Goal: Communication & Community: Ask a question

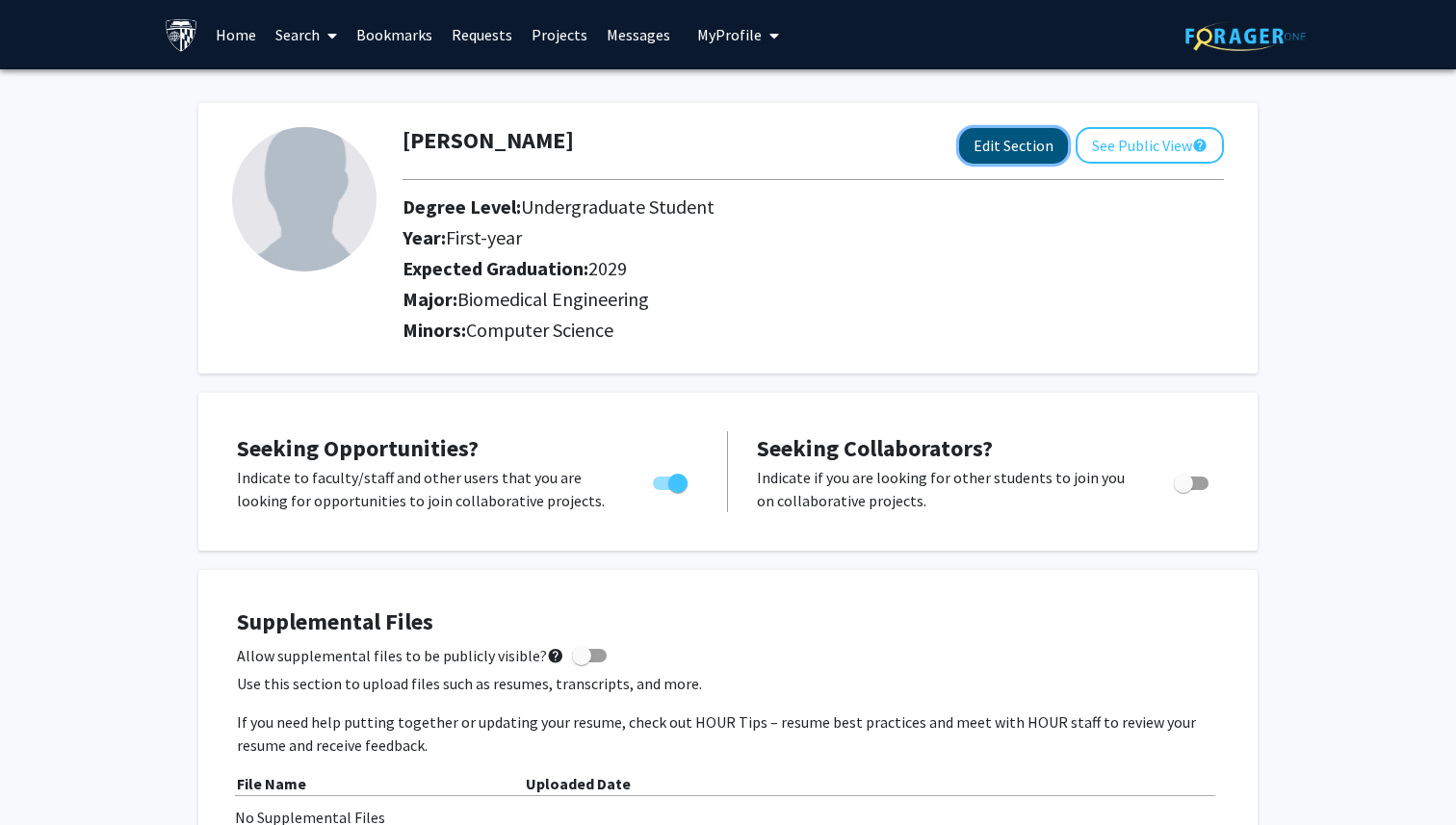
click at [1020, 159] on button "Edit Section" at bounding box center [1013, 146] width 109 height 36
select select "first-year"
select select "2029"
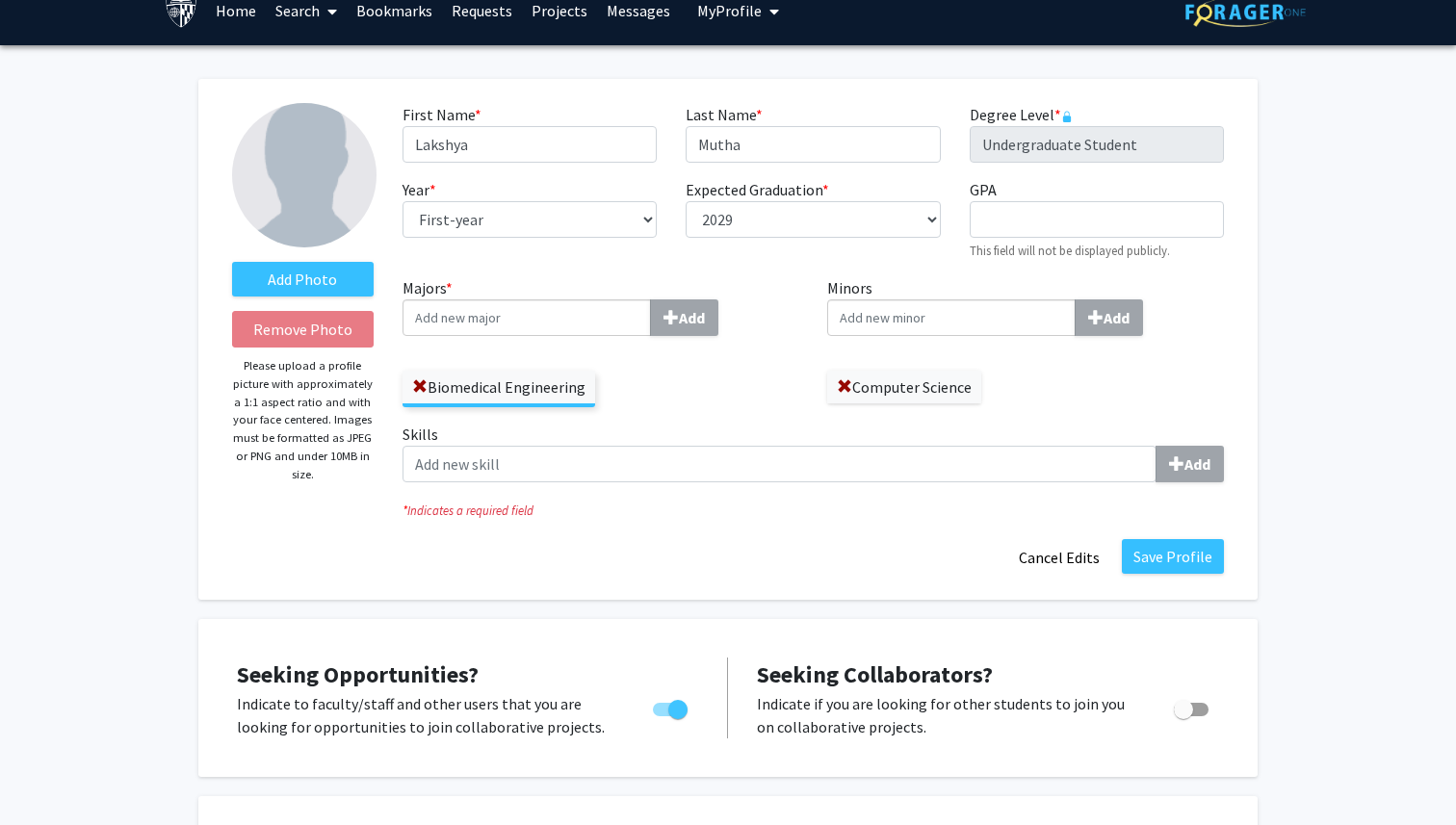
scroll to position [38, 0]
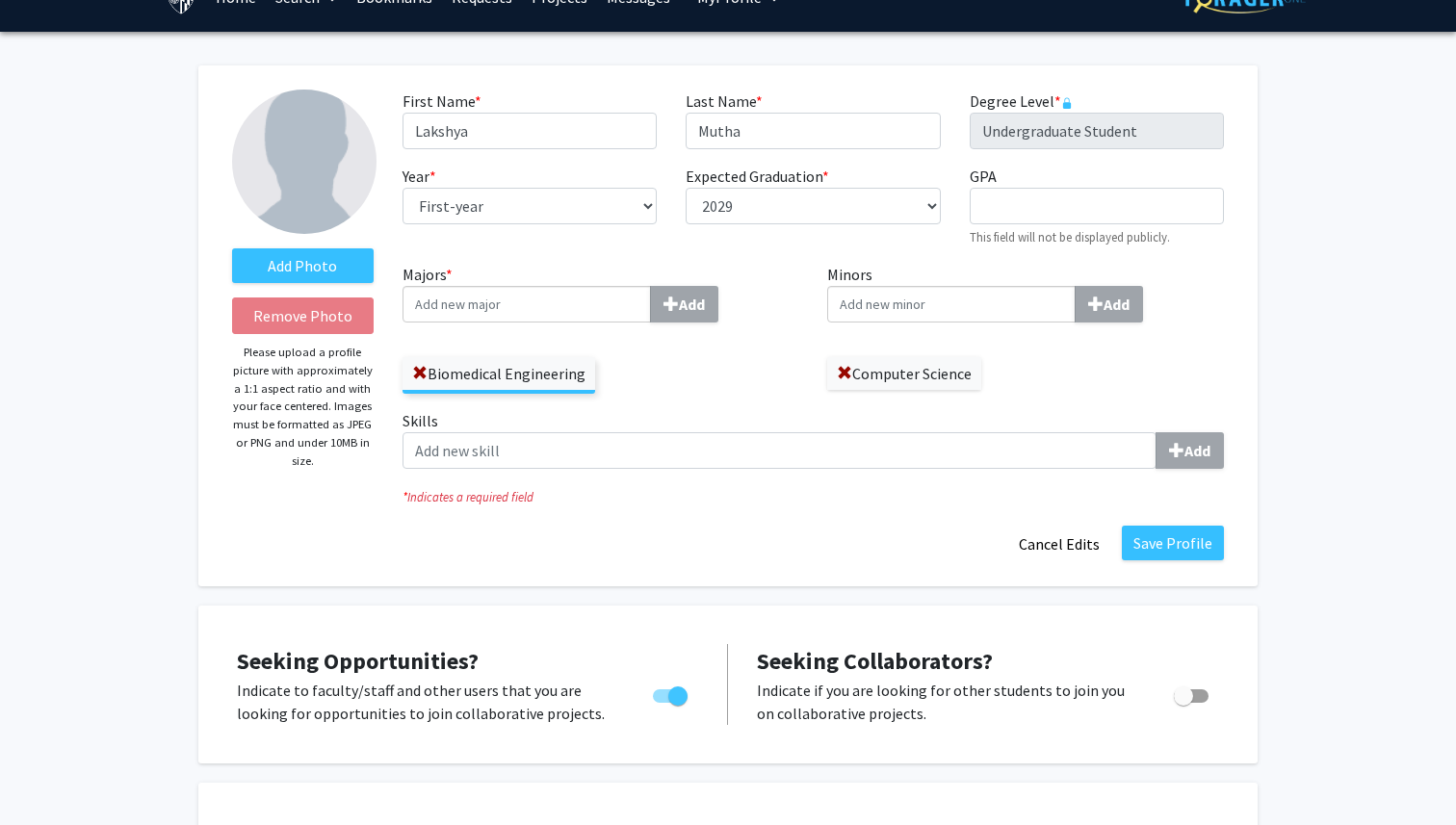
click at [570, 307] on input "Majors * Add" at bounding box center [527, 304] width 248 height 37
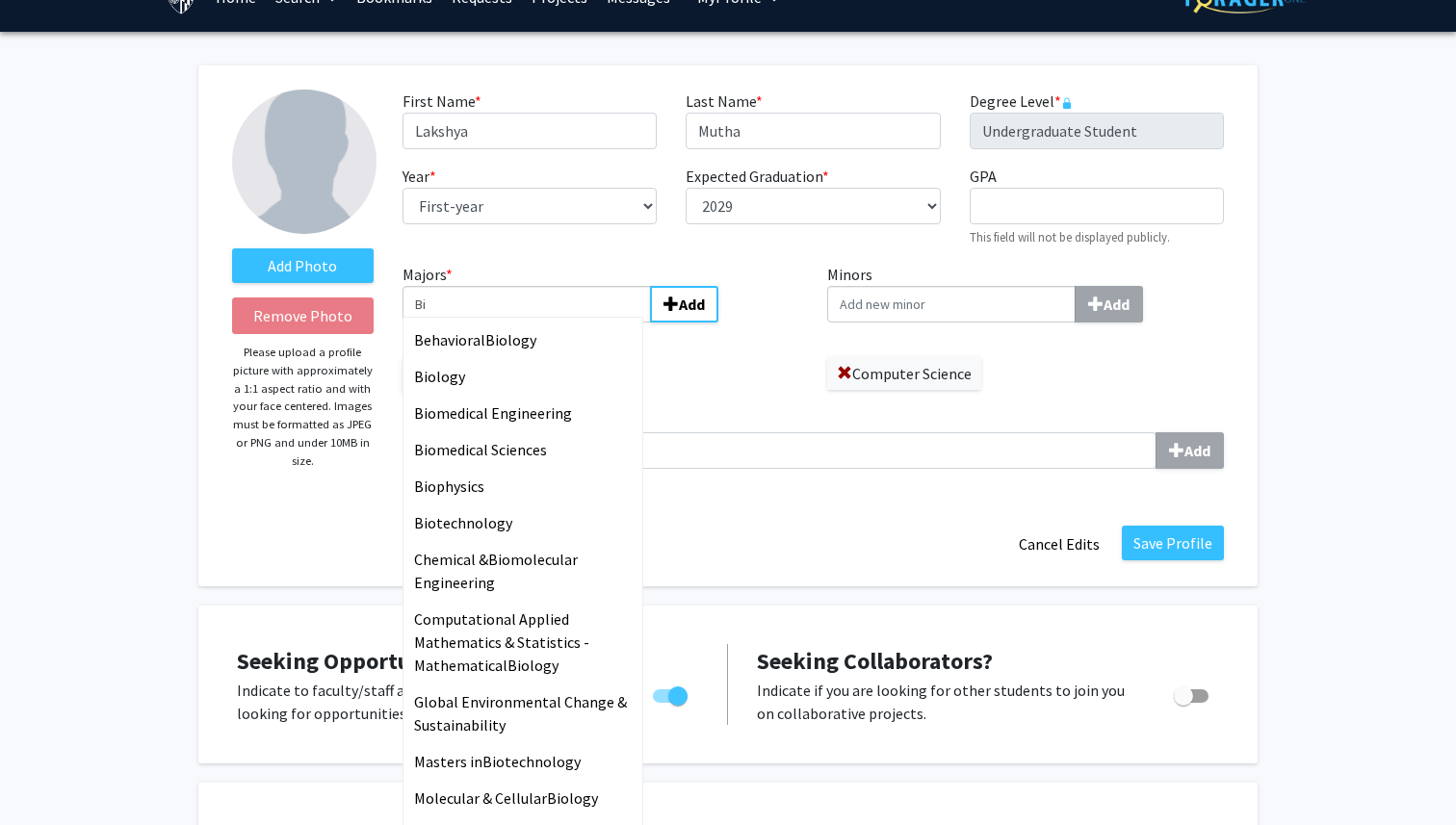
type input "B"
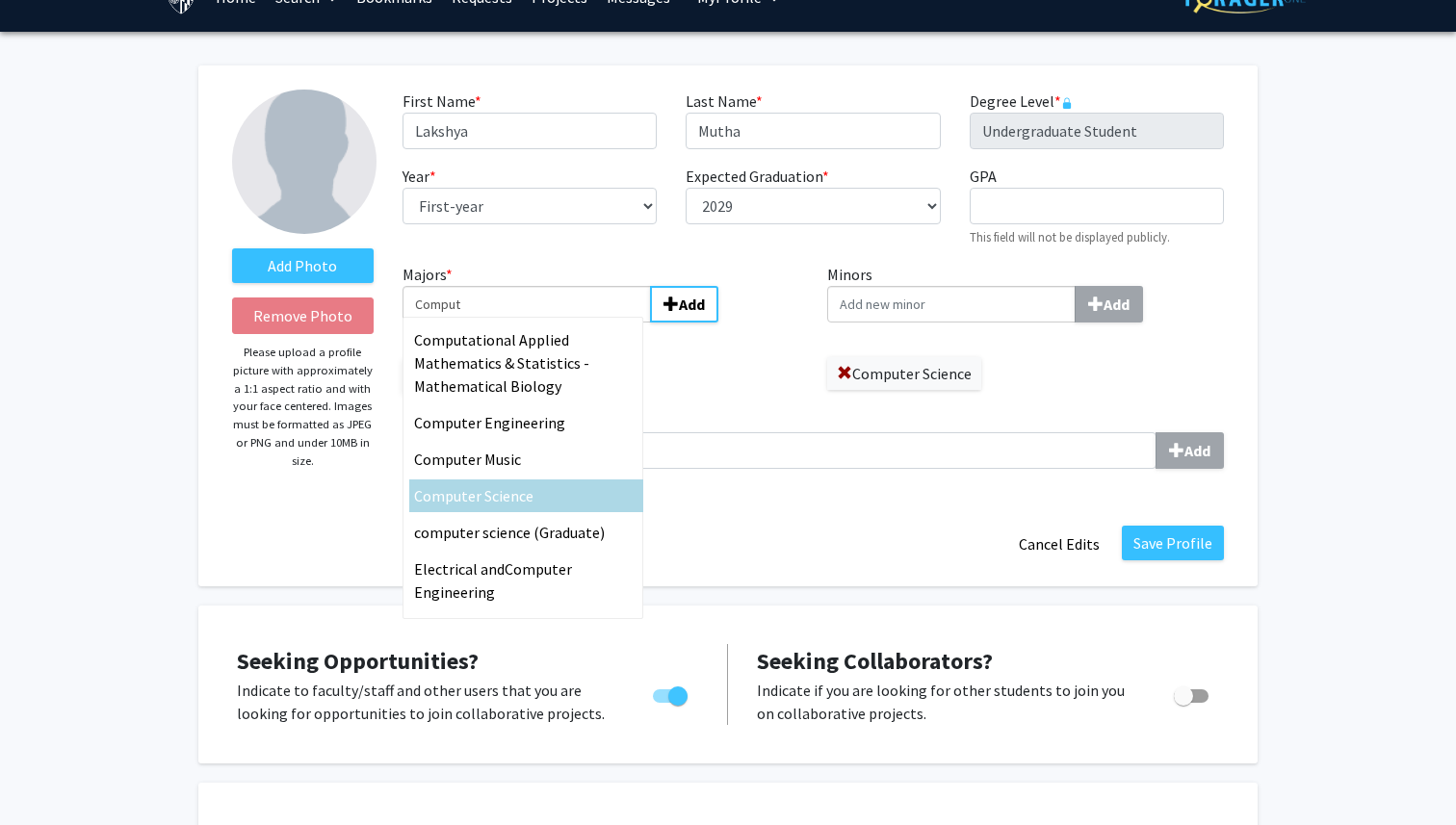
type input "Comput"
click at [511, 484] on div "Comput er Science" at bounding box center [526, 496] width 234 height 33
click at [511, 323] on input "Comput" at bounding box center [527, 304] width 248 height 37
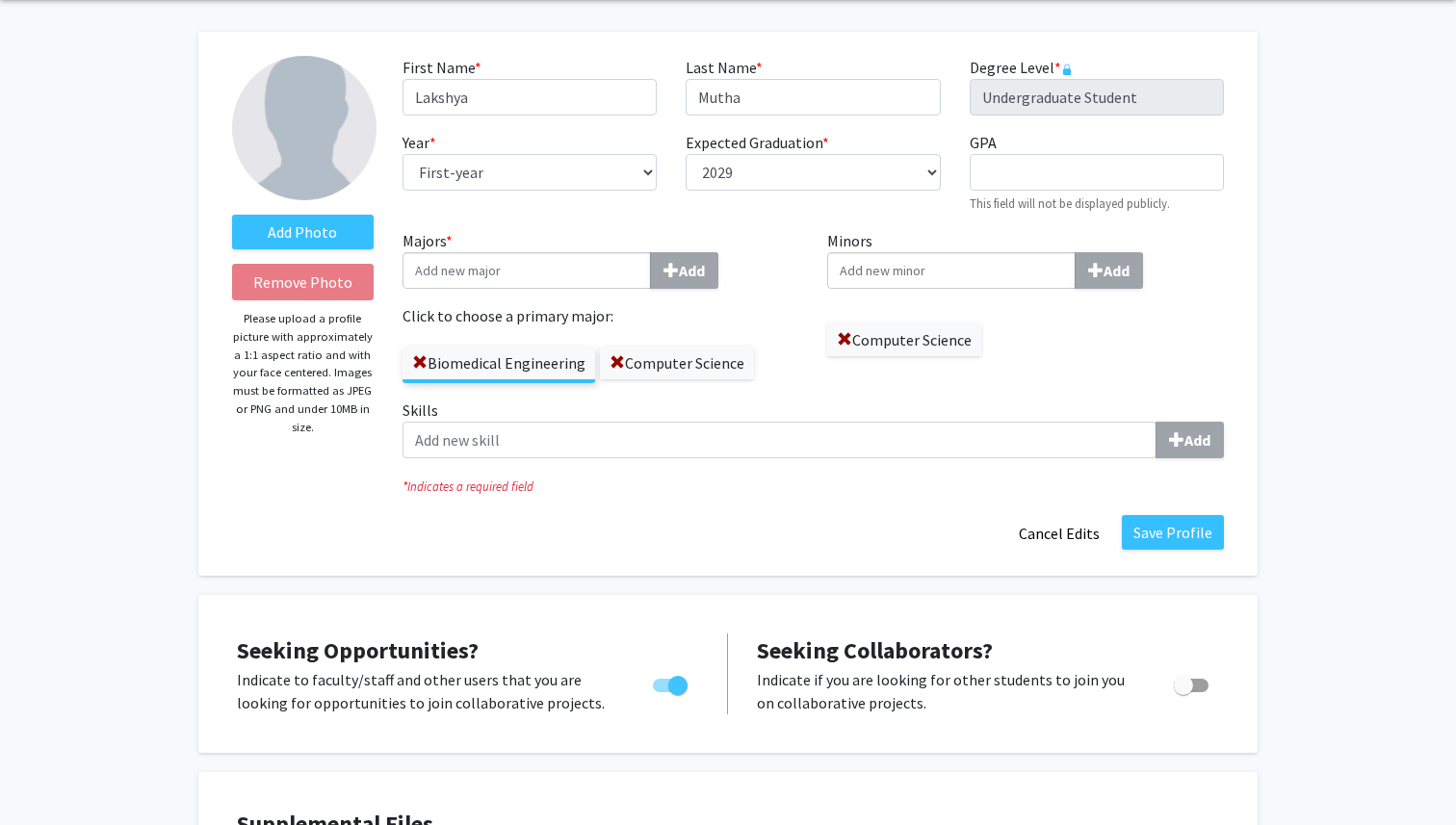
scroll to position [95, 0]
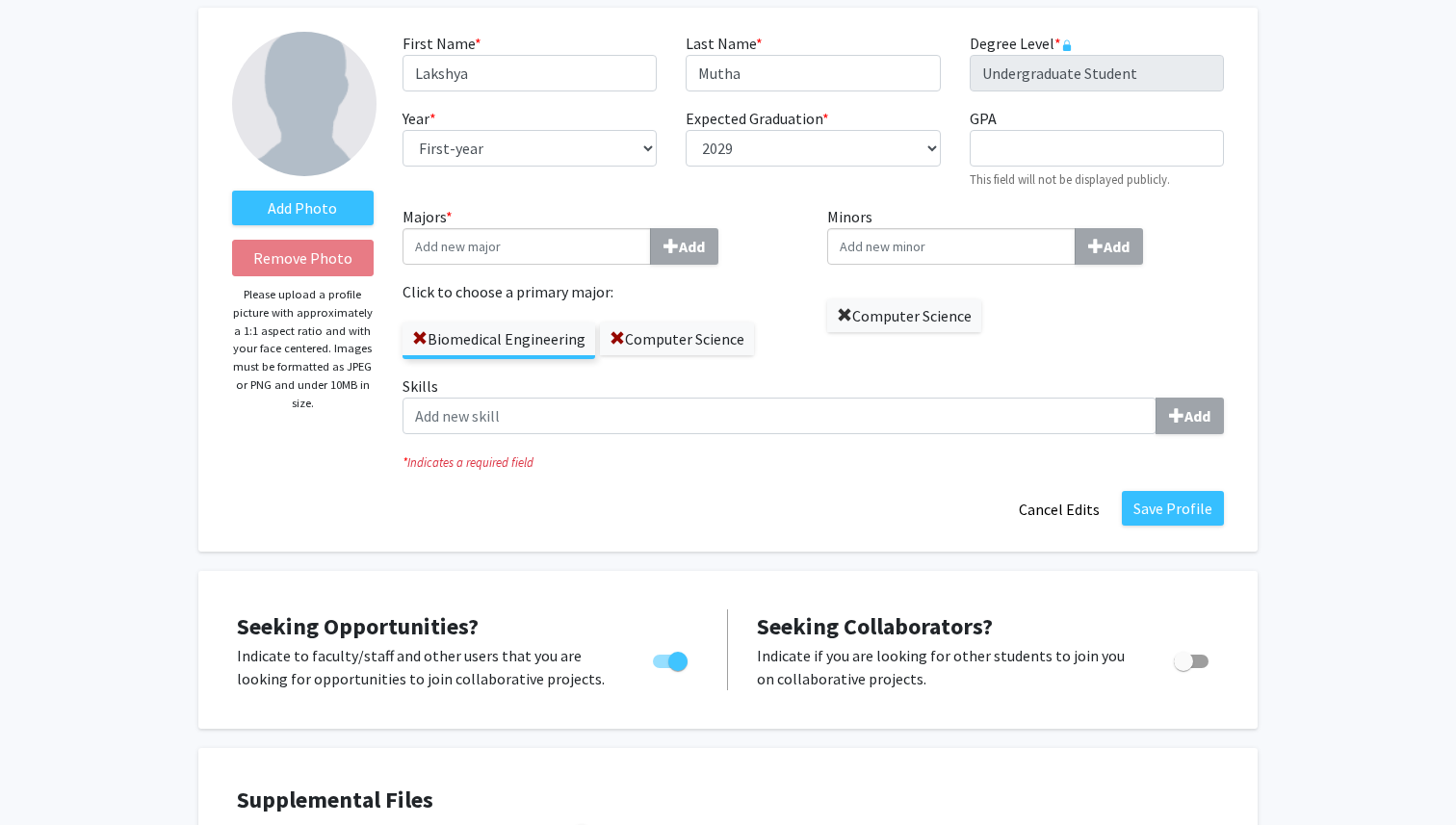
click at [840, 310] on span at bounding box center [844, 315] width 15 height 15
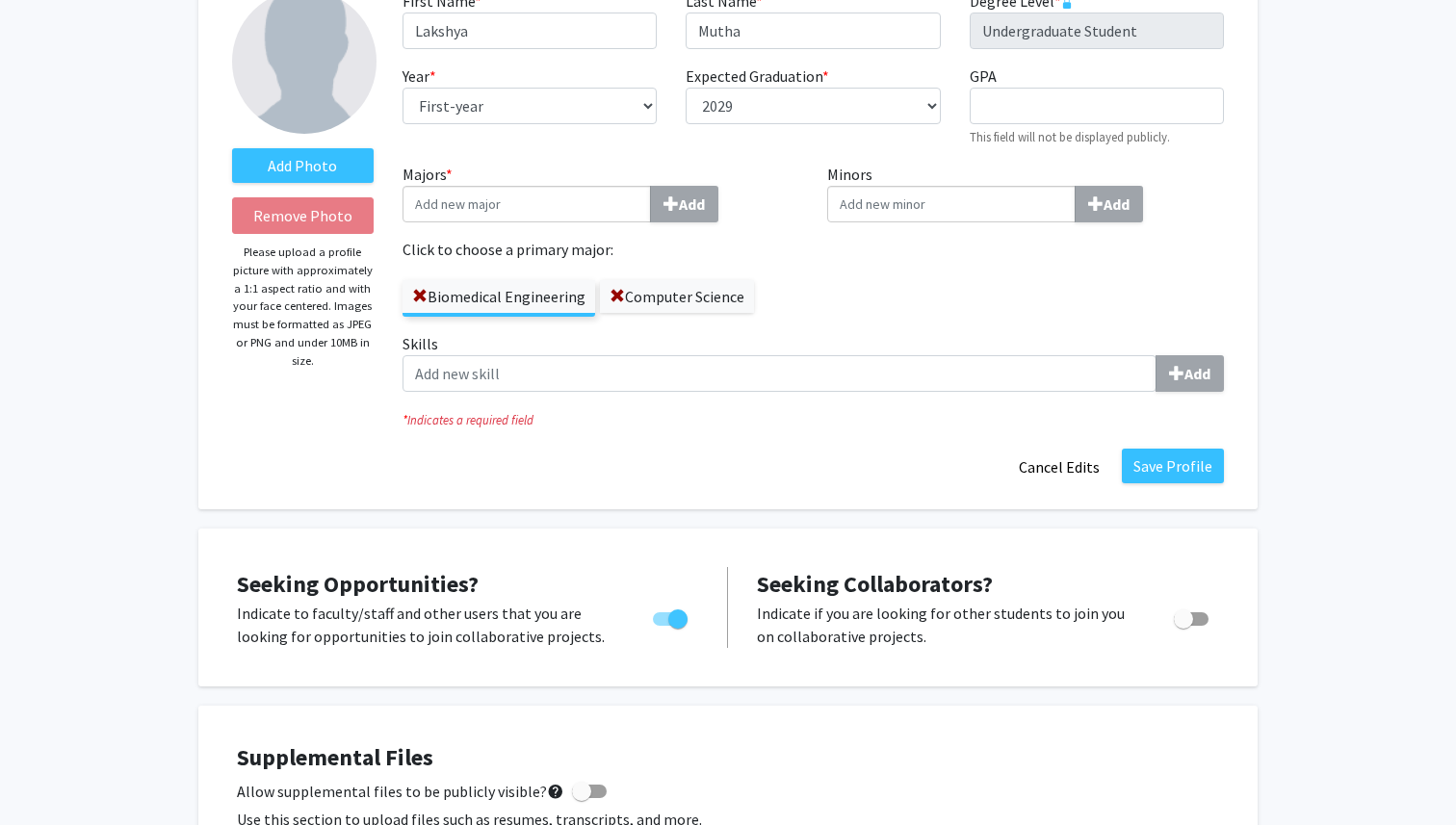
scroll to position [142, 0]
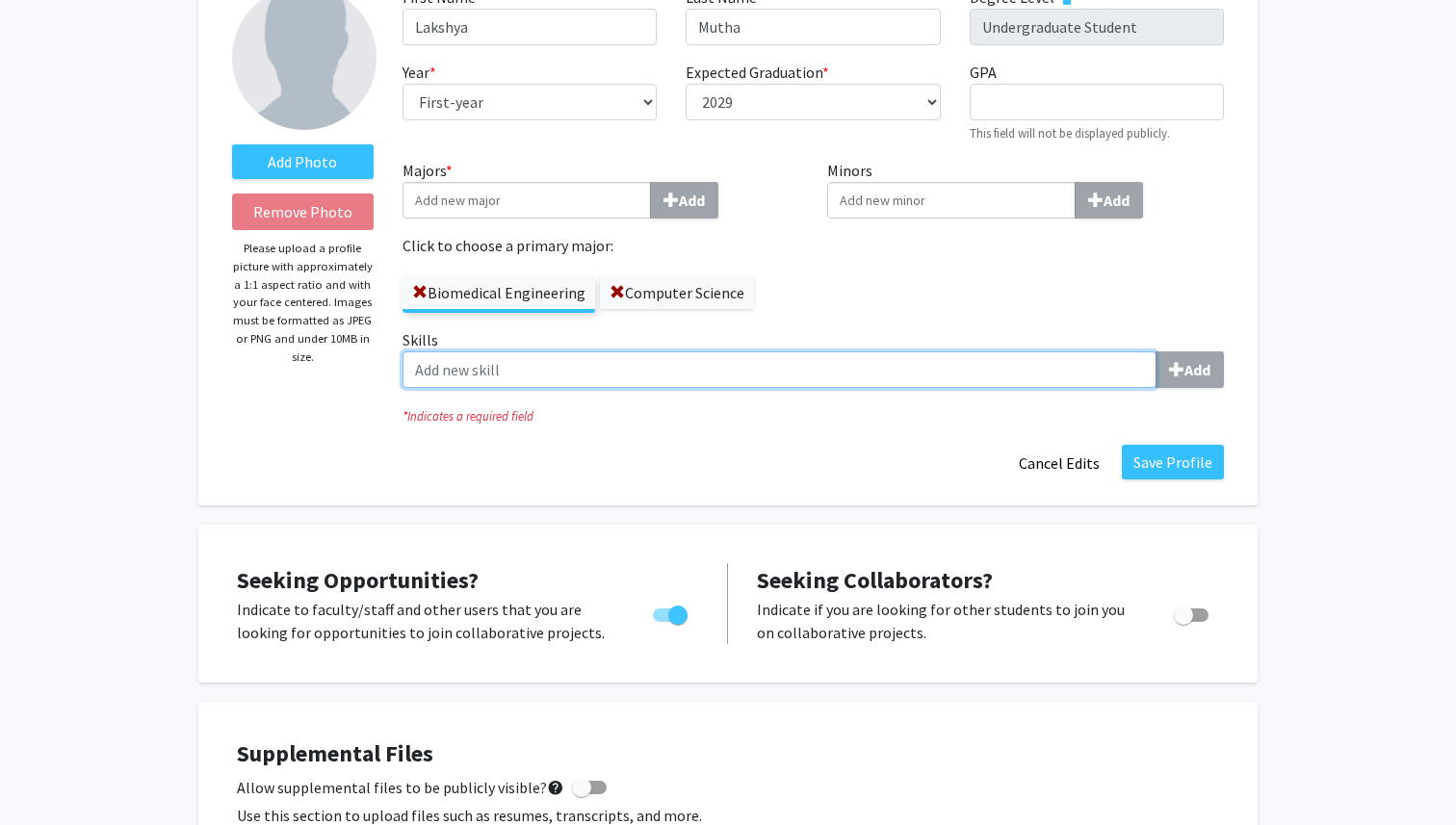
click at [754, 379] on input "Skills Add" at bounding box center [780, 370] width 754 height 37
click at [1035, 374] on input "Skills Add" at bounding box center [780, 370] width 754 height 37
type input "Working"
type input "Research"
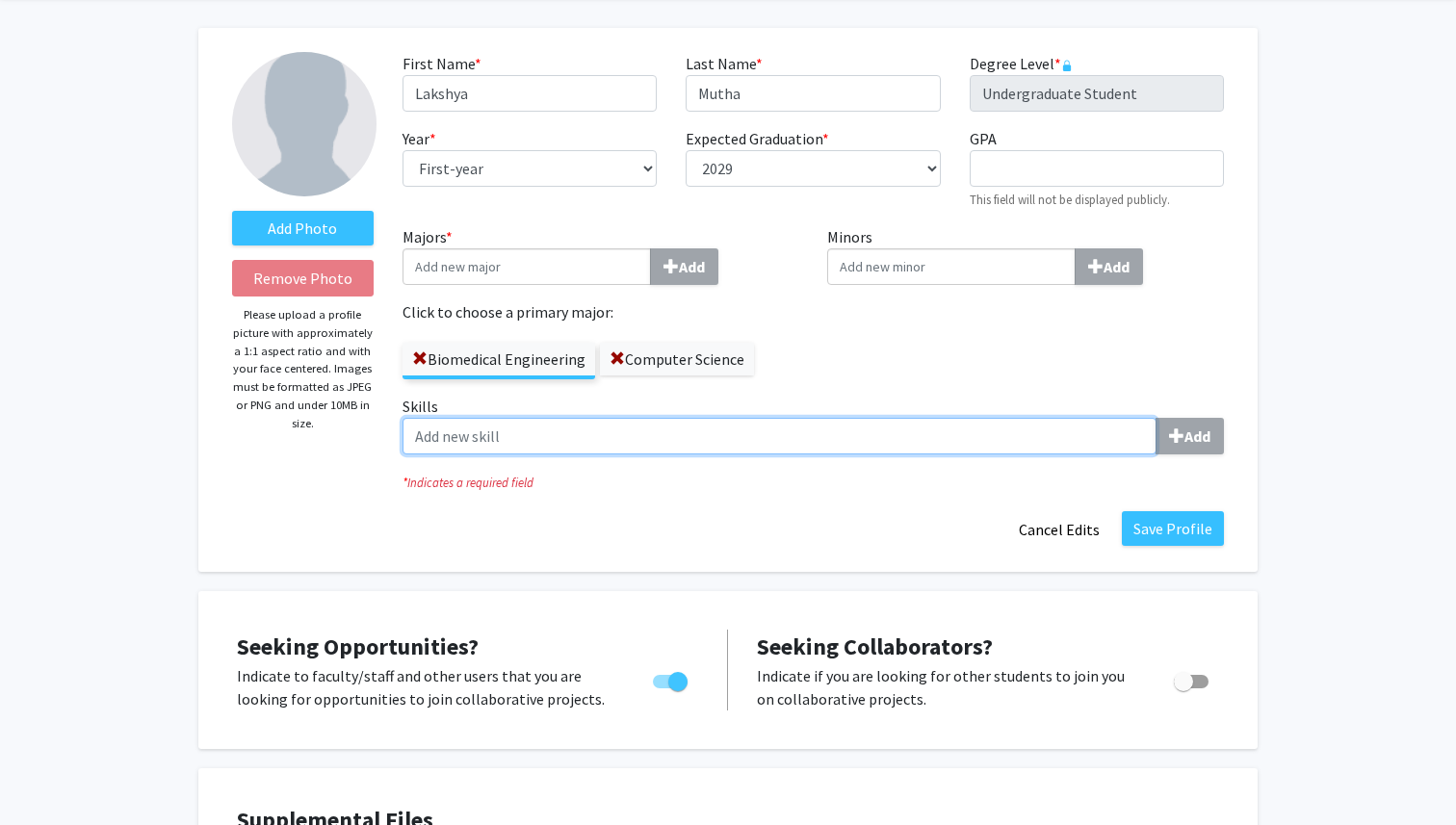
scroll to position [64, 0]
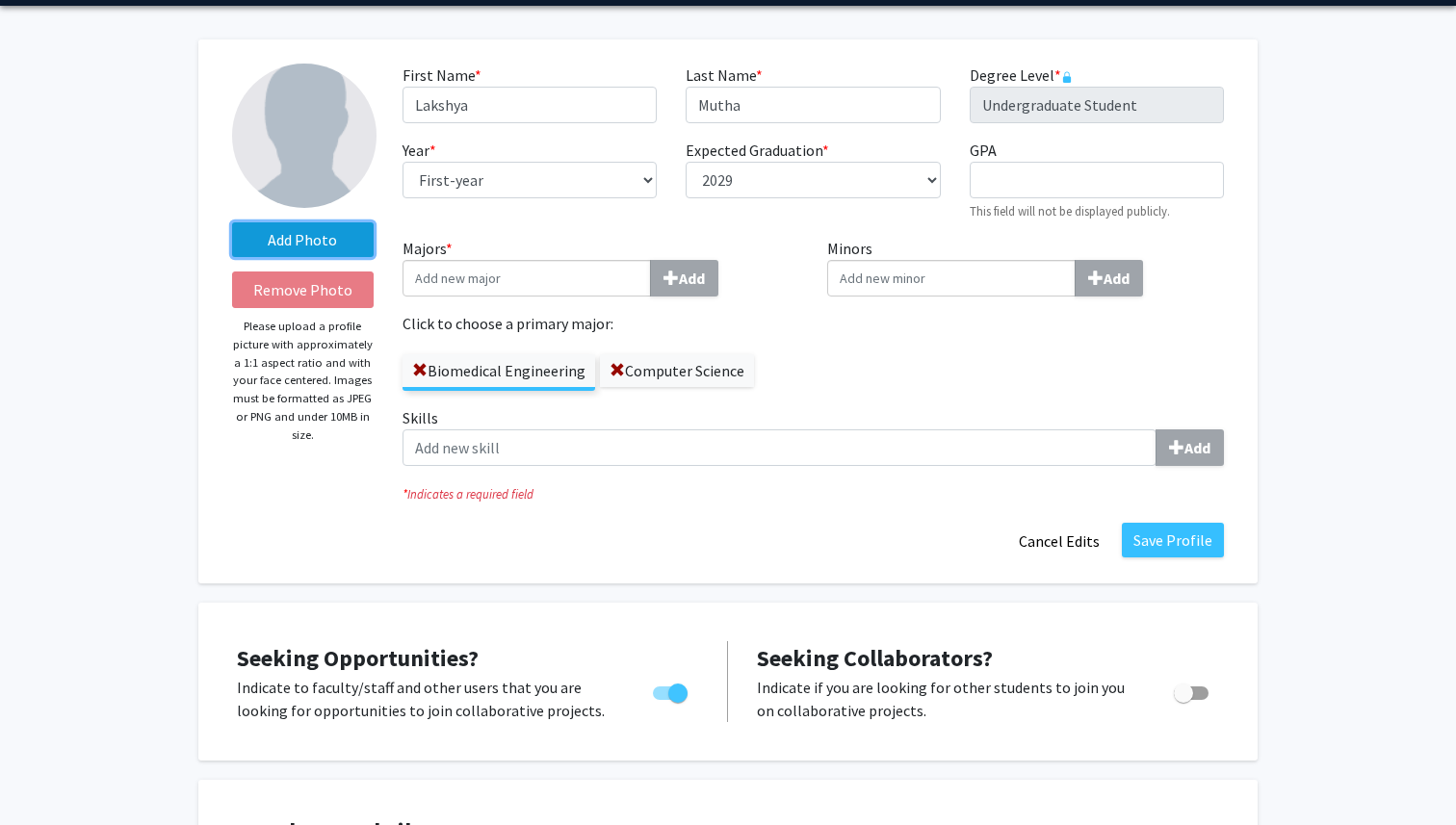
click at [339, 237] on label "Add Photo" at bounding box center [303, 239] width 142 height 35
click at [0, 0] on input "Add Photo" at bounding box center [0, 0] width 0 height 0
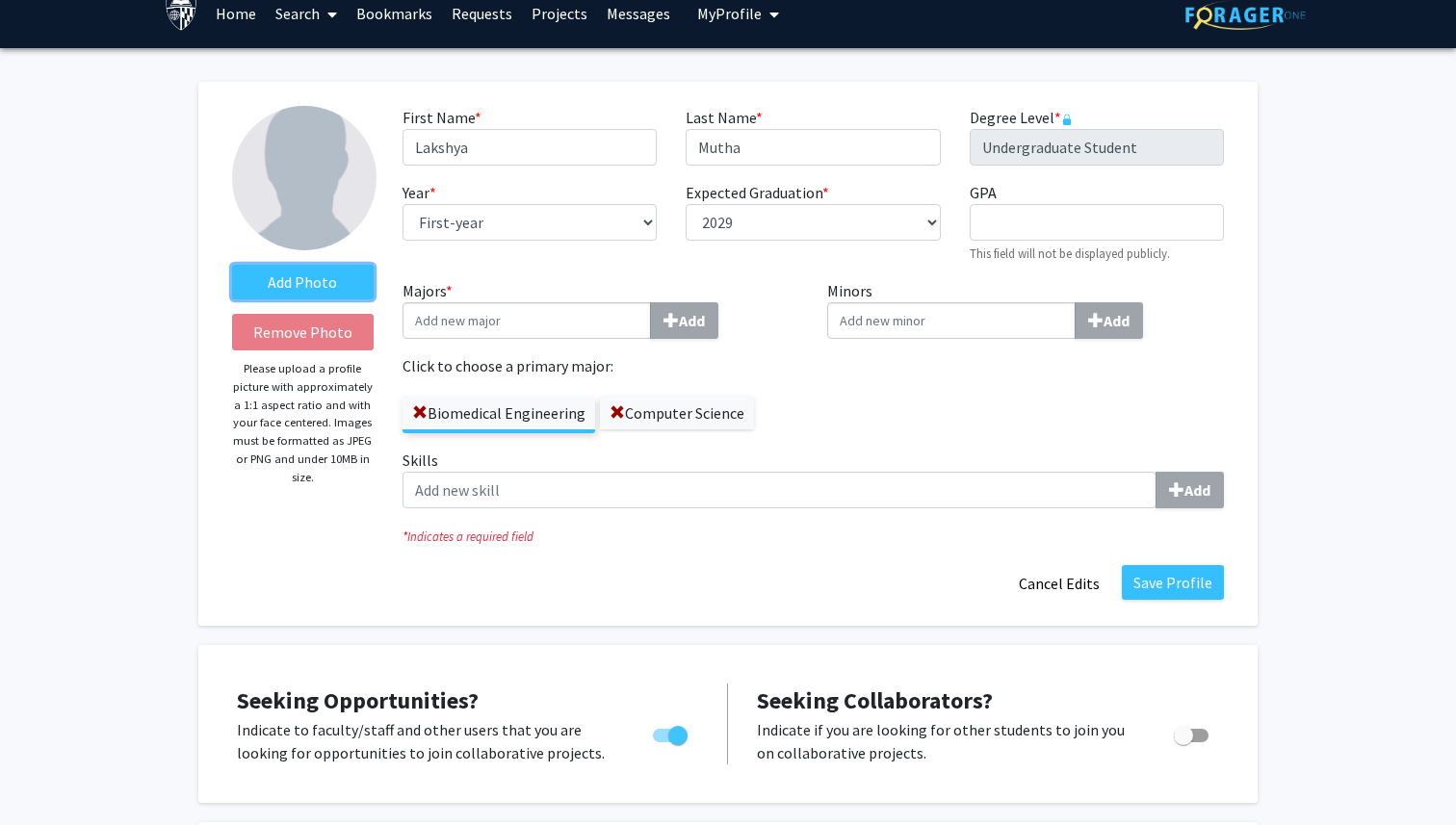
scroll to position [0, 0]
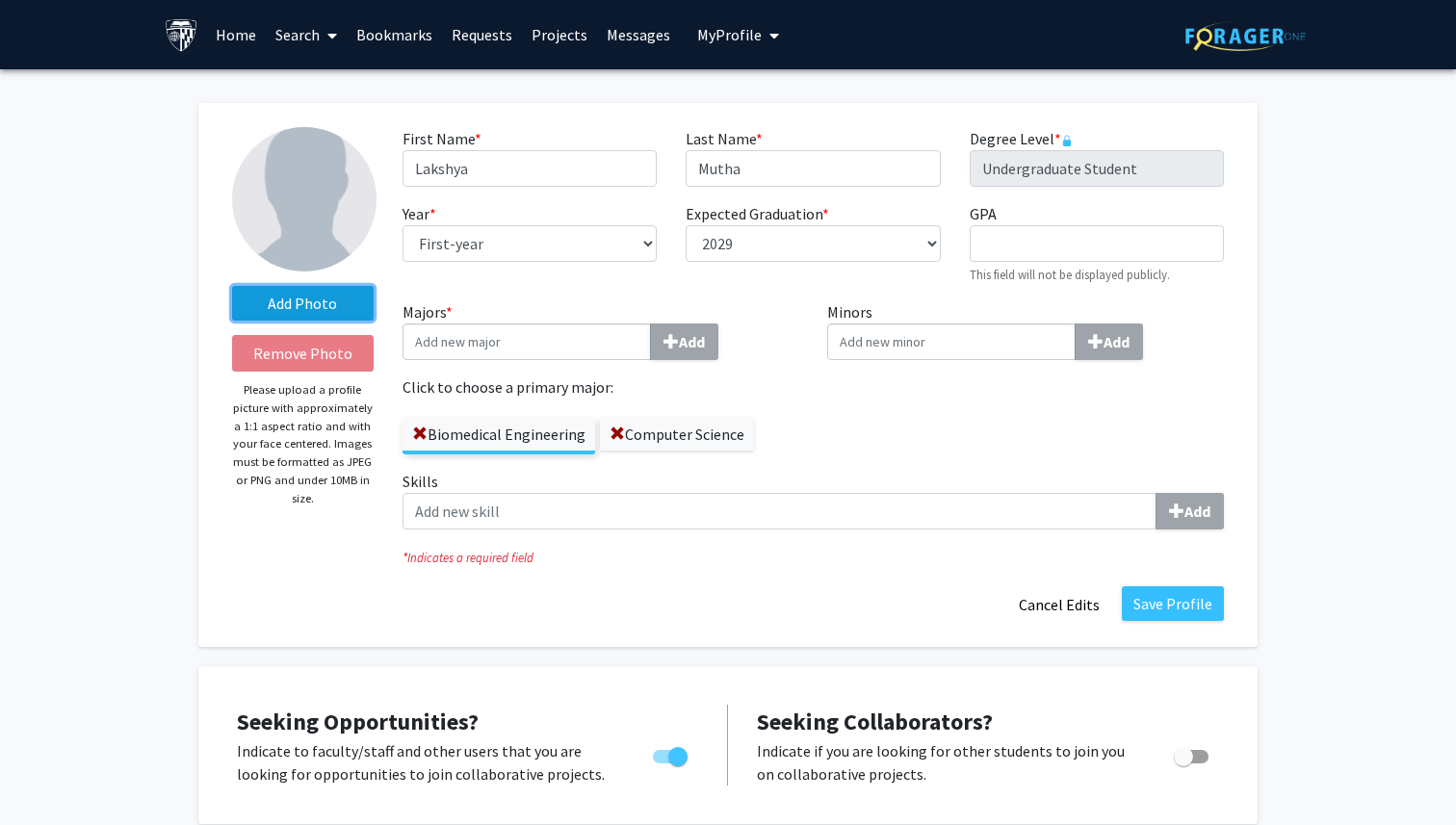
click at [349, 292] on label "Add Photo" at bounding box center [303, 303] width 142 height 35
click at [0, 0] on input "Add Photo" at bounding box center [0, 0] width 0 height 0
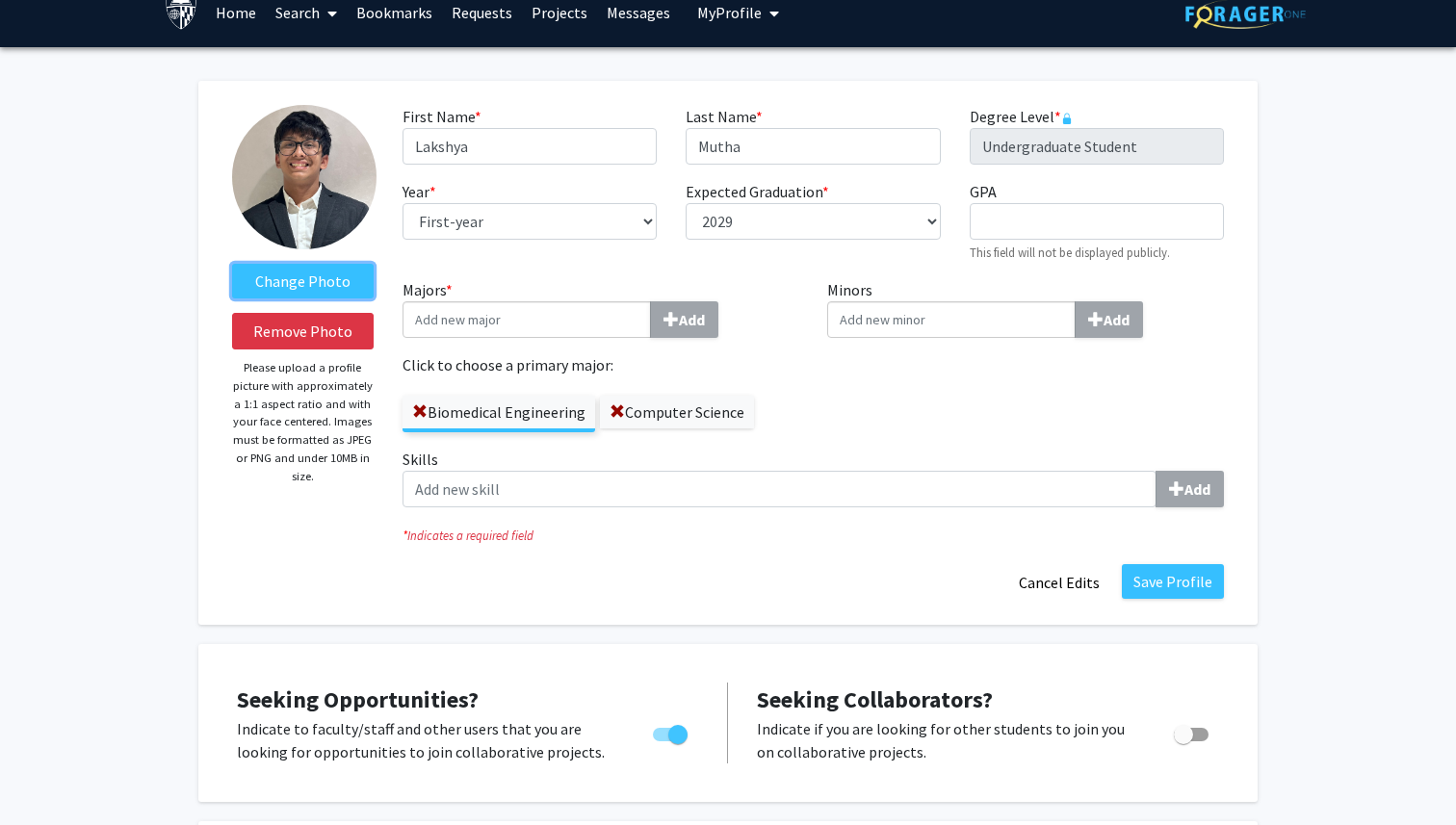
scroll to position [24, 0]
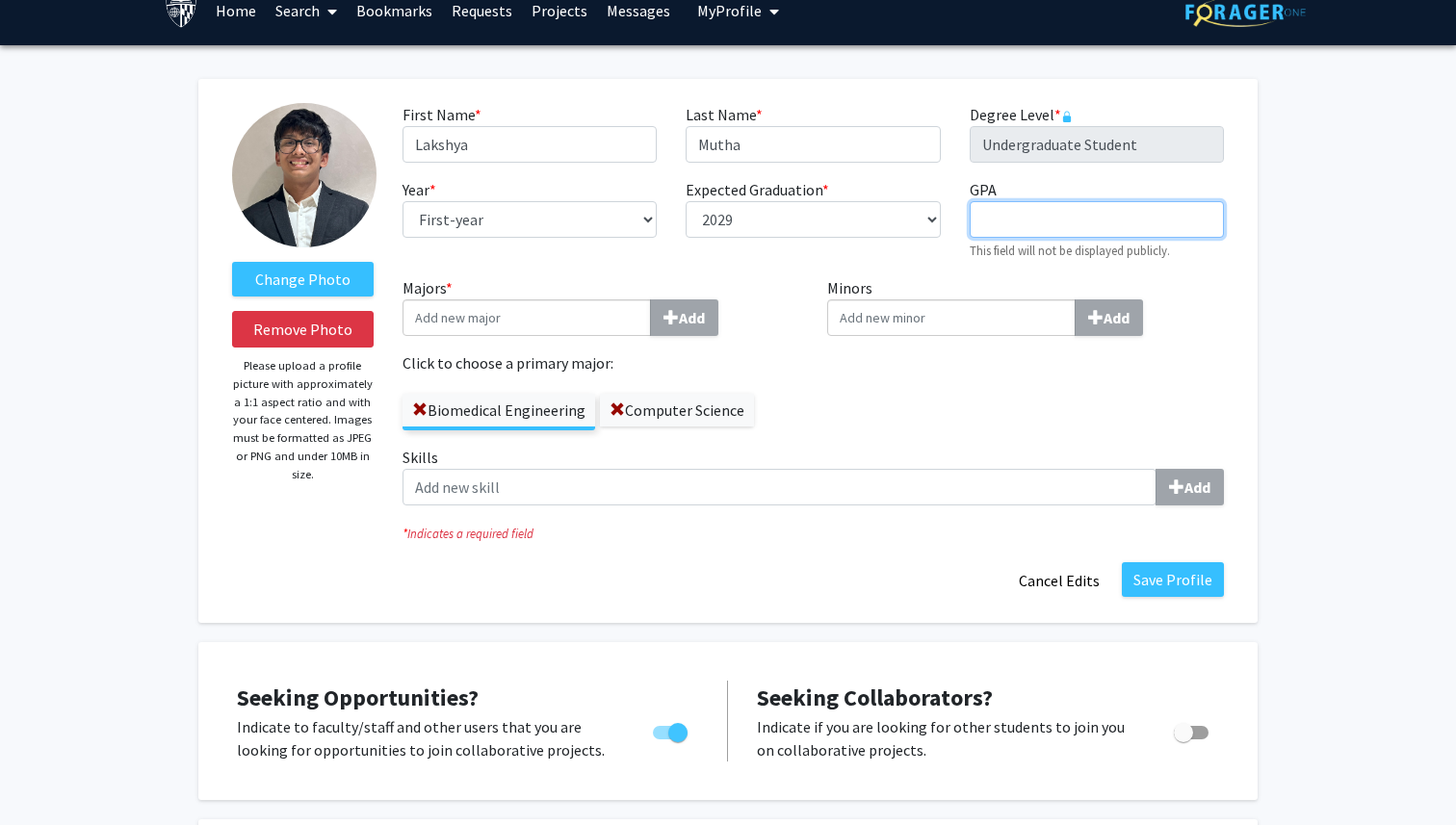
click at [1007, 204] on input "GPA required" at bounding box center [1097, 219] width 254 height 37
click at [1016, 271] on div "First Name * required Lakshya Last Name * required Mutha Degree Level * require…" at bounding box center [813, 189] width 850 height 173
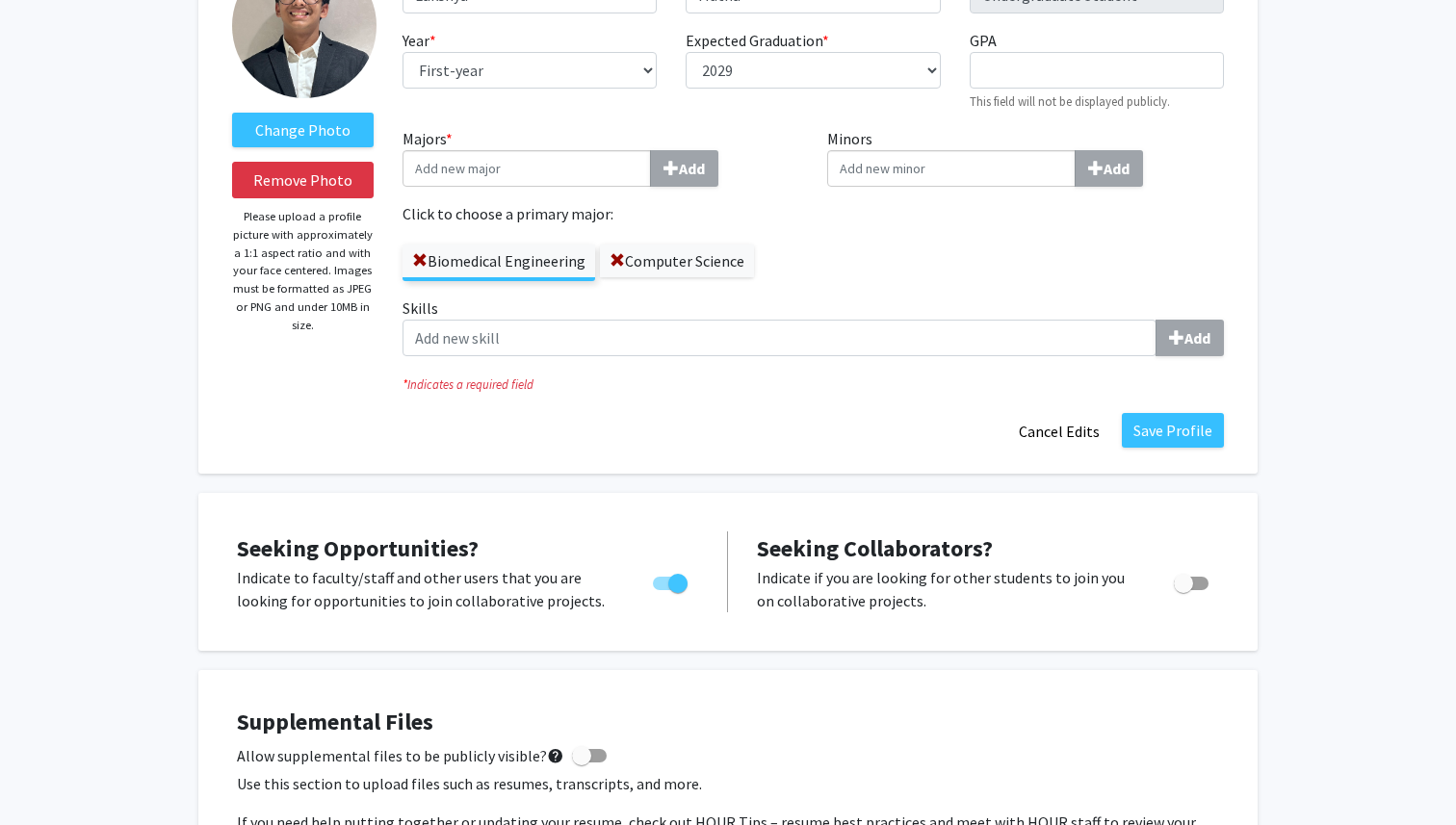
scroll to position [126, 0]
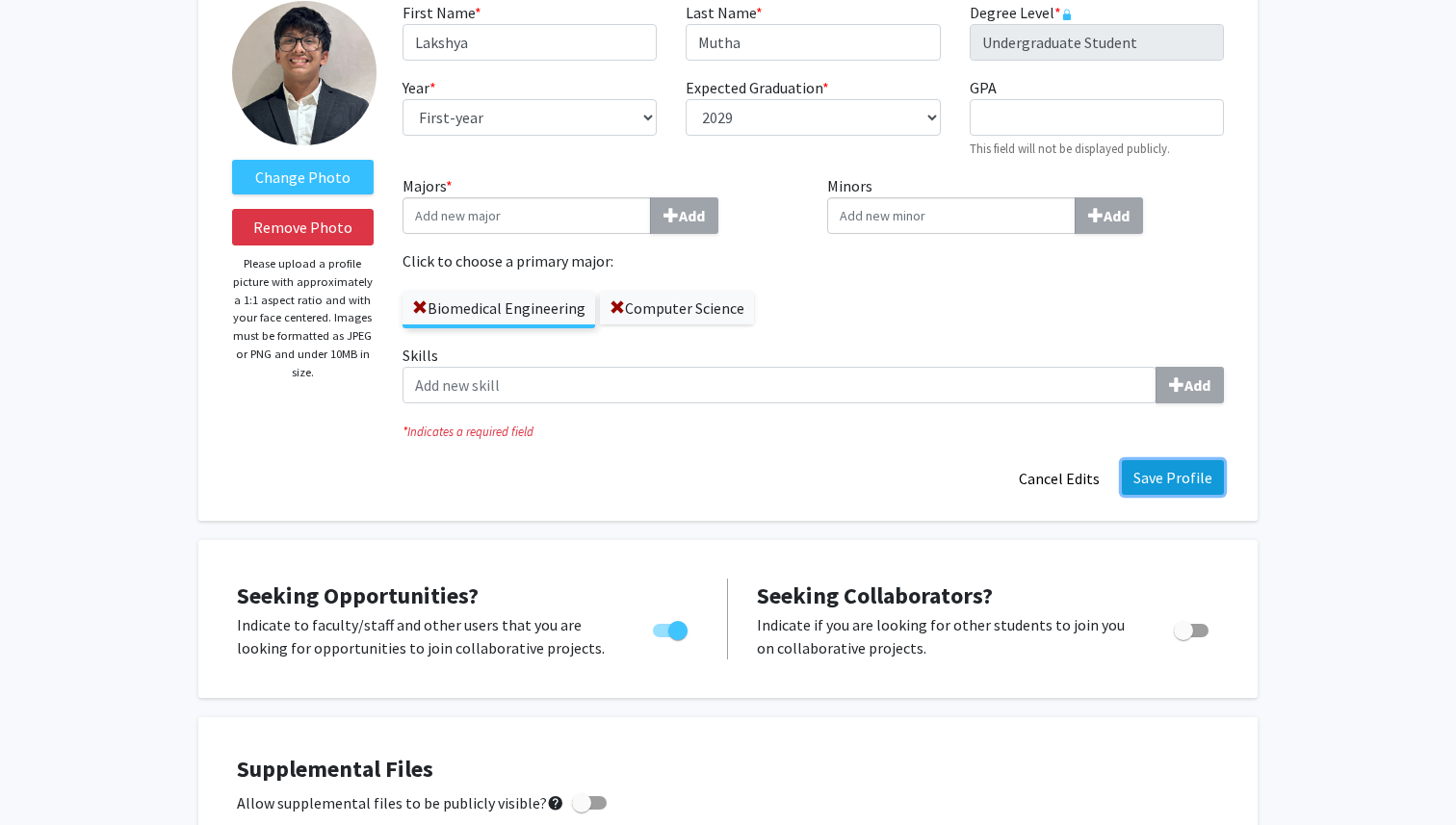
click at [1175, 484] on button "Save Profile" at bounding box center [1173, 477] width 102 height 35
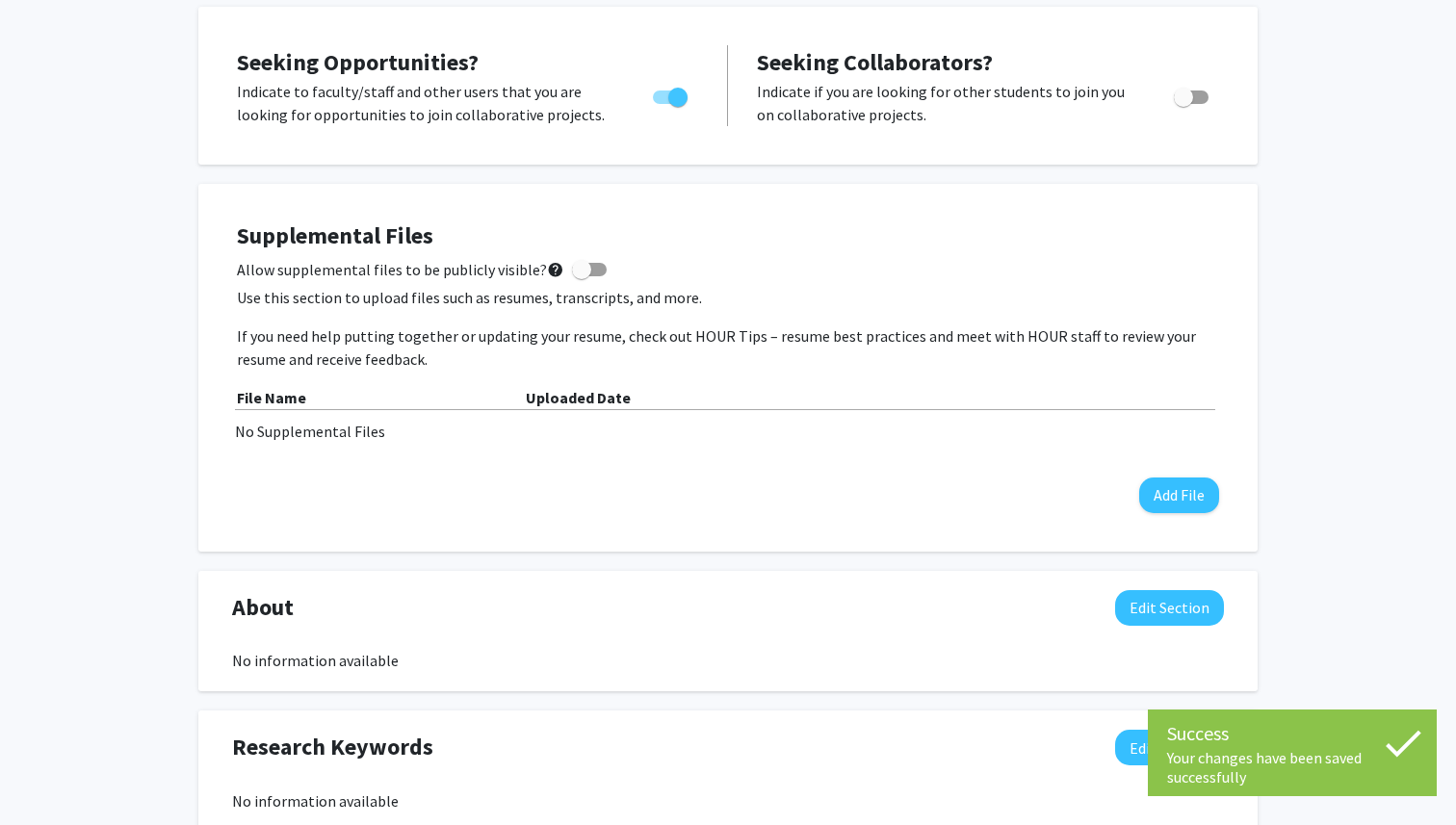
scroll to position [387, 0]
click at [463, 405] on div "File Name" at bounding box center [381, 396] width 289 height 23
click at [572, 274] on span at bounding box center [581, 268] width 19 height 19
click at [581, 275] on input "Allow supplemental files to be publicly visible? help" at bounding box center [581, 275] width 1 height 1
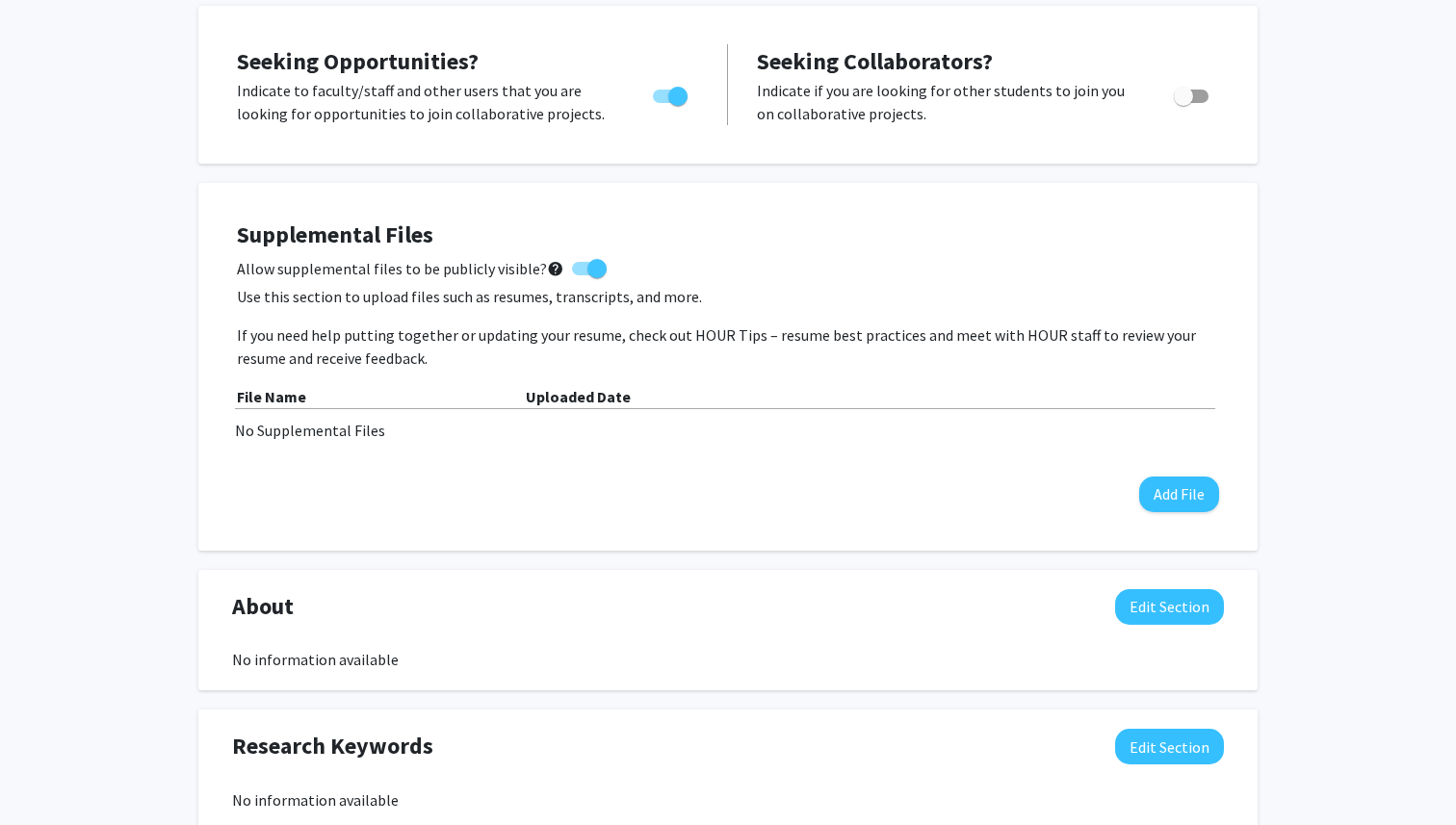
click at [596, 265] on span at bounding box center [597, 268] width 19 height 19
click at [582, 275] on input "Allow supplemental files to be publicly visible? help" at bounding box center [581, 275] width 1 height 1
checkbox input "false"
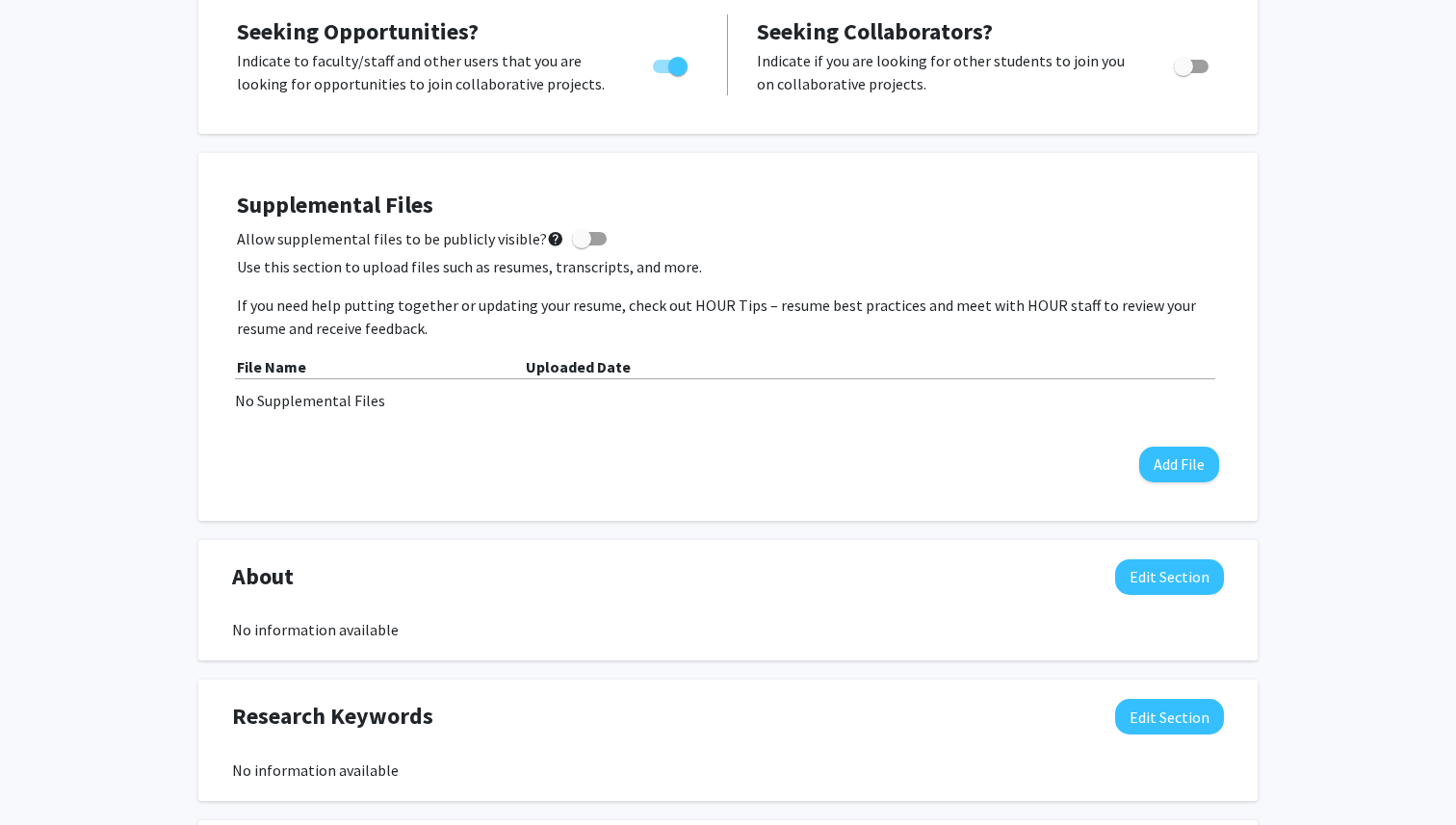
scroll to position [458, 0]
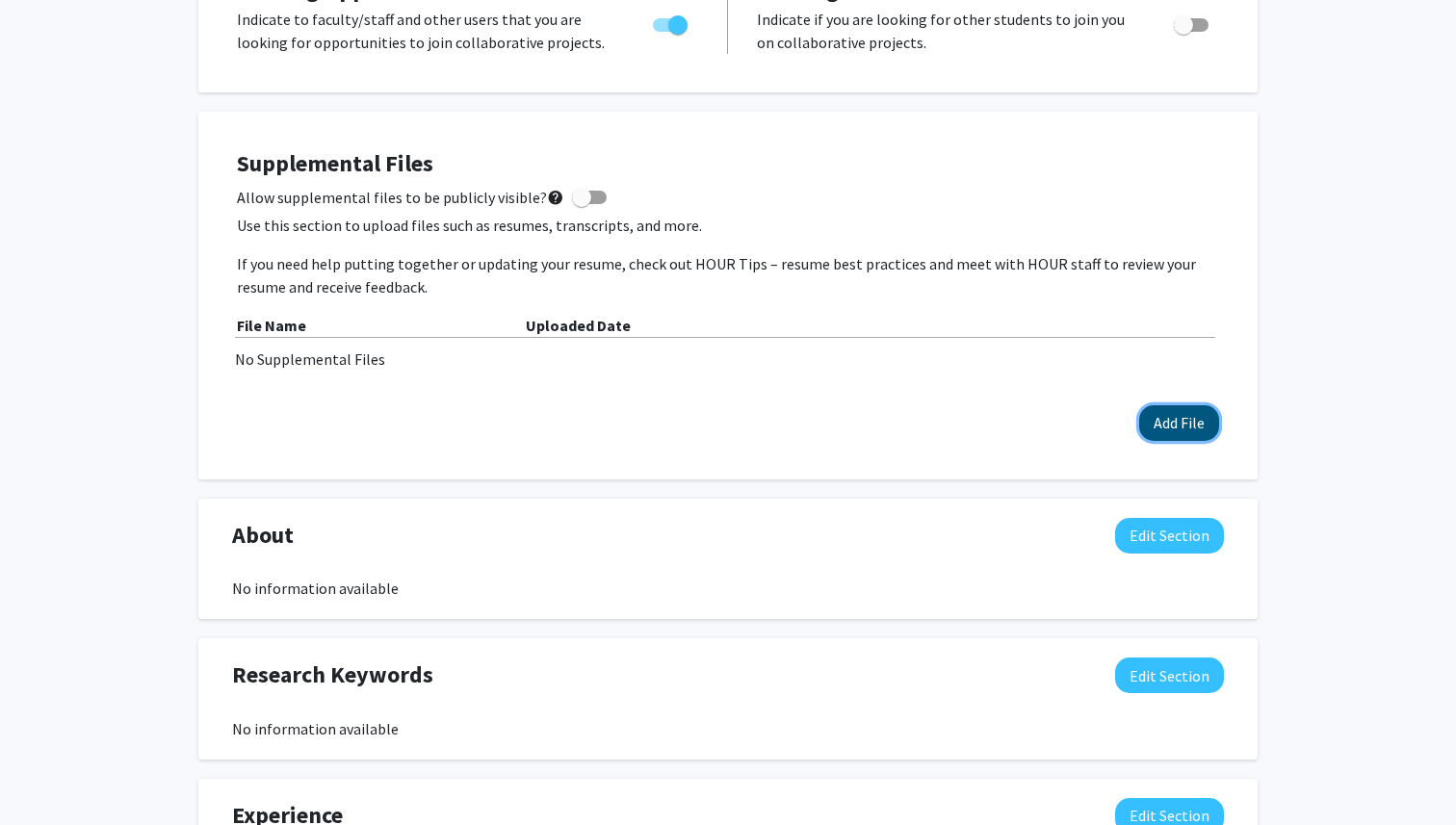
click at [1158, 417] on button "Add File" at bounding box center [1179, 423] width 80 height 36
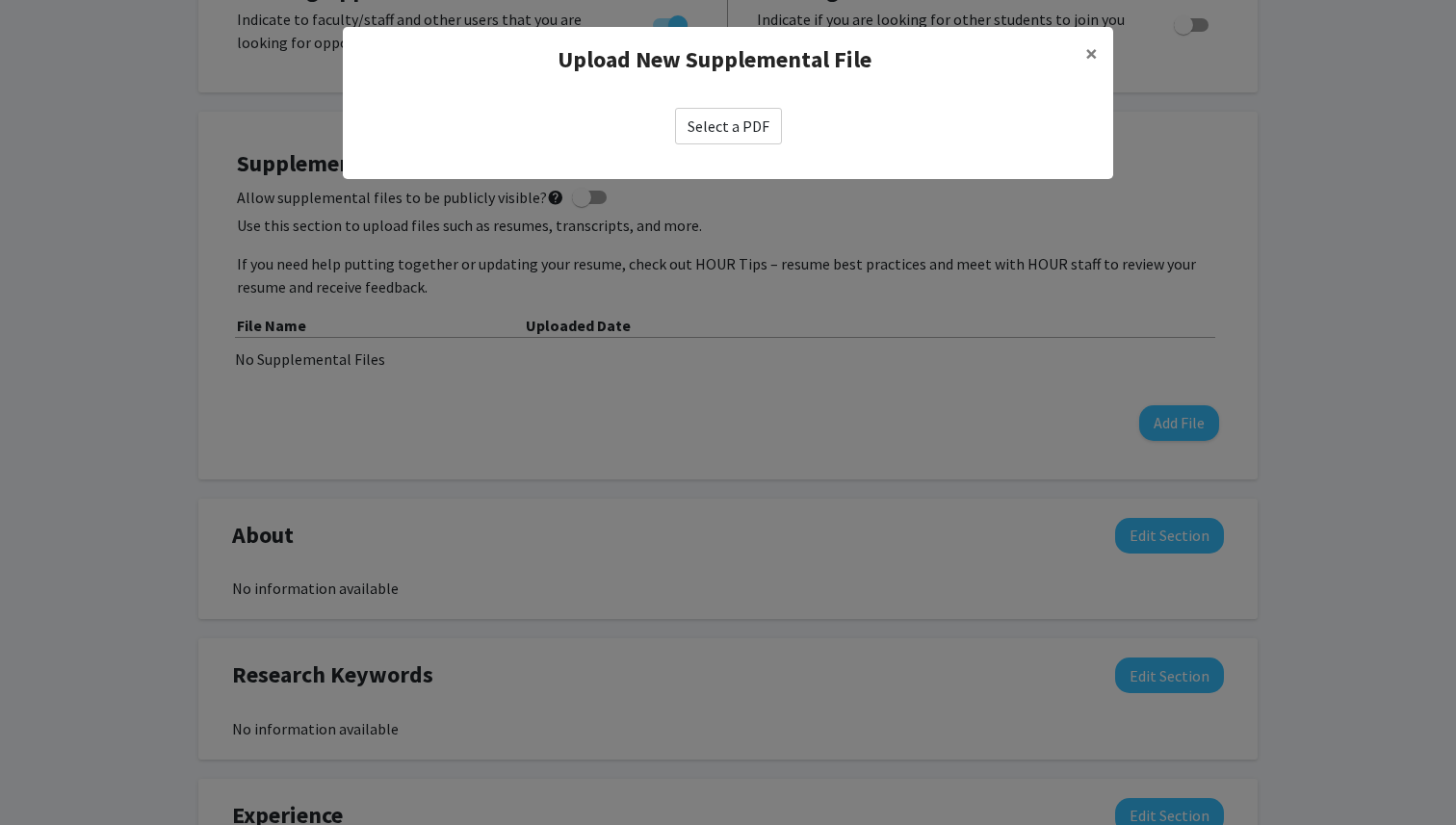
click at [734, 129] on label "Select a PDF" at bounding box center [728, 126] width 107 height 37
click at [0, 0] on input "Select a PDF" at bounding box center [0, 0] width 0 height 0
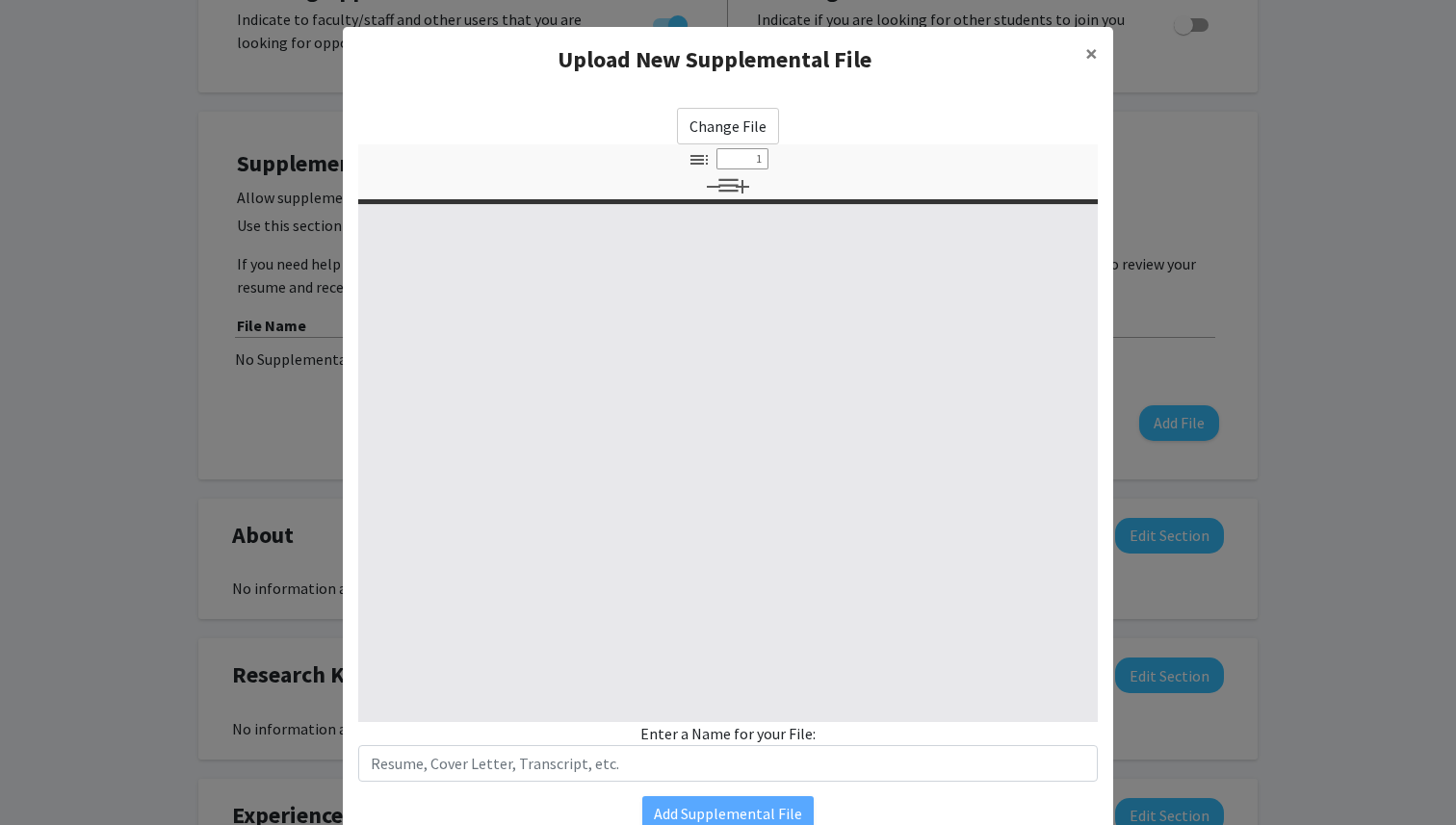
type input "0"
select select "custom"
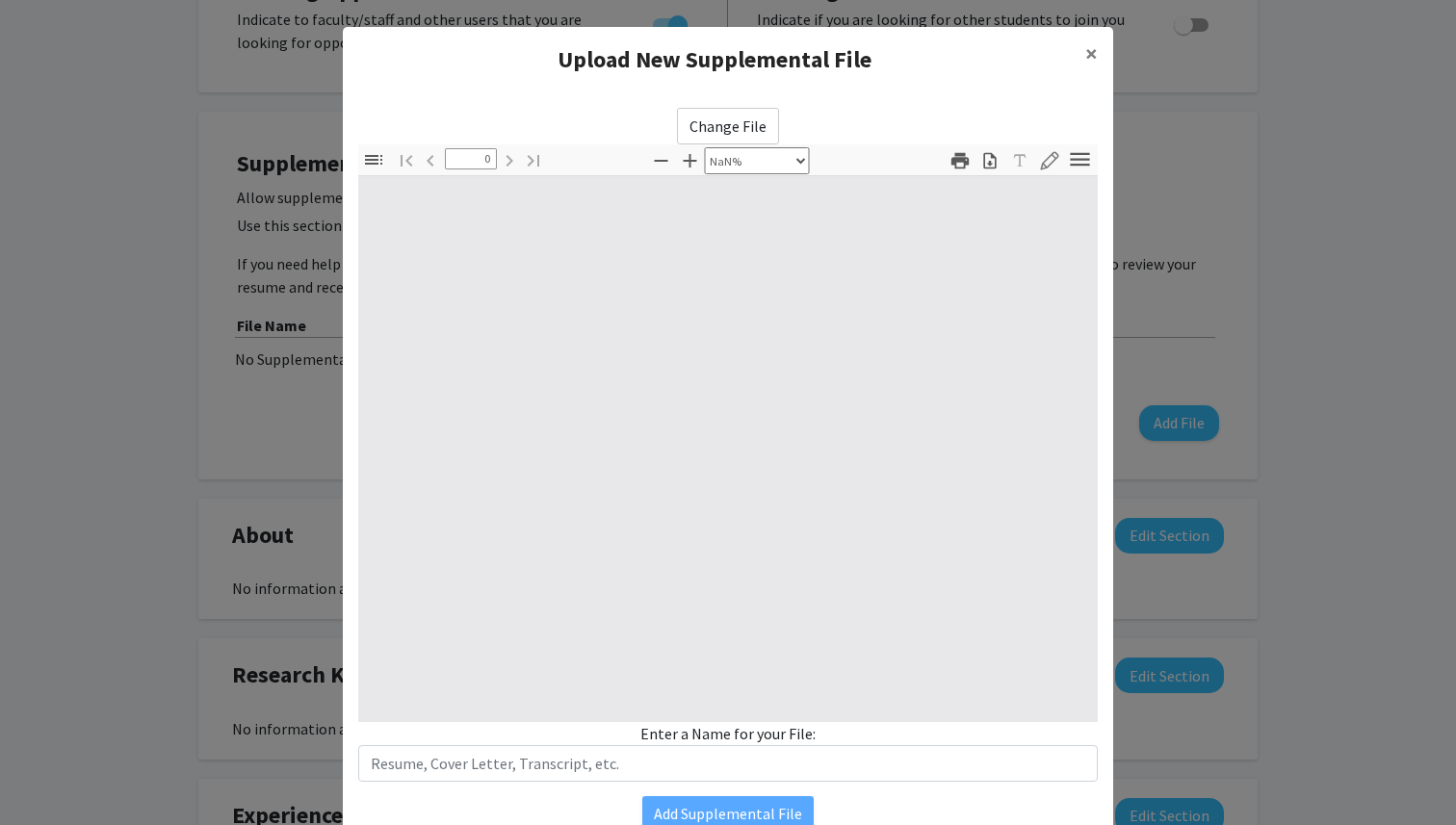
type input "1"
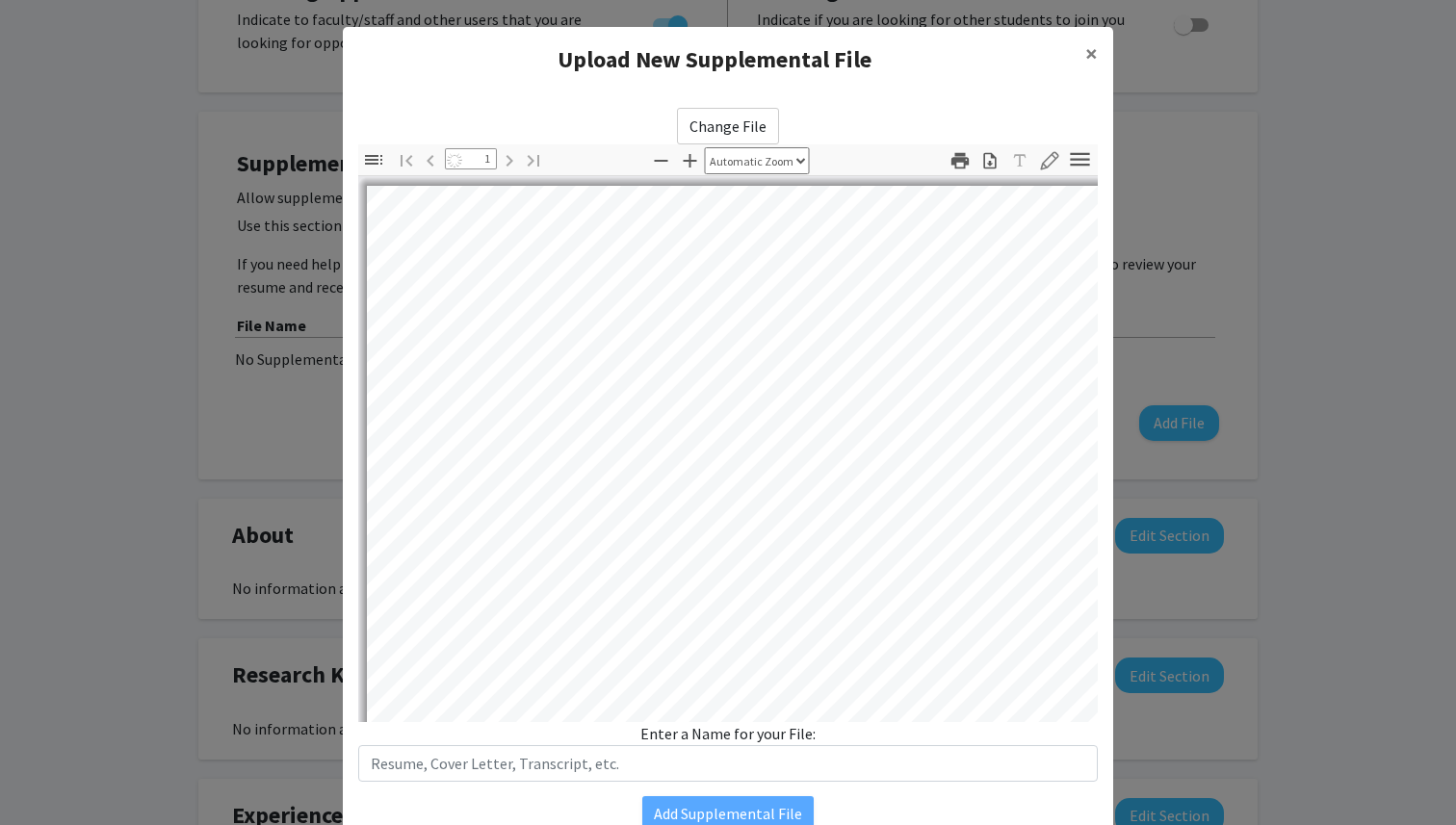
select select "auto"
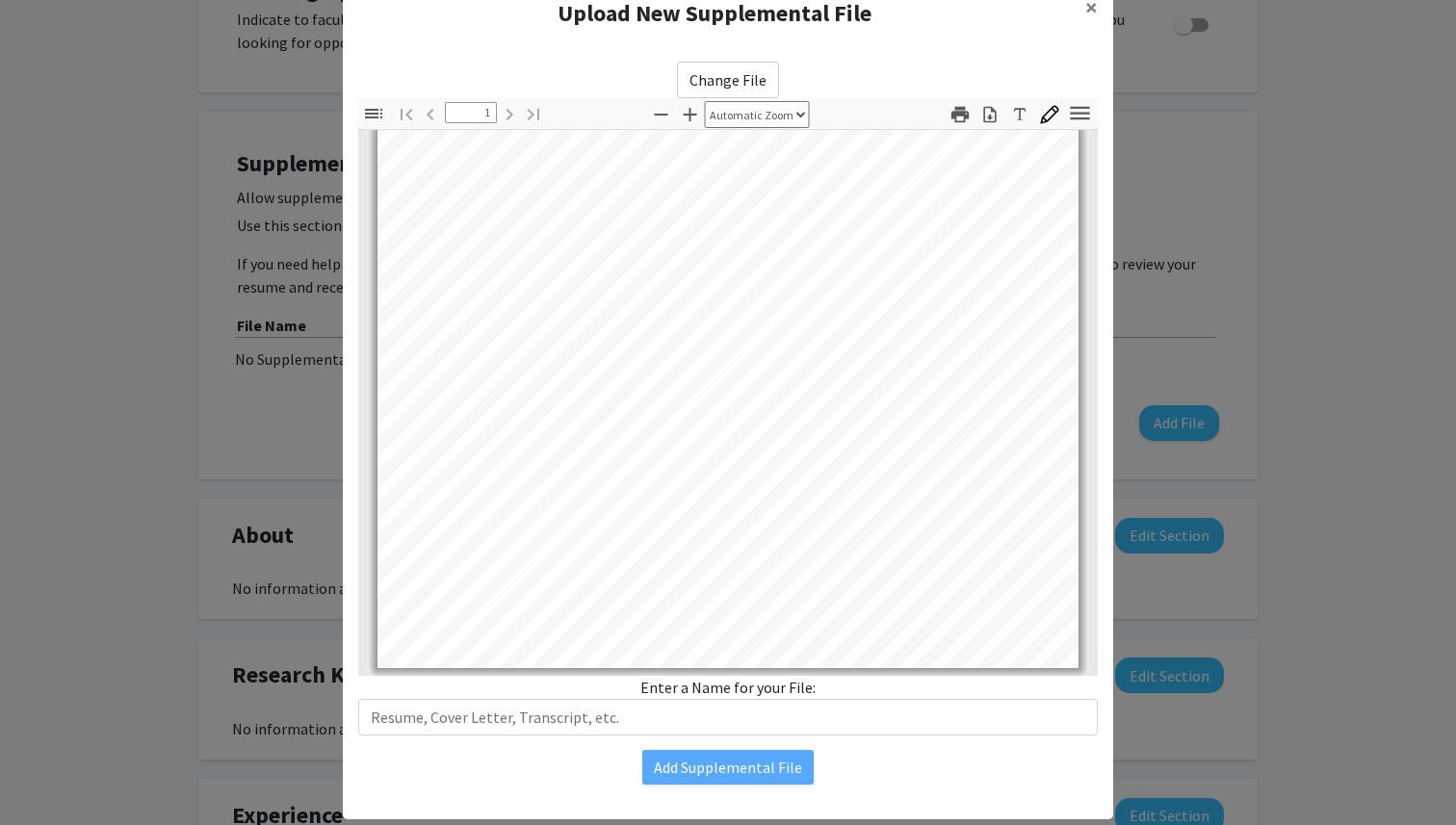
scroll to position [87, 0]
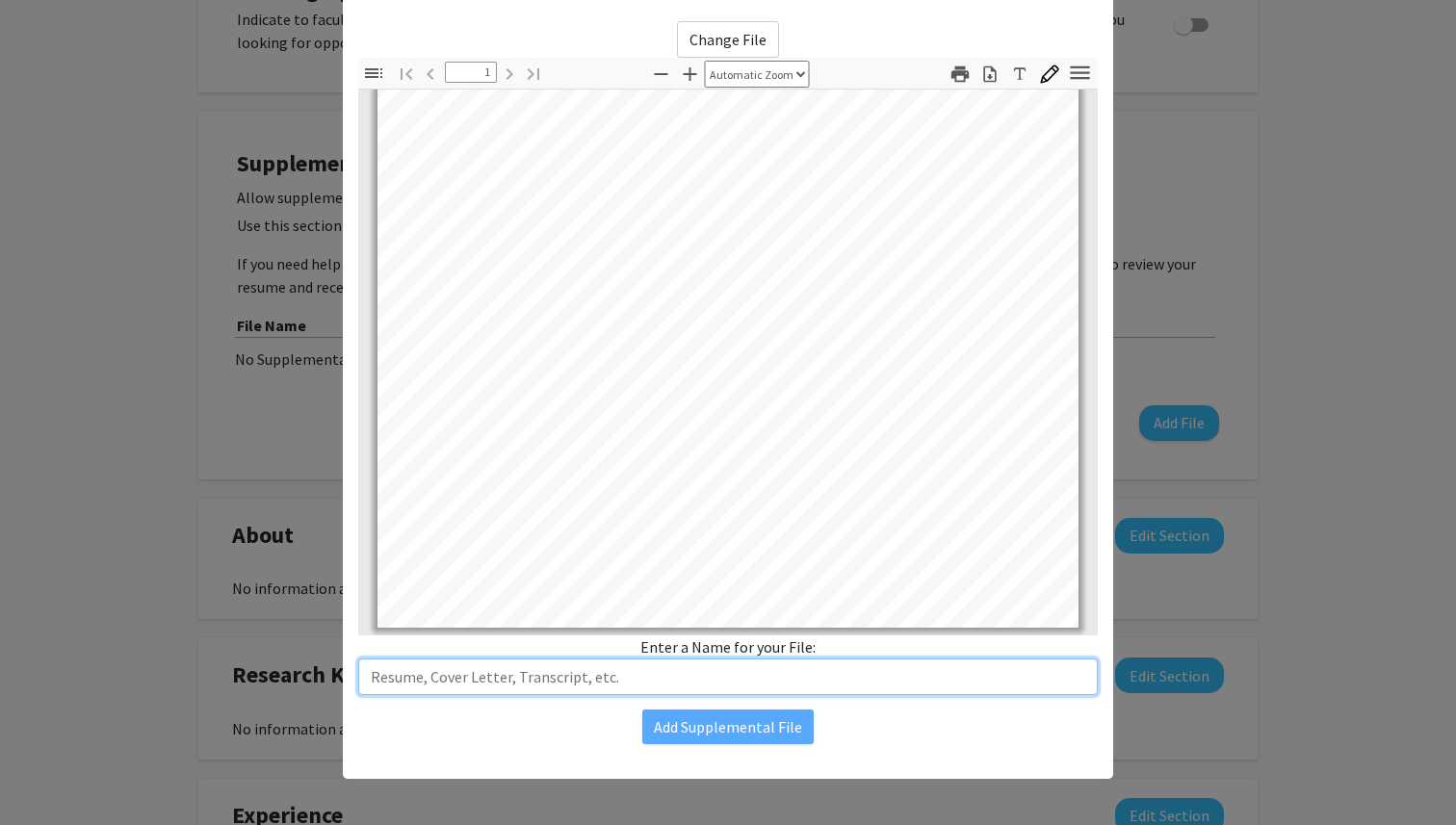
click at [633, 680] on input "text" at bounding box center [728, 677] width 740 height 37
type input "Resume"
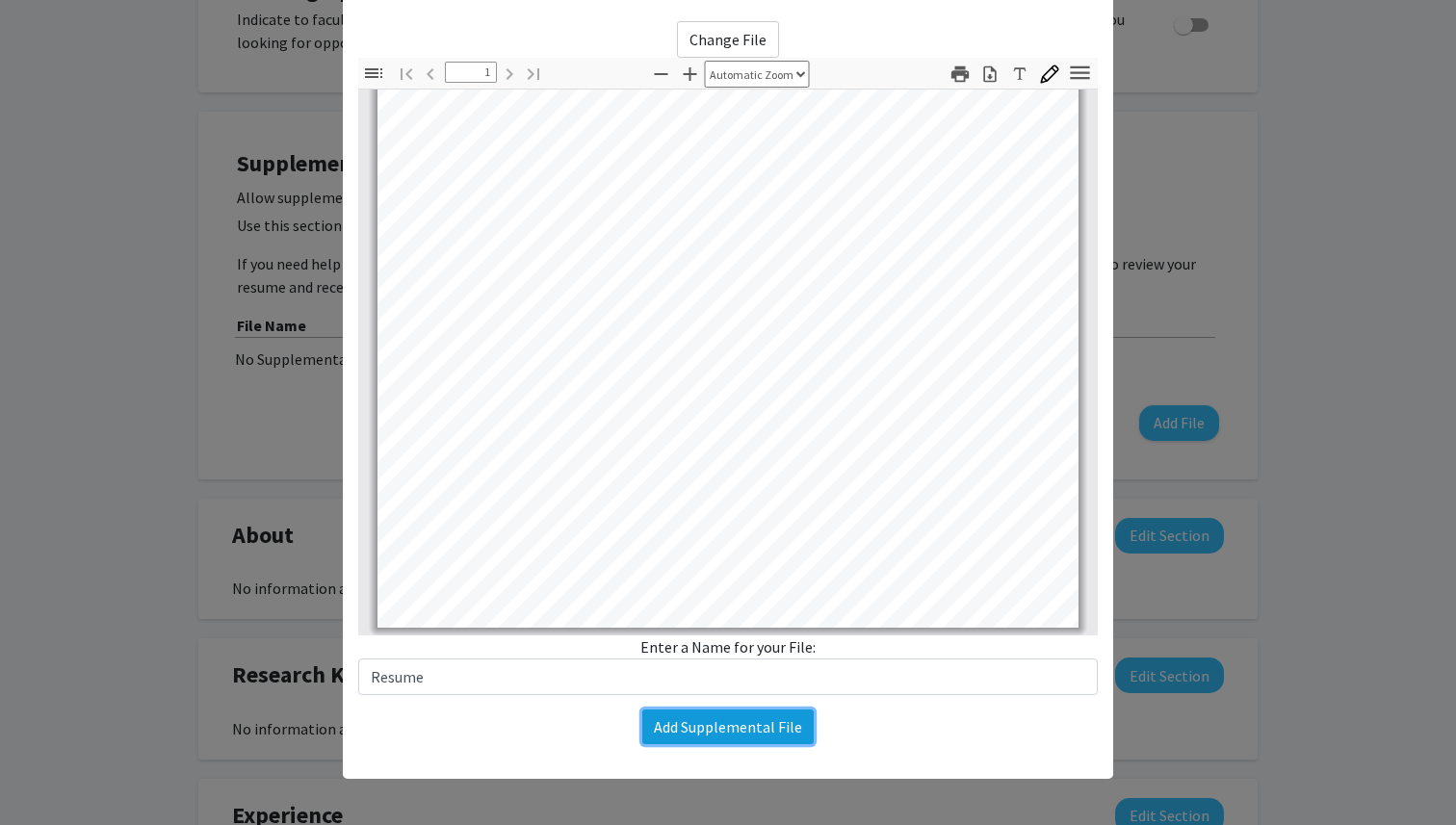
click at [688, 729] on button "Add Supplemental File" at bounding box center [727, 727] width 171 height 35
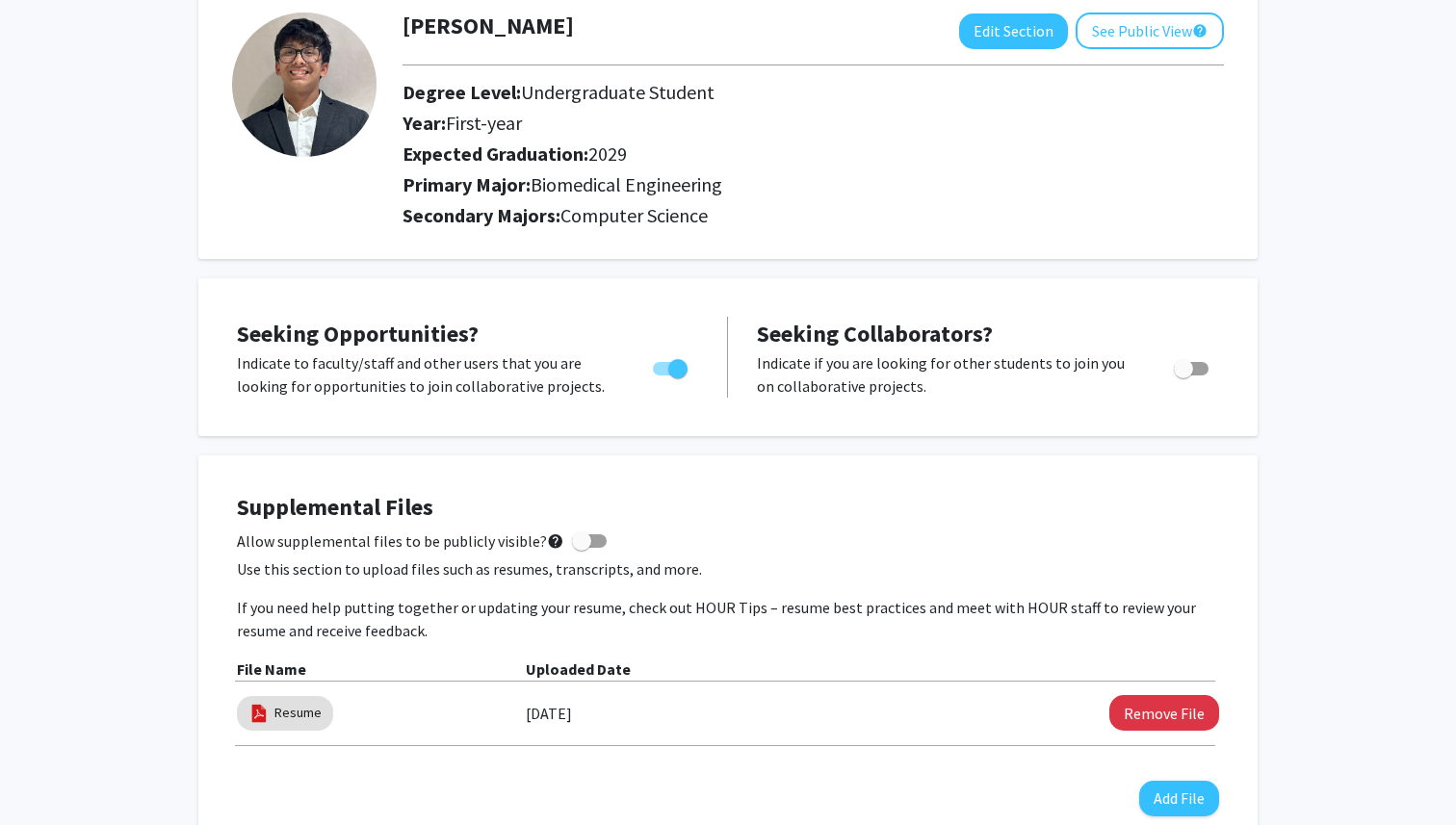
scroll to position [0, 0]
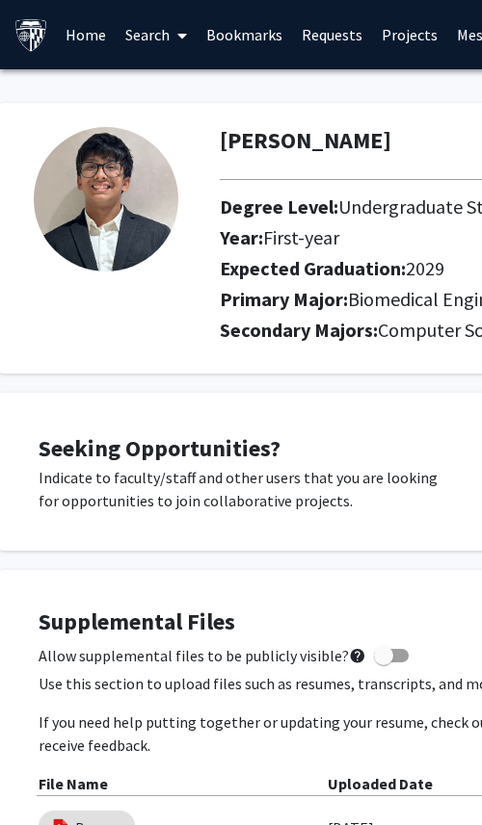
click at [143, 28] on link "Search" at bounding box center [156, 34] width 81 height 67
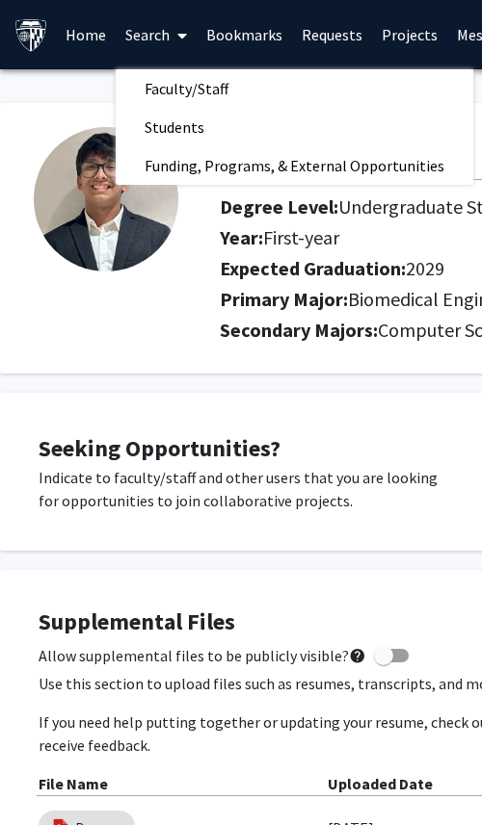
click at [262, 40] on link "Bookmarks" at bounding box center [243, 34] width 95 height 67
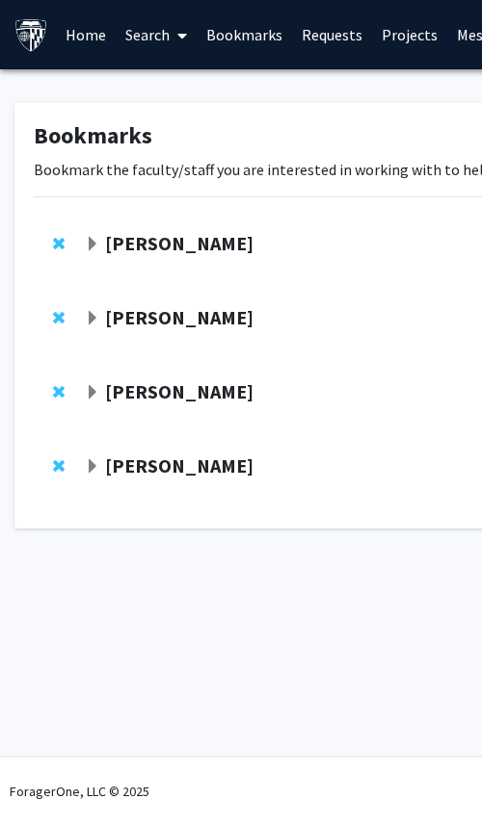
click at [94, 20] on link "Home" at bounding box center [86, 34] width 60 height 67
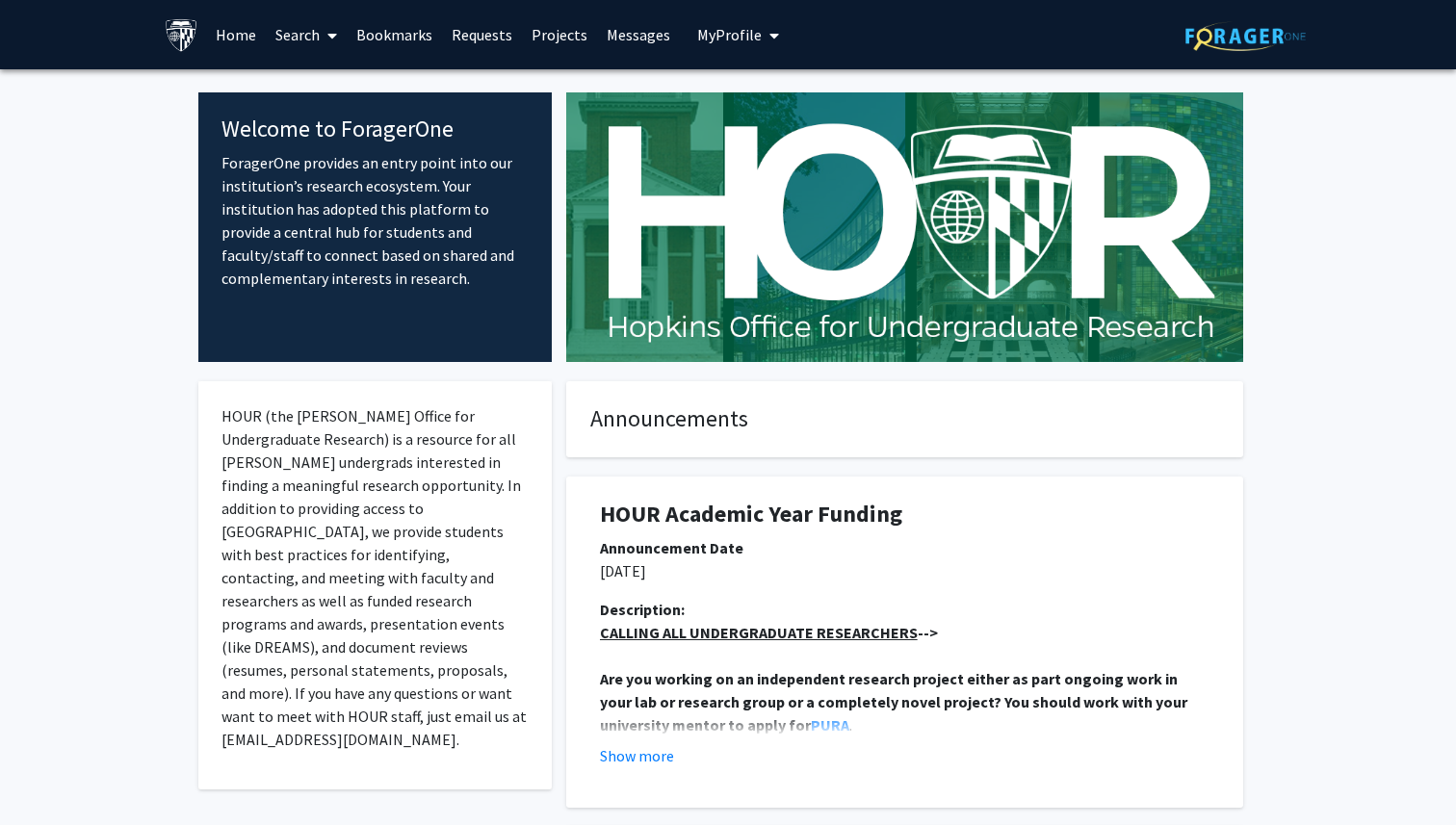
click at [285, 39] on link "Search" at bounding box center [306, 34] width 81 height 67
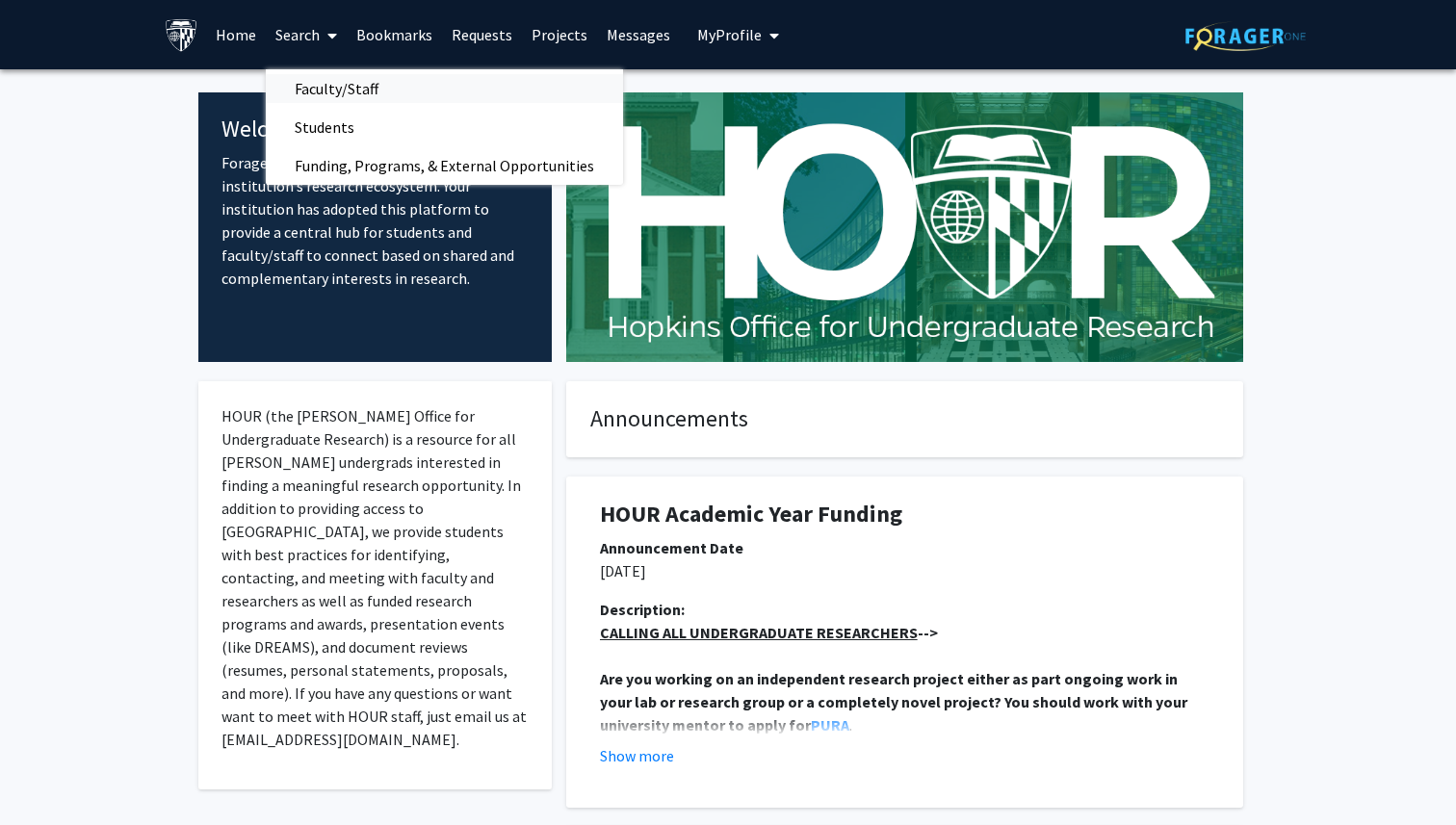
click at [331, 89] on span "Faculty/Staff" at bounding box center [337, 88] width 142 height 39
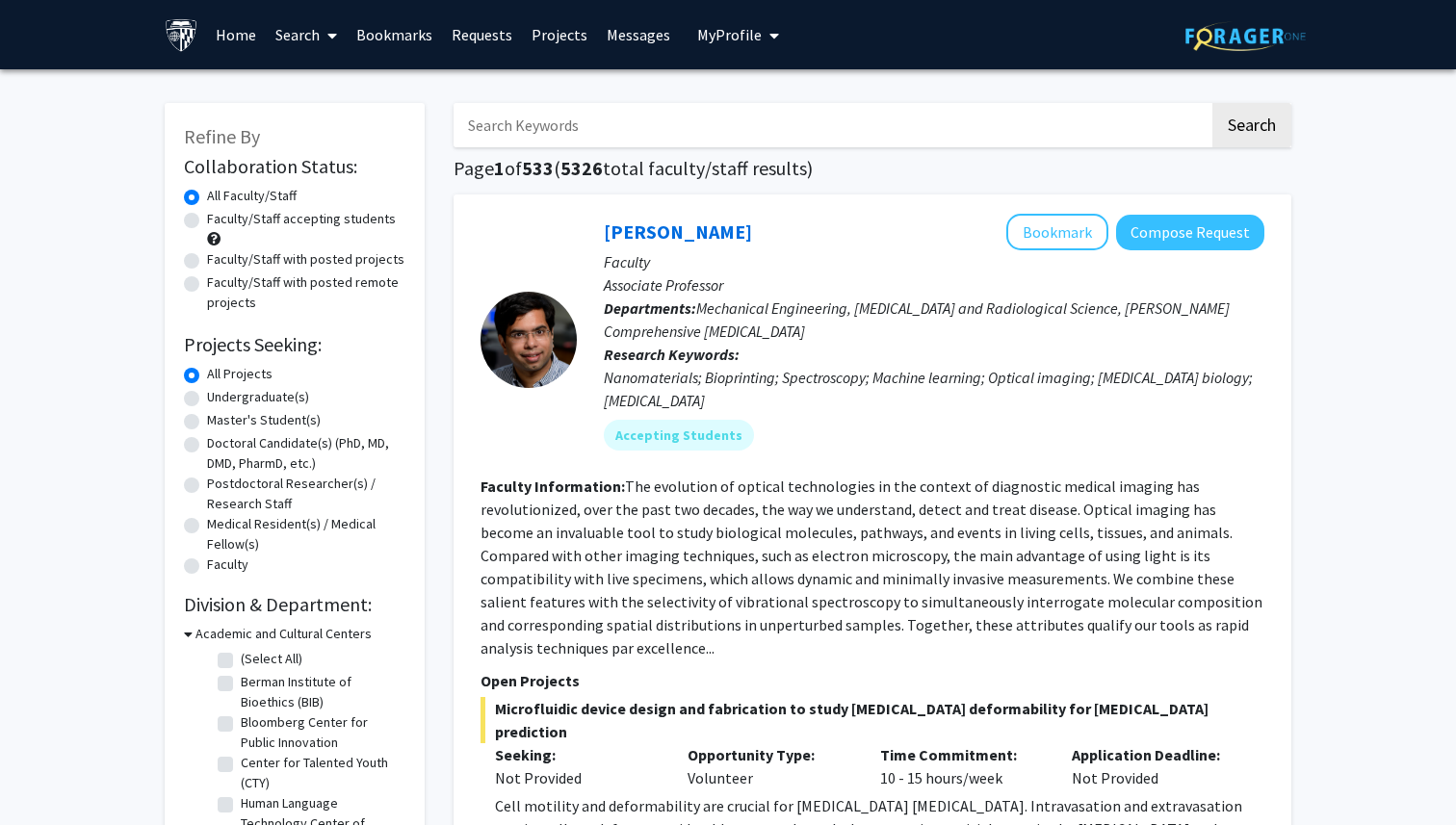
click at [479, 142] on input "Search Keywords" at bounding box center [832, 125] width 756 height 44
type input "Brain Computw"
type input "Brain"
type input "E"
type input "Comput"
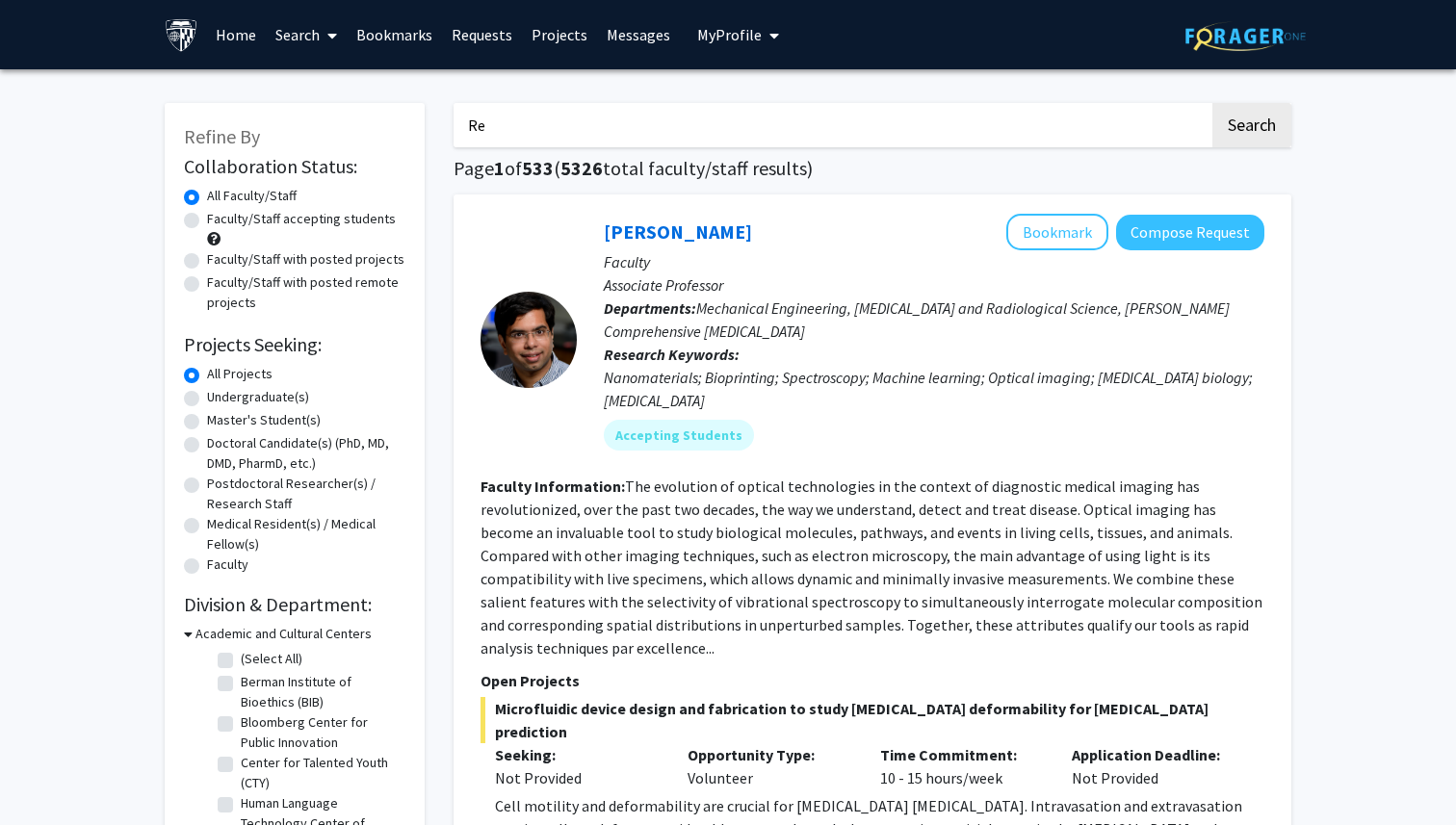
type input "R"
type input "Neuro"
type input "[MEDICAL_DATA]"
click at [481, 103] on button "Search" at bounding box center [1252, 125] width 79 height 44
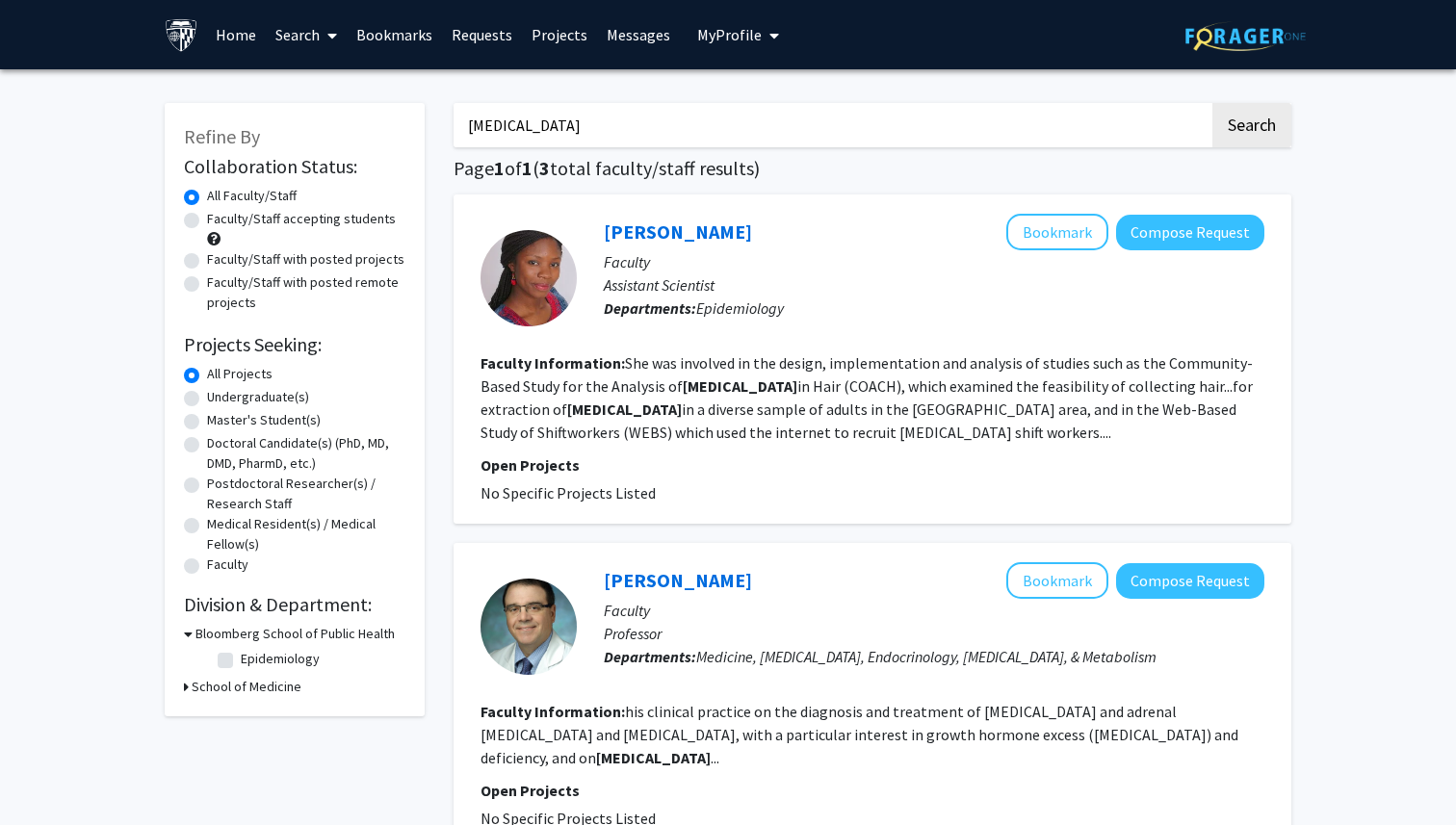
click at [481, 103] on button "Search" at bounding box center [1252, 125] width 79 height 44
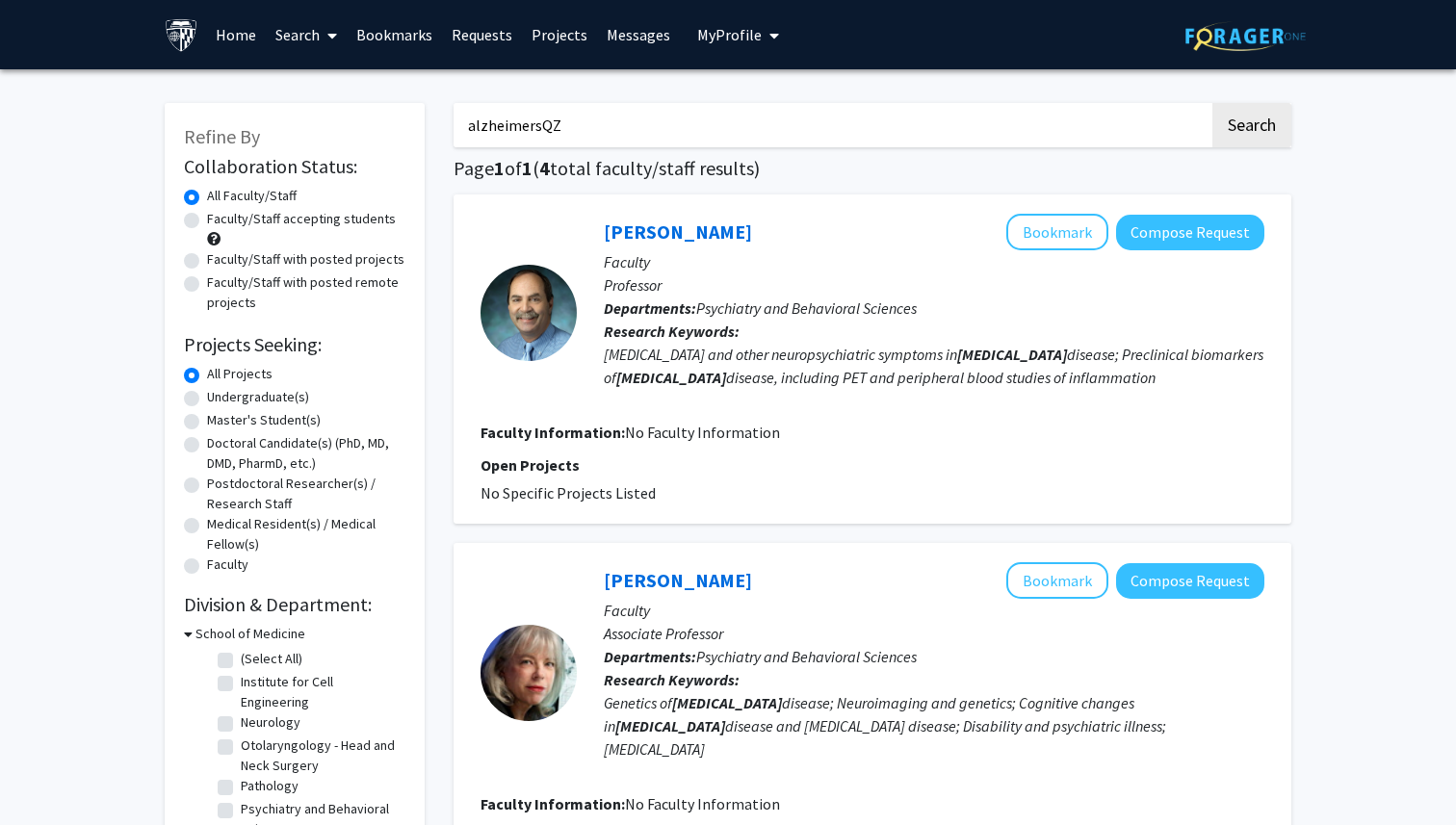
type input "alzheimersQ"
type input "N"
type input "n"
type input "biomedical engineering"
click at [481, 103] on button "Search" at bounding box center [1252, 125] width 79 height 44
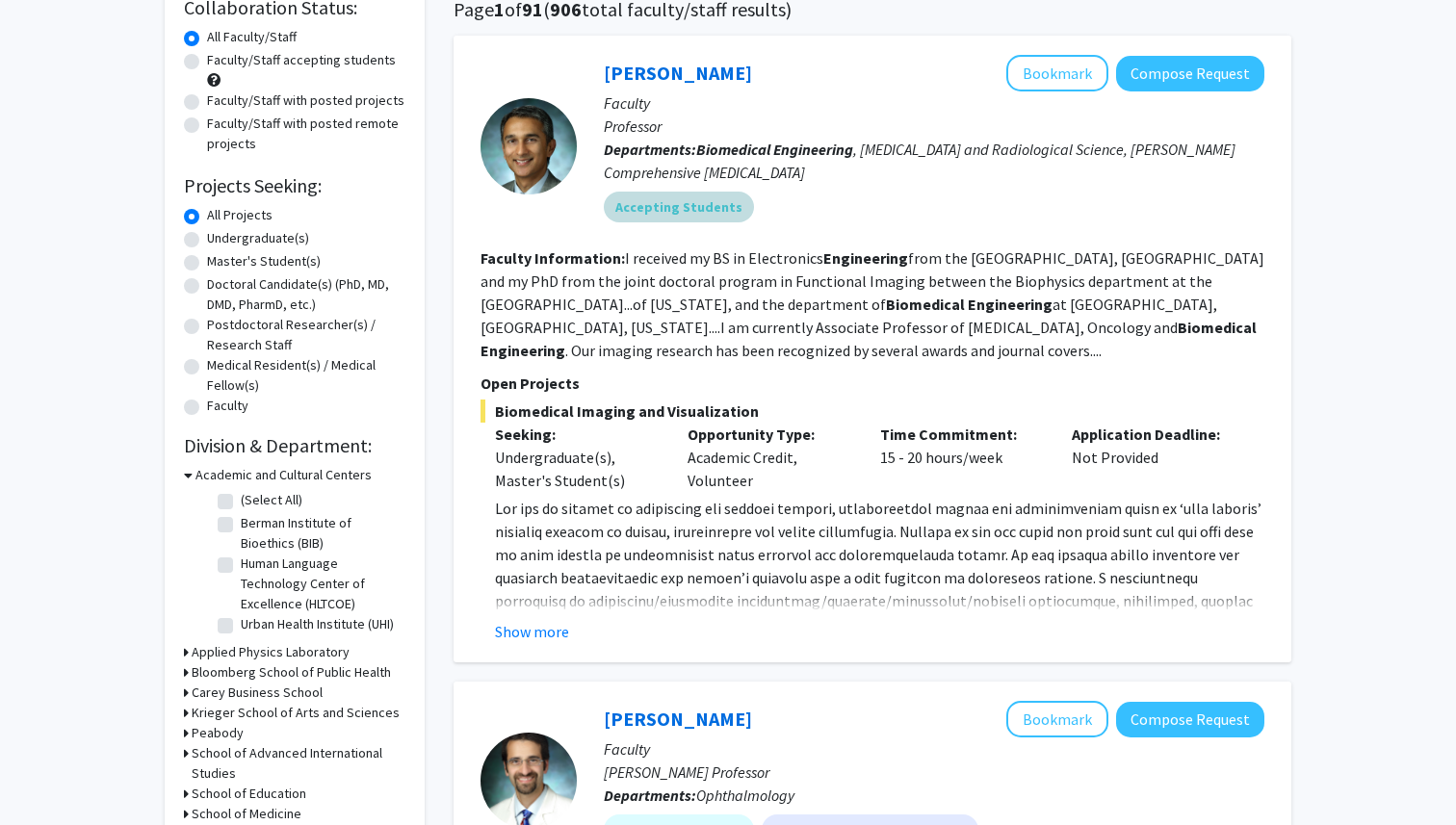
scroll to position [162, 0]
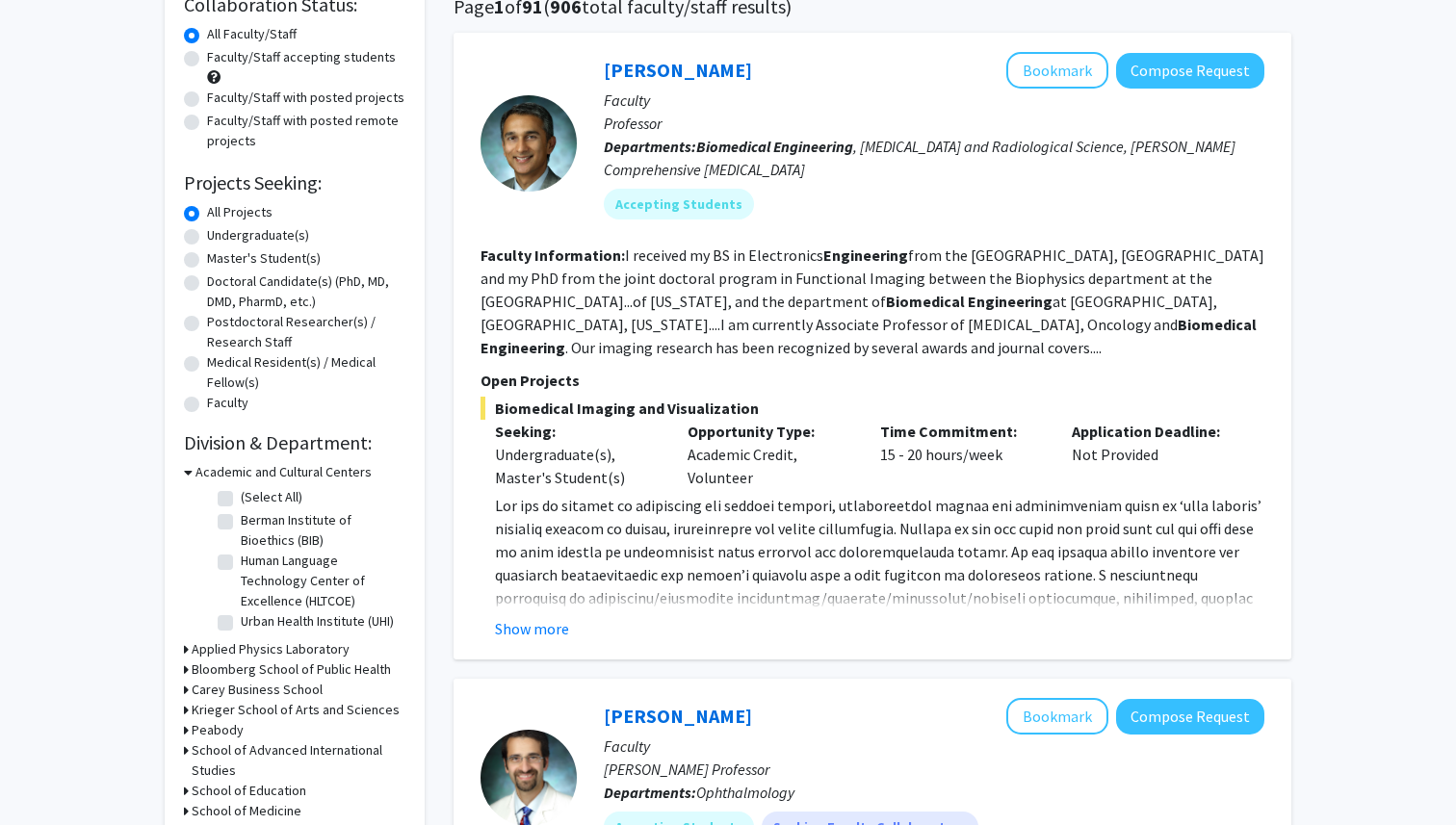
click at [481, 616] on fg-read-more "[DOMAIN_NAME] ) to [PERSON_NAME] at [EMAIL_ADDRESS][DOMAIN_NAME] . Show more" at bounding box center [873, 567] width 784 height 146
click at [481, 618] on button "Show more" at bounding box center [532, 628] width 74 height 23
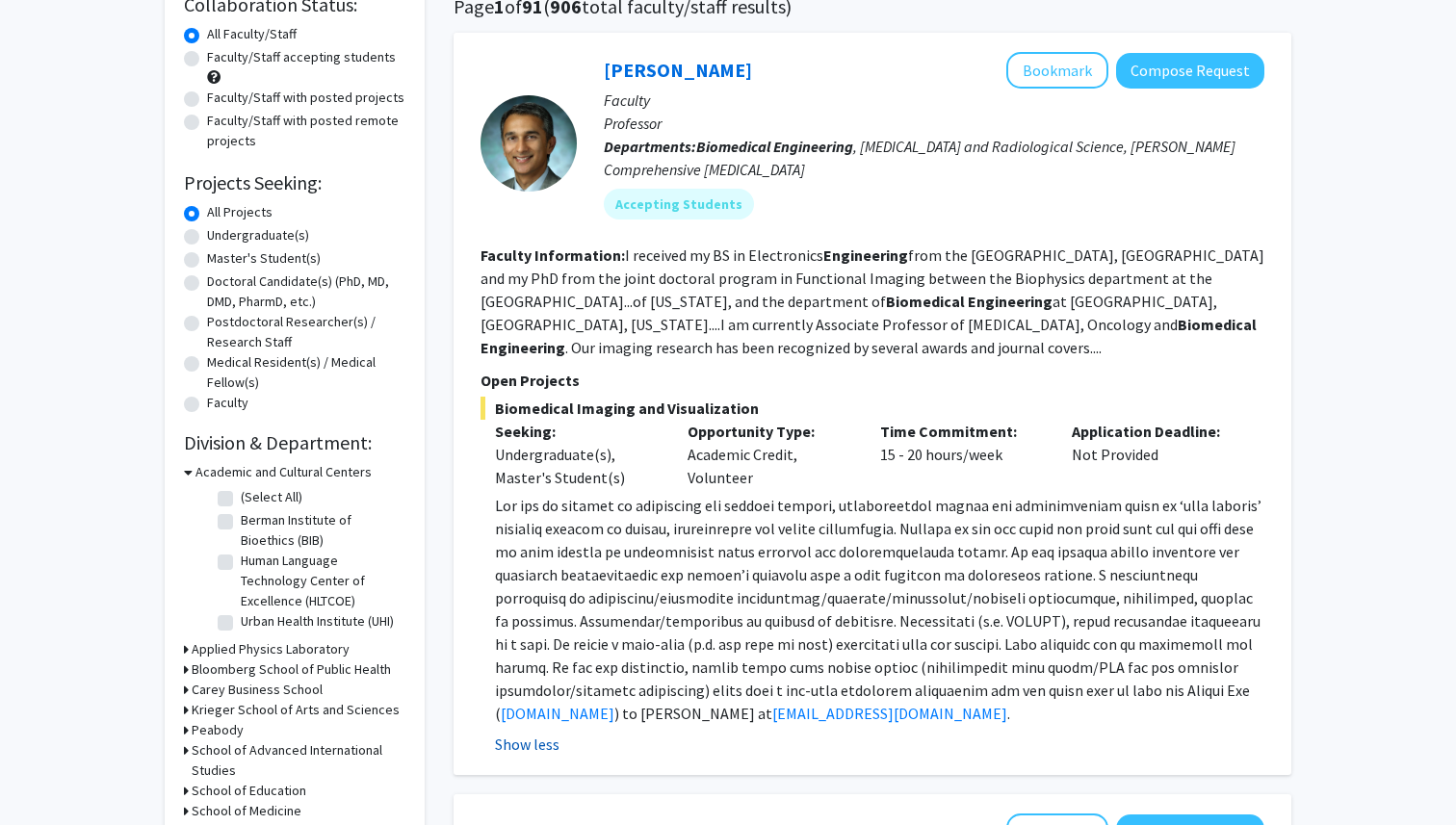
click at [481, 618] on span at bounding box center [878, 609] width 767 height 227
click at [481, 524] on span at bounding box center [878, 609] width 767 height 227
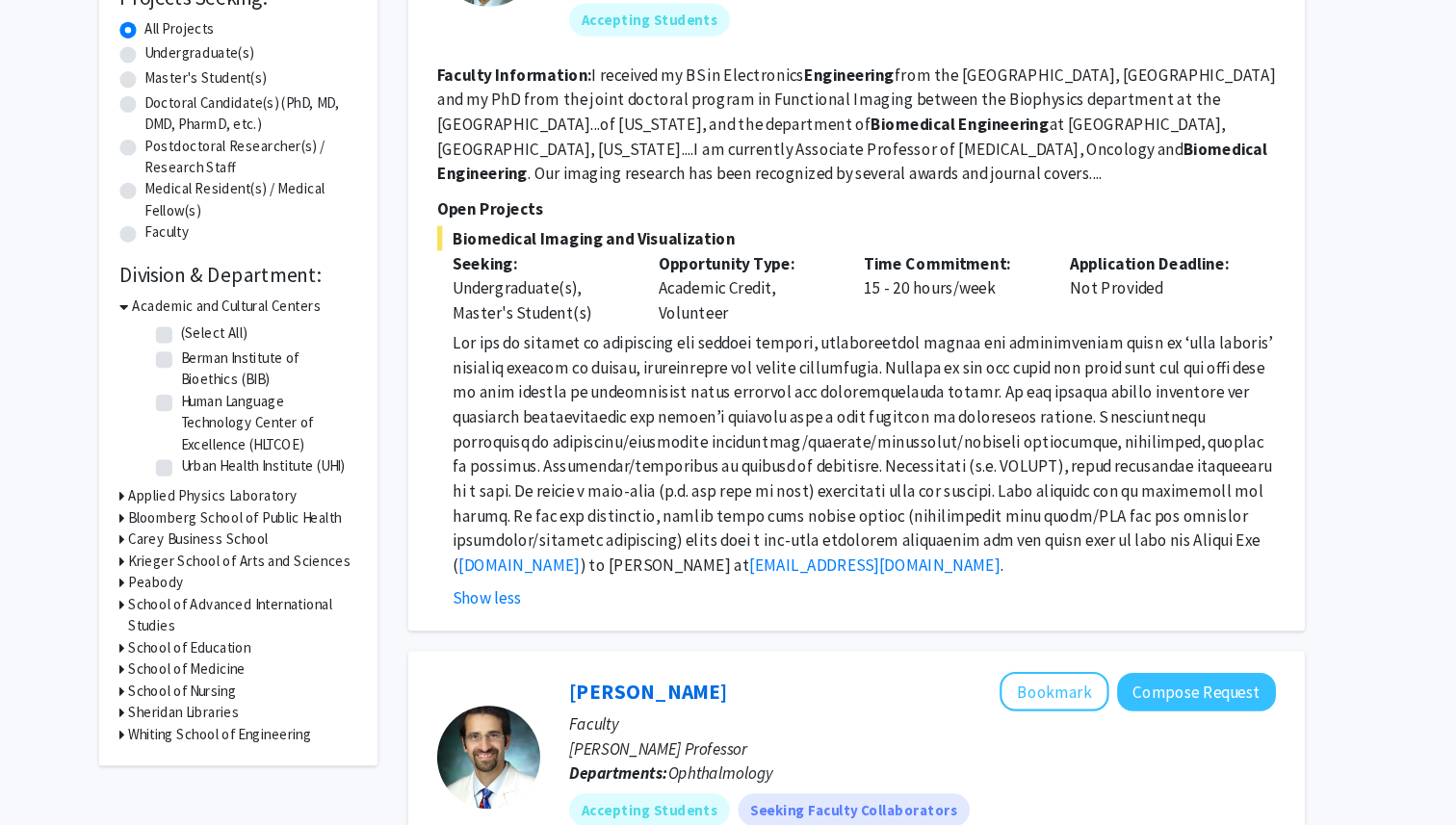
scroll to position [334, 0]
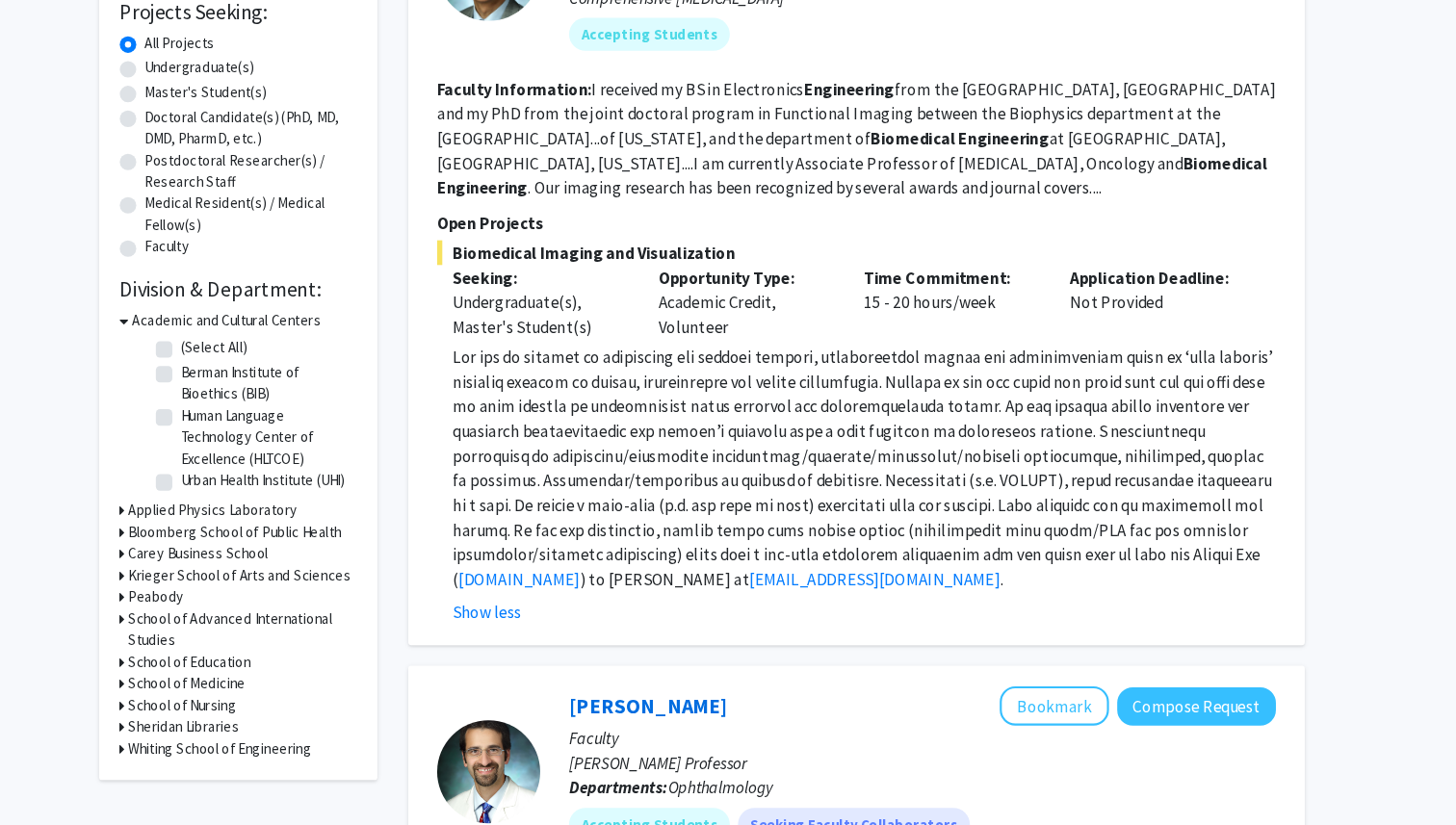
click at [207, 65] on label "Undergraduate(s)" at bounding box center [258, 63] width 102 height 20
click at [207, 65] on input "Undergraduate(s)" at bounding box center [213, 59] width 13 height 13
radio input "true"
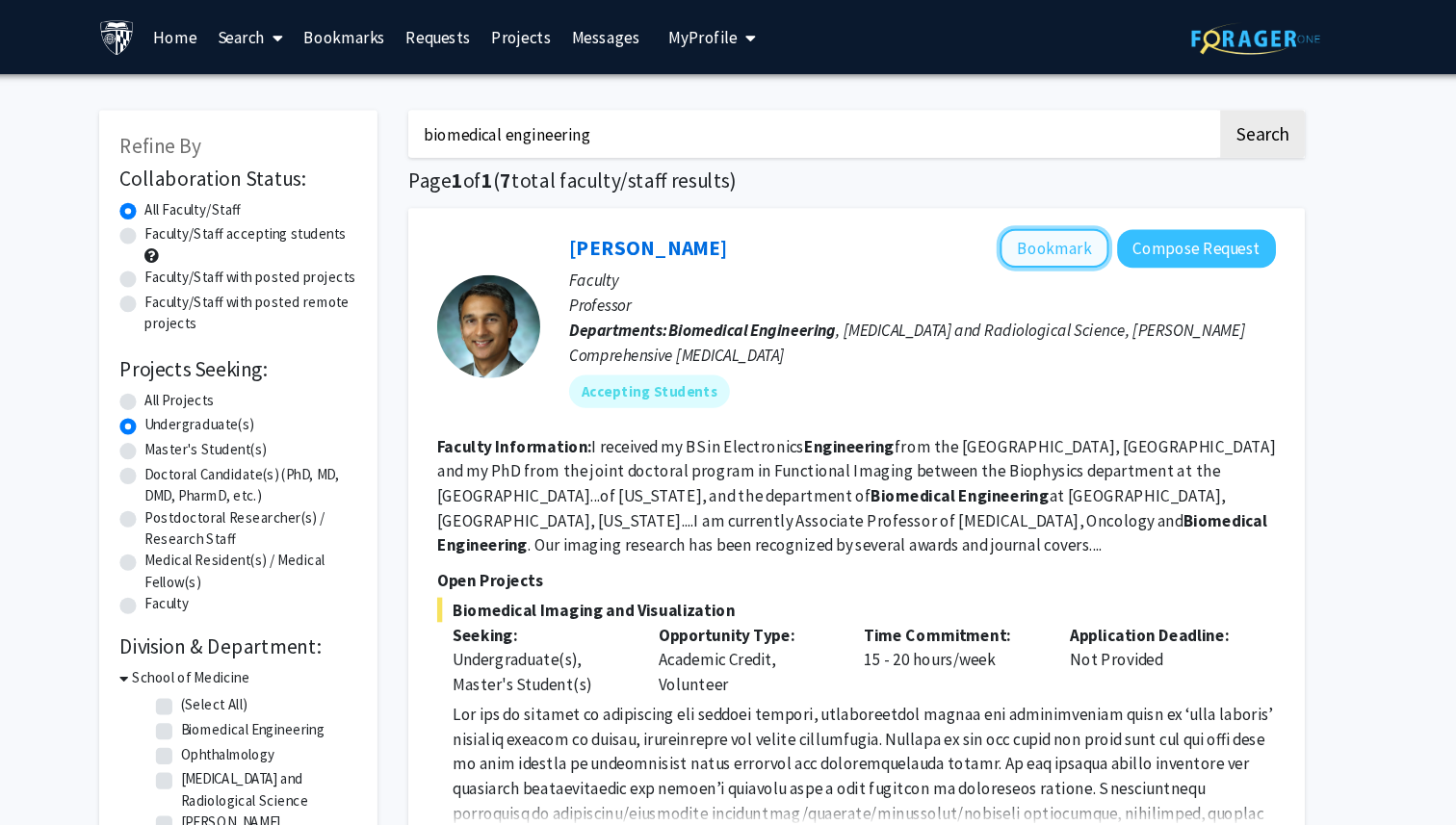
click at [481, 245] on button "Bookmark" at bounding box center [1057, 232] width 102 height 37
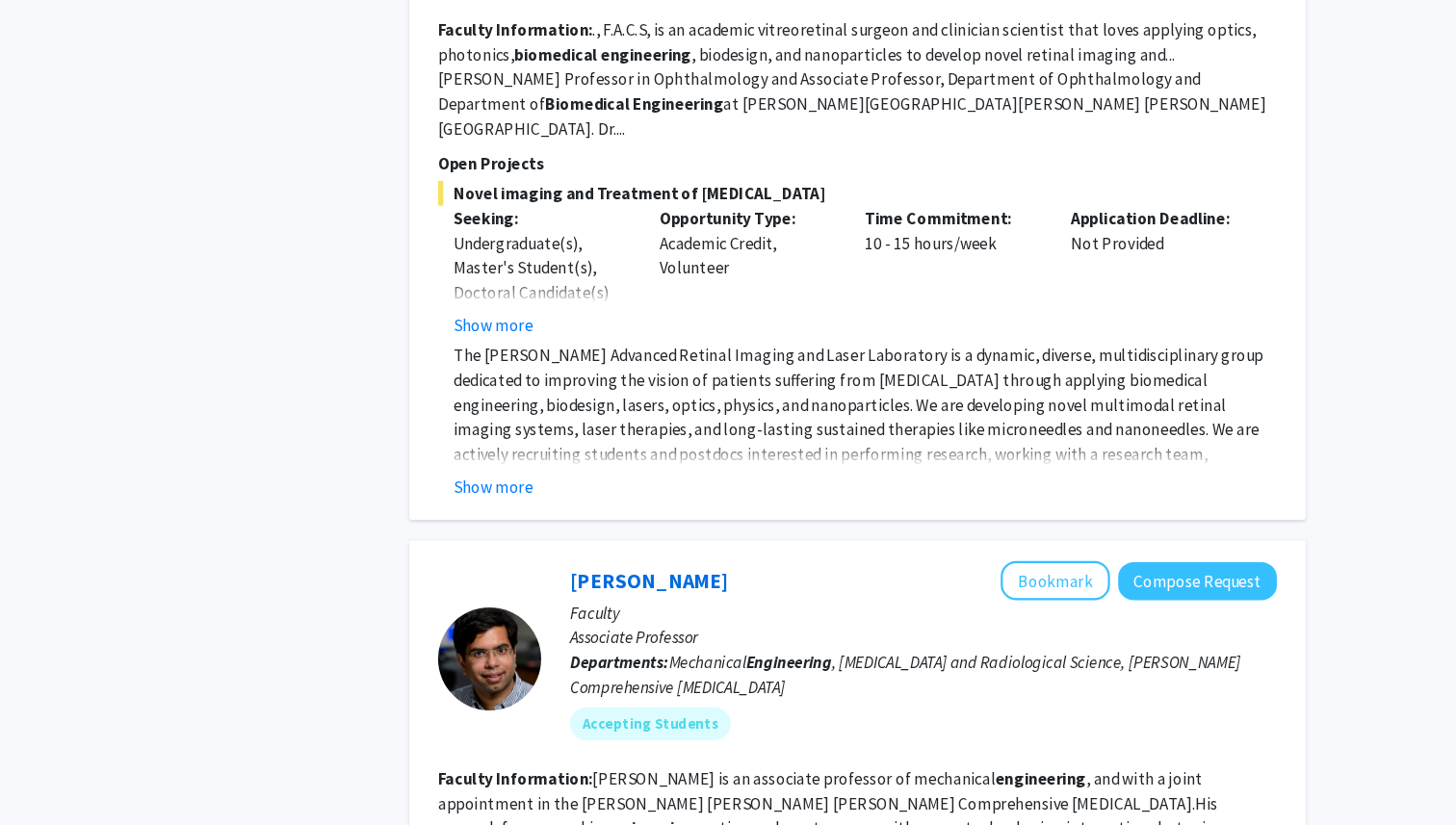
scroll to position [980, 0]
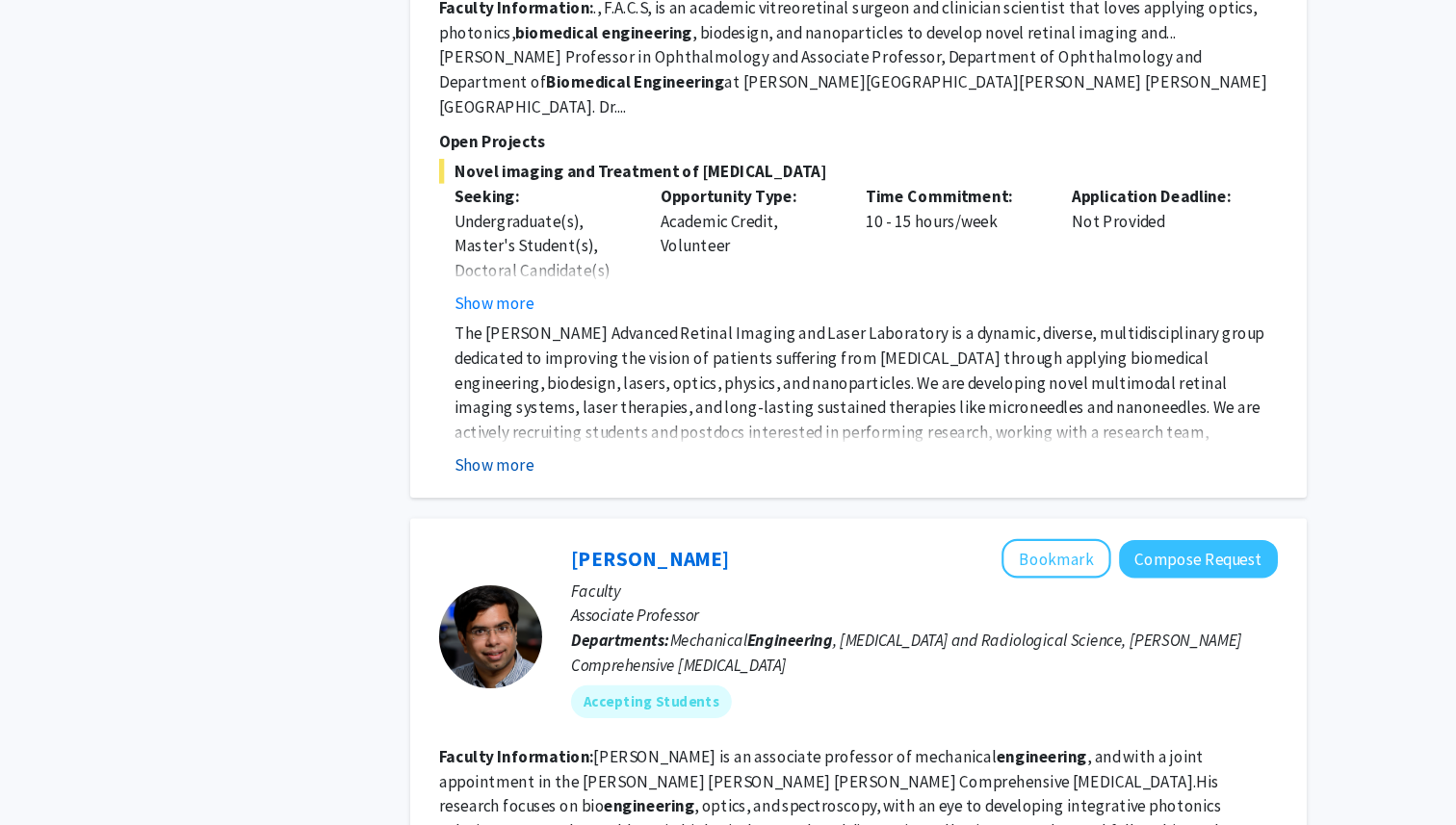
click at [481, 477] on button "Show more" at bounding box center [532, 488] width 74 height 23
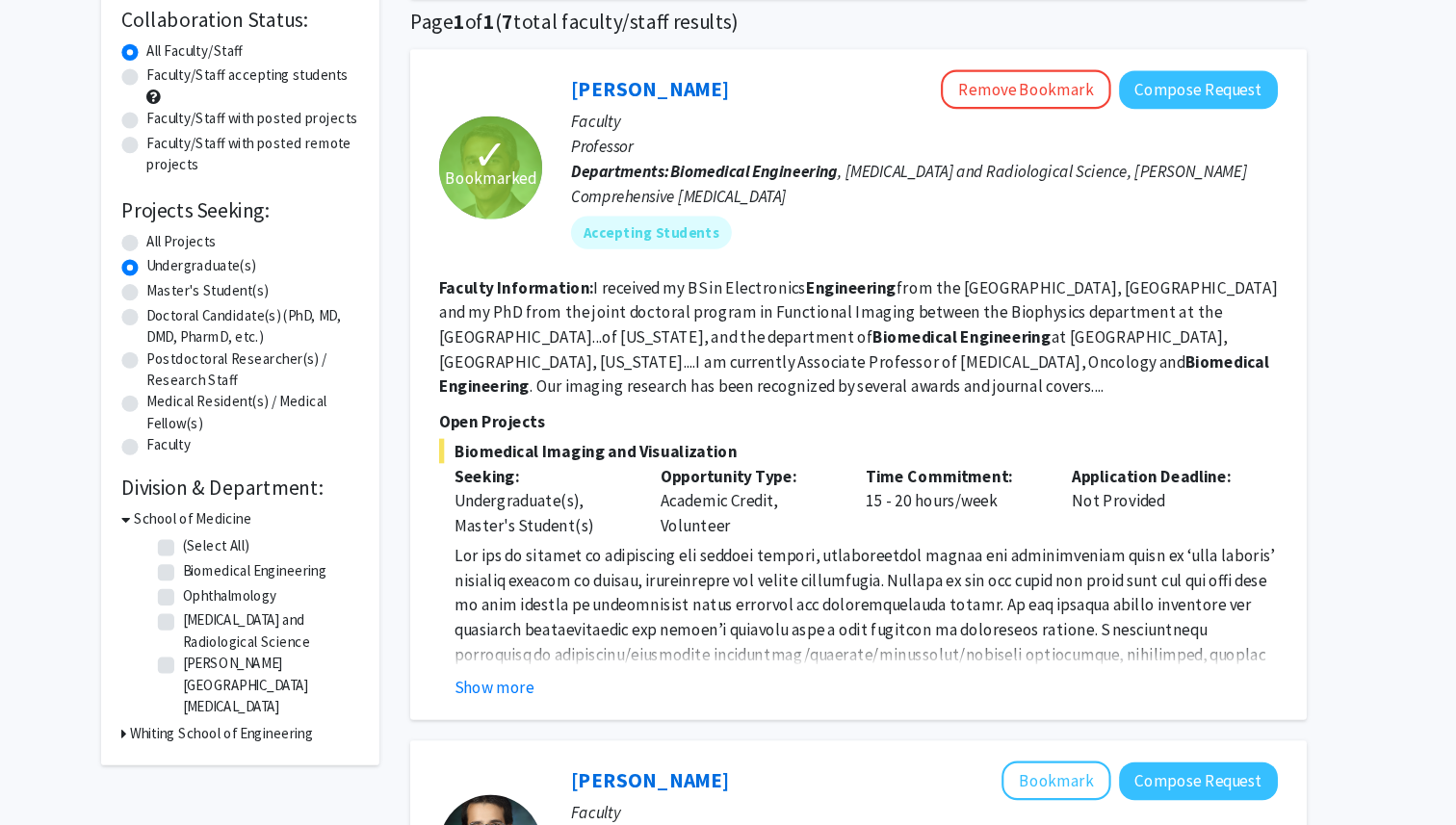
scroll to position [0, 0]
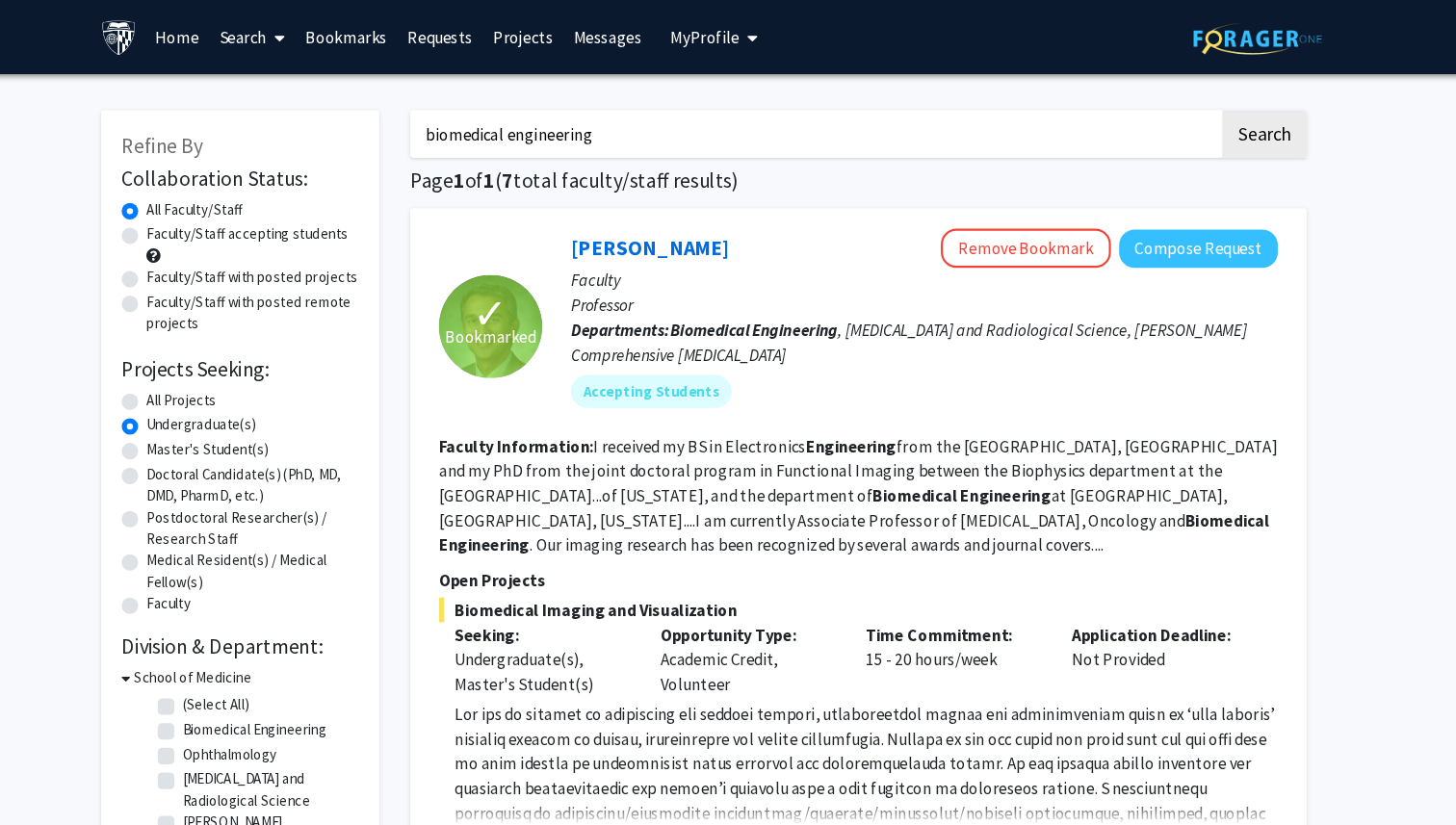
click at [481, 125] on input "biomedical engineering" at bounding box center [832, 125] width 756 height 44
type input "comp"
type input "brain machine"
click at [481, 103] on button "Search" at bounding box center [1252, 125] width 79 height 44
radio input "true"
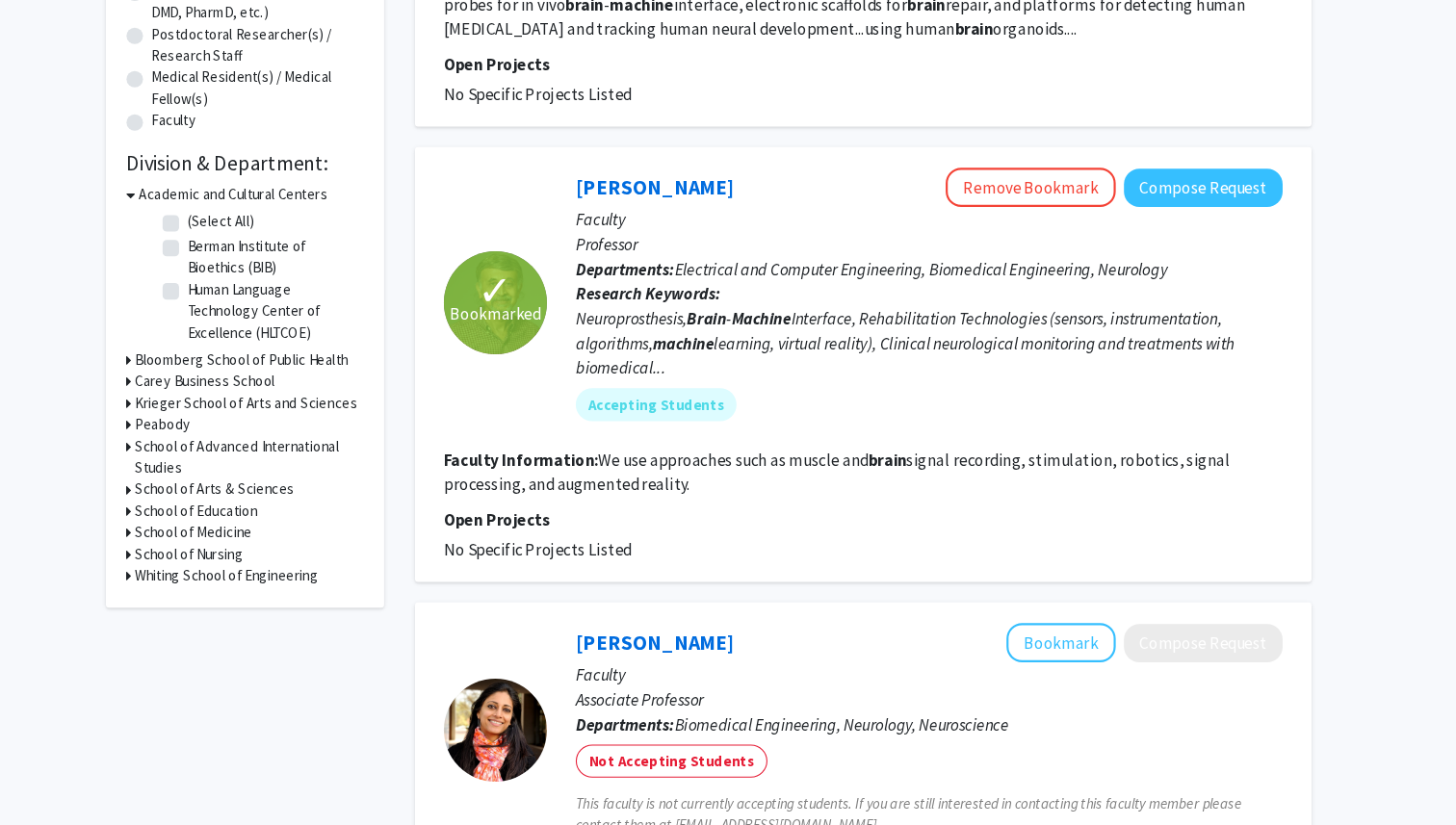
scroll to position [401, 0]
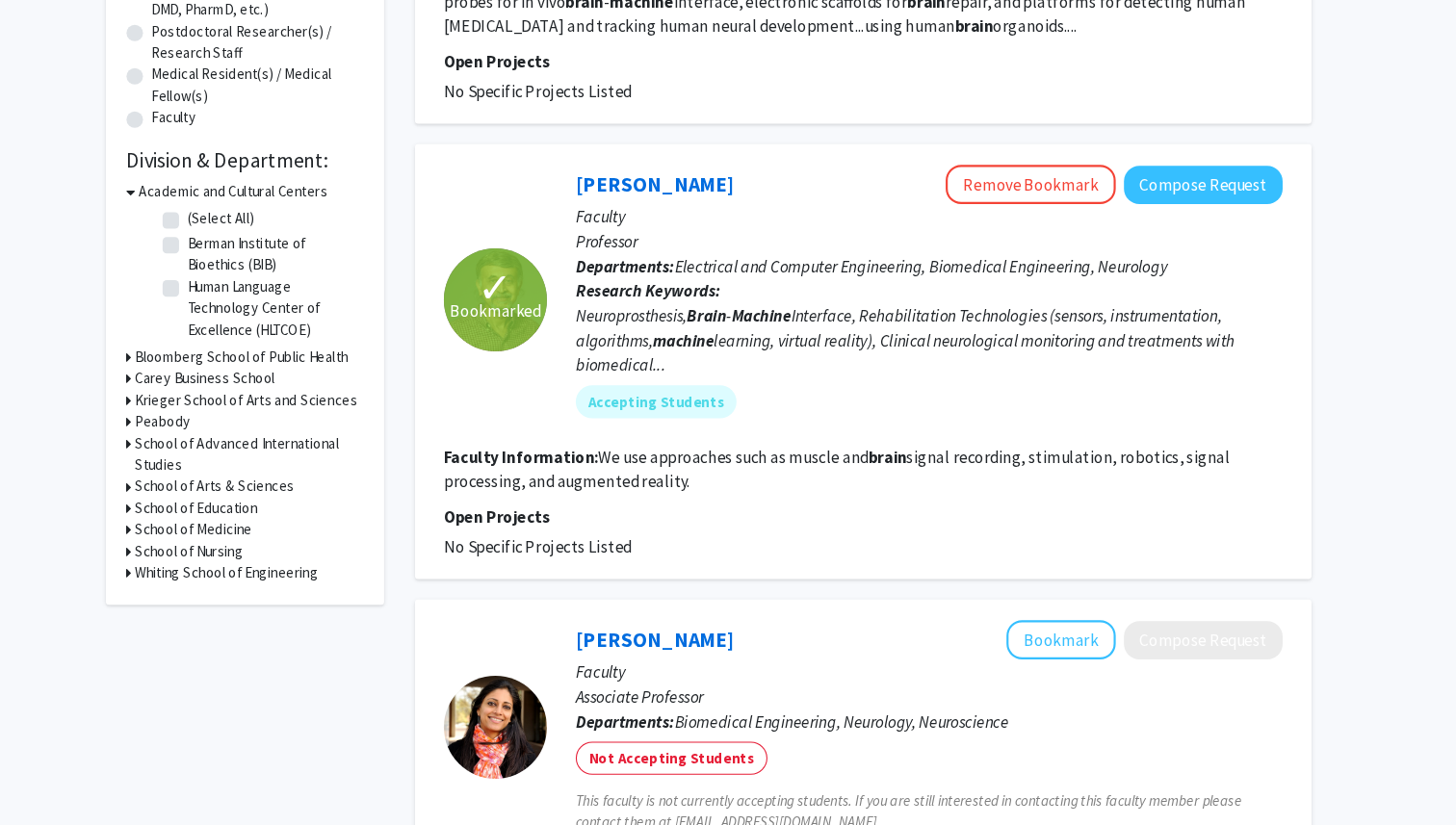
click at [481, 366] on b "machine" at bounding box center [704, 371] width 57 height 19
click at [481, 400] on div "Neuroprosthesis, Brain - Machine Interface, Rehabilitation Technologies (sensor…" at bounding box center [934, 371] width 661 height 69
click at [481, 431] on mat-chip "Accepting Students" at bounding box center [679, 429] width 150 height 31
click at [481, 308] on span "Electrical and Computer Engineering, Biomedical Engineering, Neurology" at bounding box center [926, 302] width 460 height 19
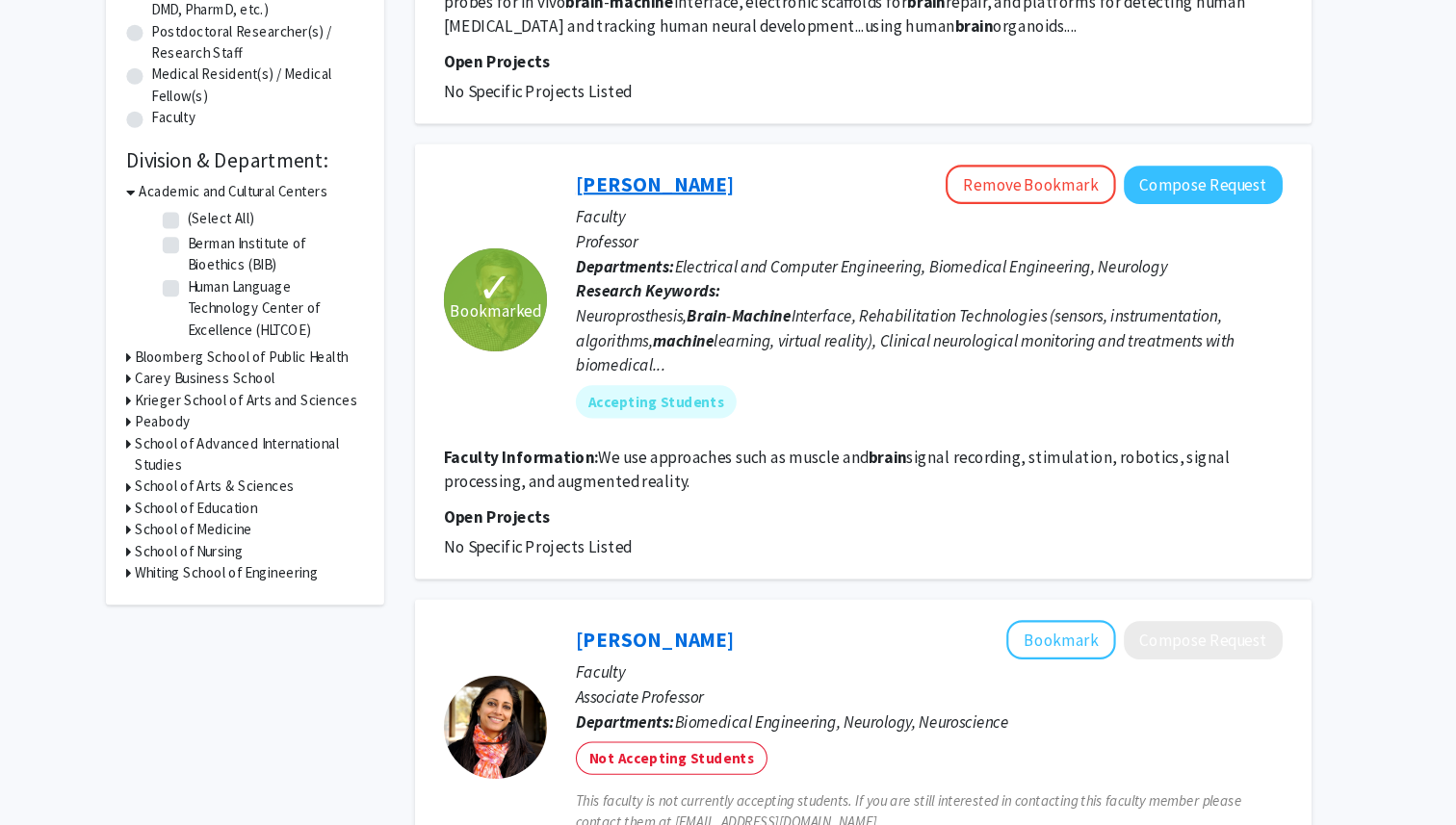
click at [481, 231] on link "[PERSON_NAME]" at bounding box center [678, 226] width 148 height 24
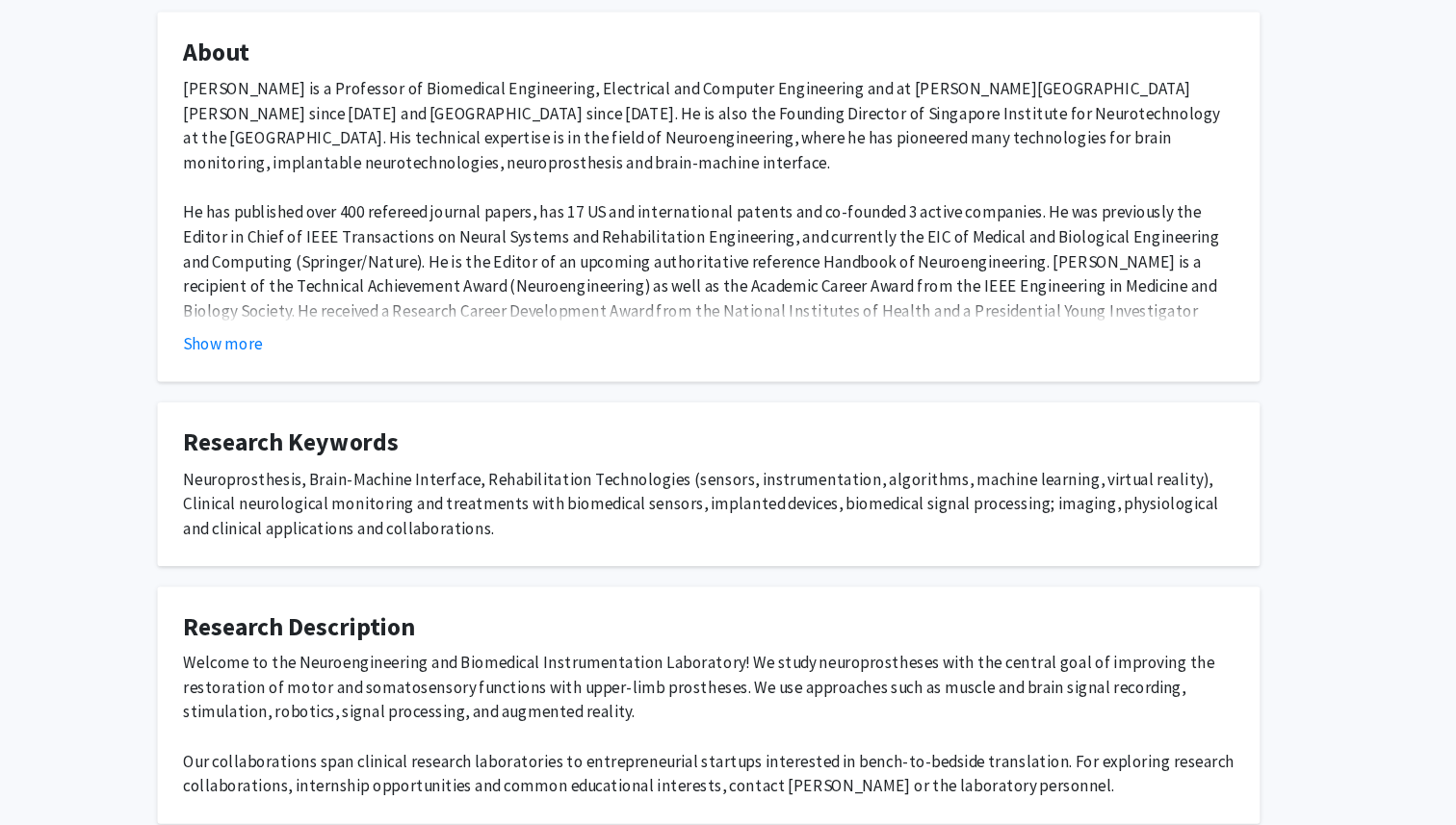
scroll to position [328, 0]
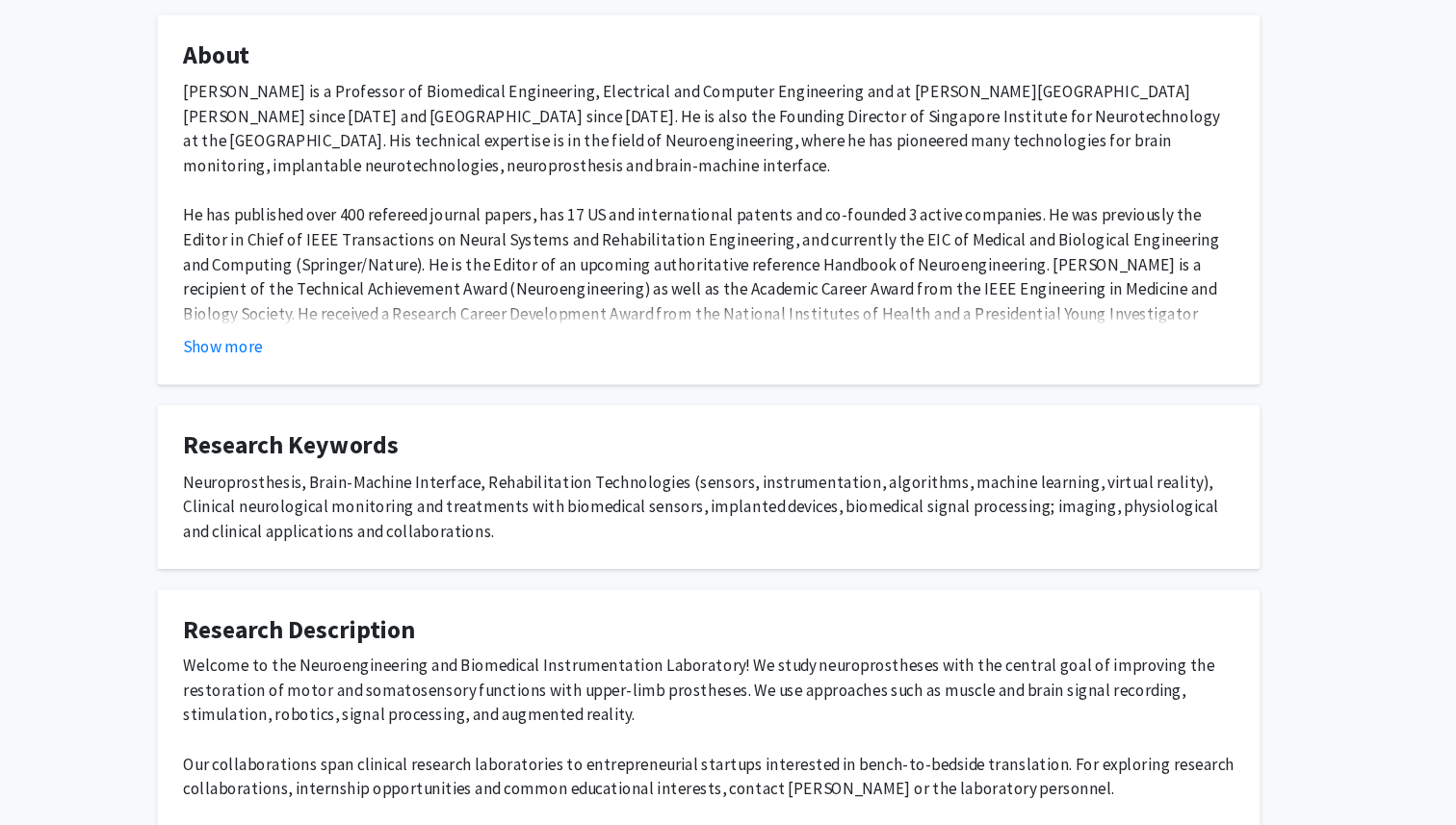
click at [481, 304] on div "[PERSON_NAME] is a Professor of Biomedical Engineering, Electrical and Computer…" at bounding box center [728, 219] width 982 height 277
click at [279, 350] on fg-card "About [PERSON_NAME] is a Professor of Biomedical Engineering, Electrical and Co…" at bounding box center [728, 194] width 1031 height 346
click at [281, 327] on button "Show more" at bounding box center [274, 331] width 74 height 23
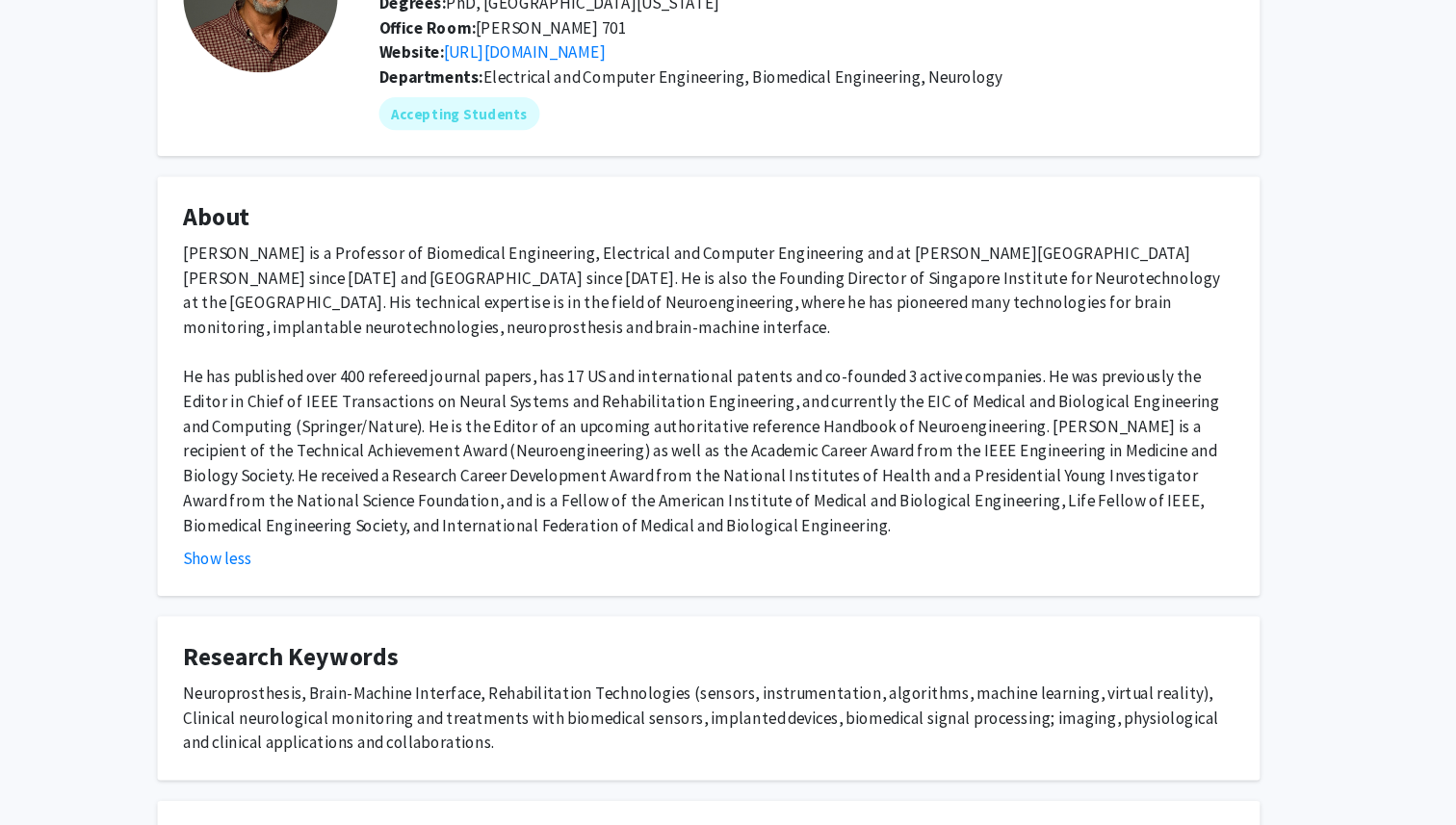
scroll to position [130, 0]
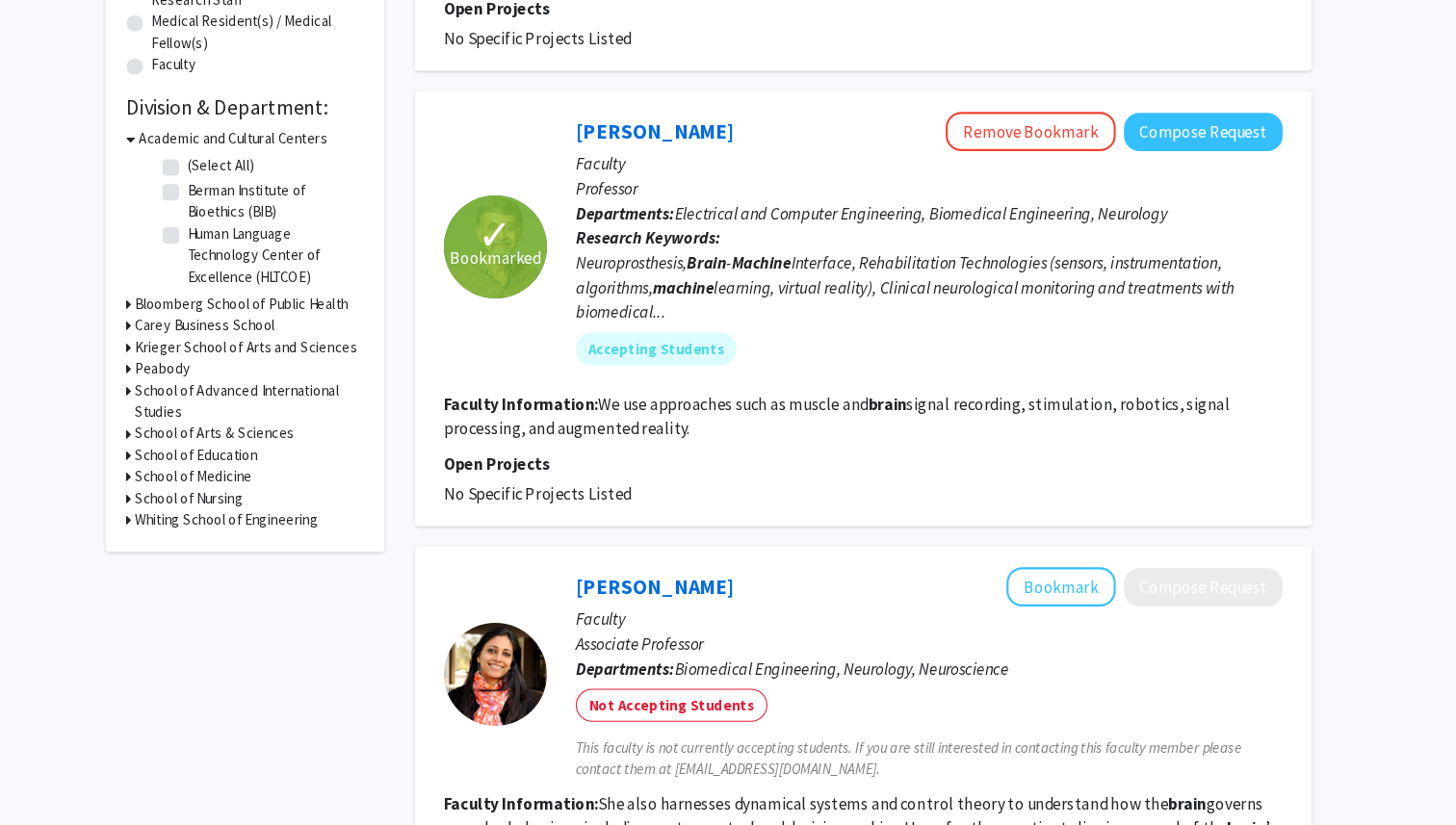
scroll to position [465, 0]
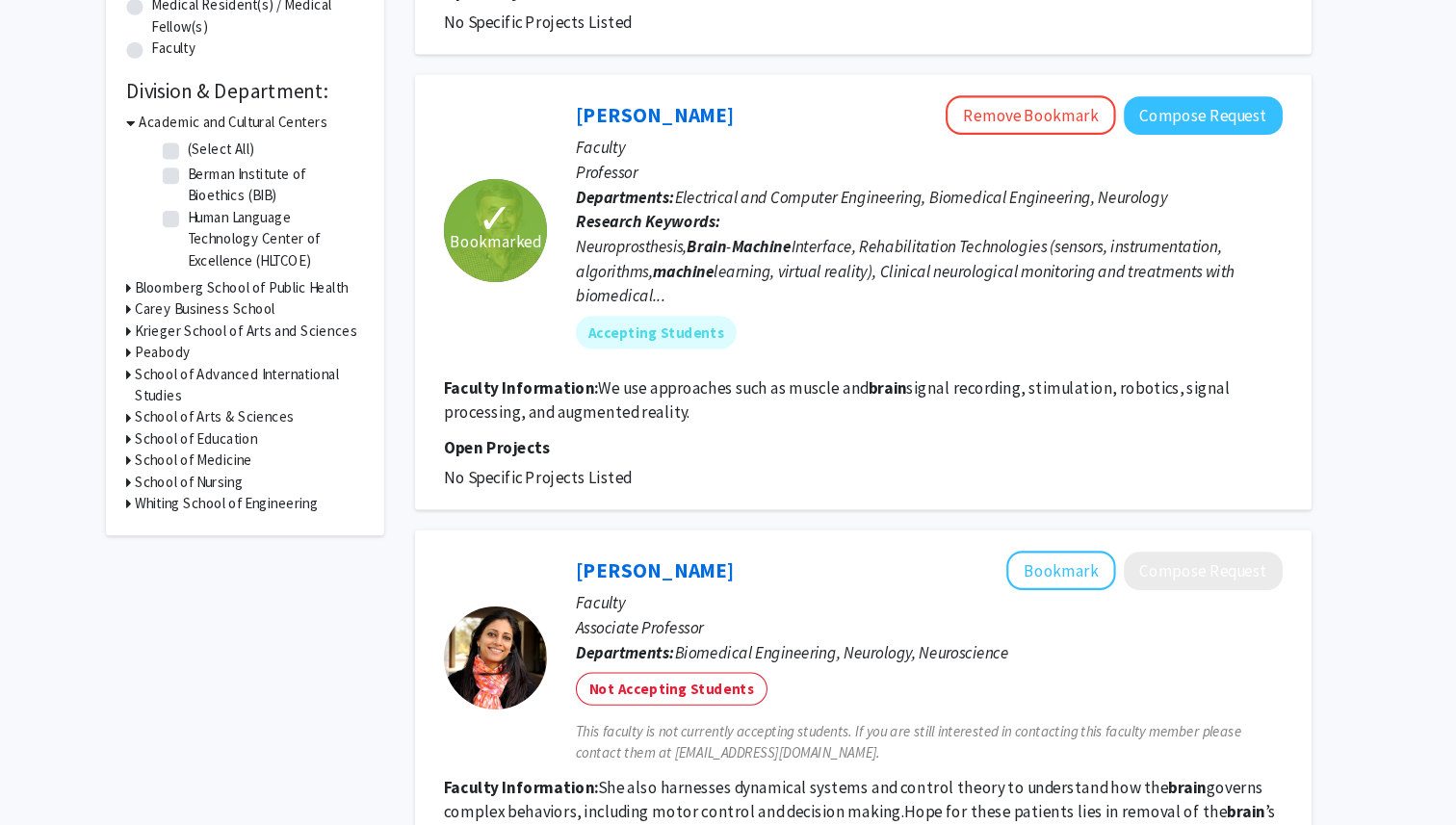
click at [481, 332] on div "Neuroprosthesis, Brain - Machine Interface, Rehabilitation Technologies (sensor…" at bounding box center [934, 307] width 661 height 69
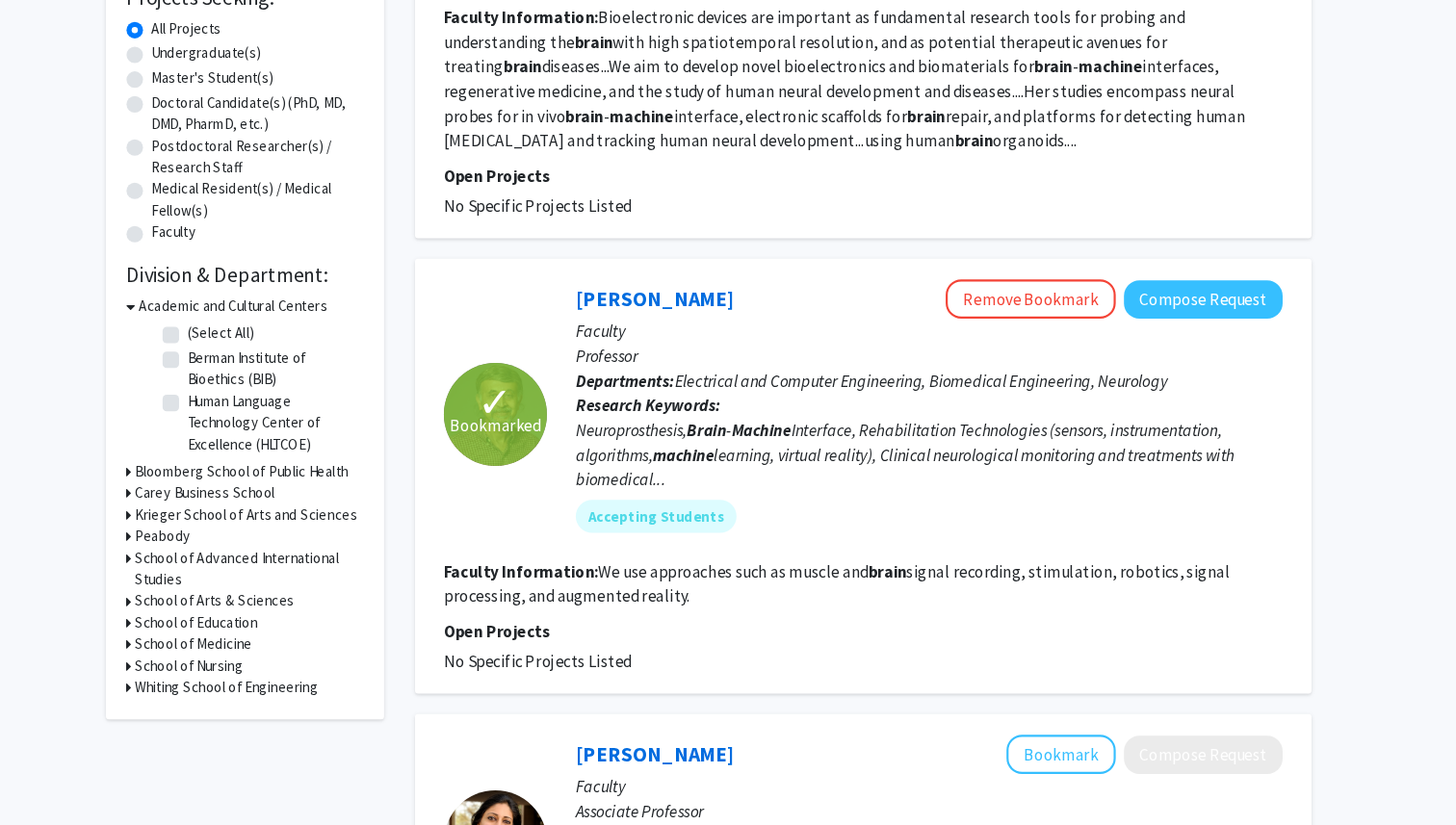
scroll to position [343, 0]
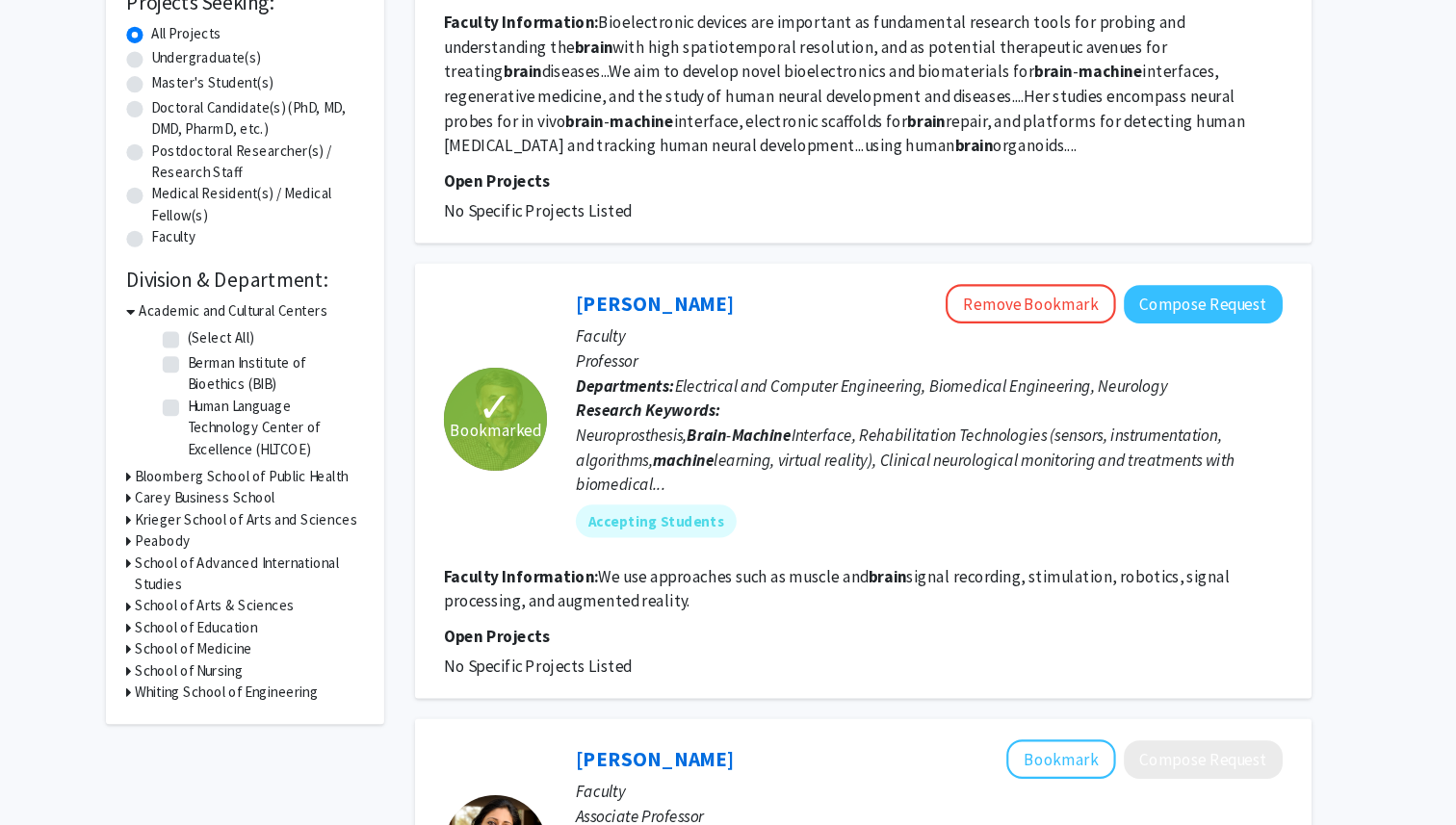
click at [481, 411] on div "Neuroprosthesis, Brain - Machine Interface, Rehabilitation Technologies (sensor…" at bounding box center [934, 429] width 661 height 69
click at [481, 385] on div "[PERSON_NAME] Remove Bookmark Compose Request Faculty Professor Departments: El…" at bounding box center [921, 391] width 688 height 251
click at [481, 316] on p "Faculty" at bounding box center [934, 313] width 661 height 23
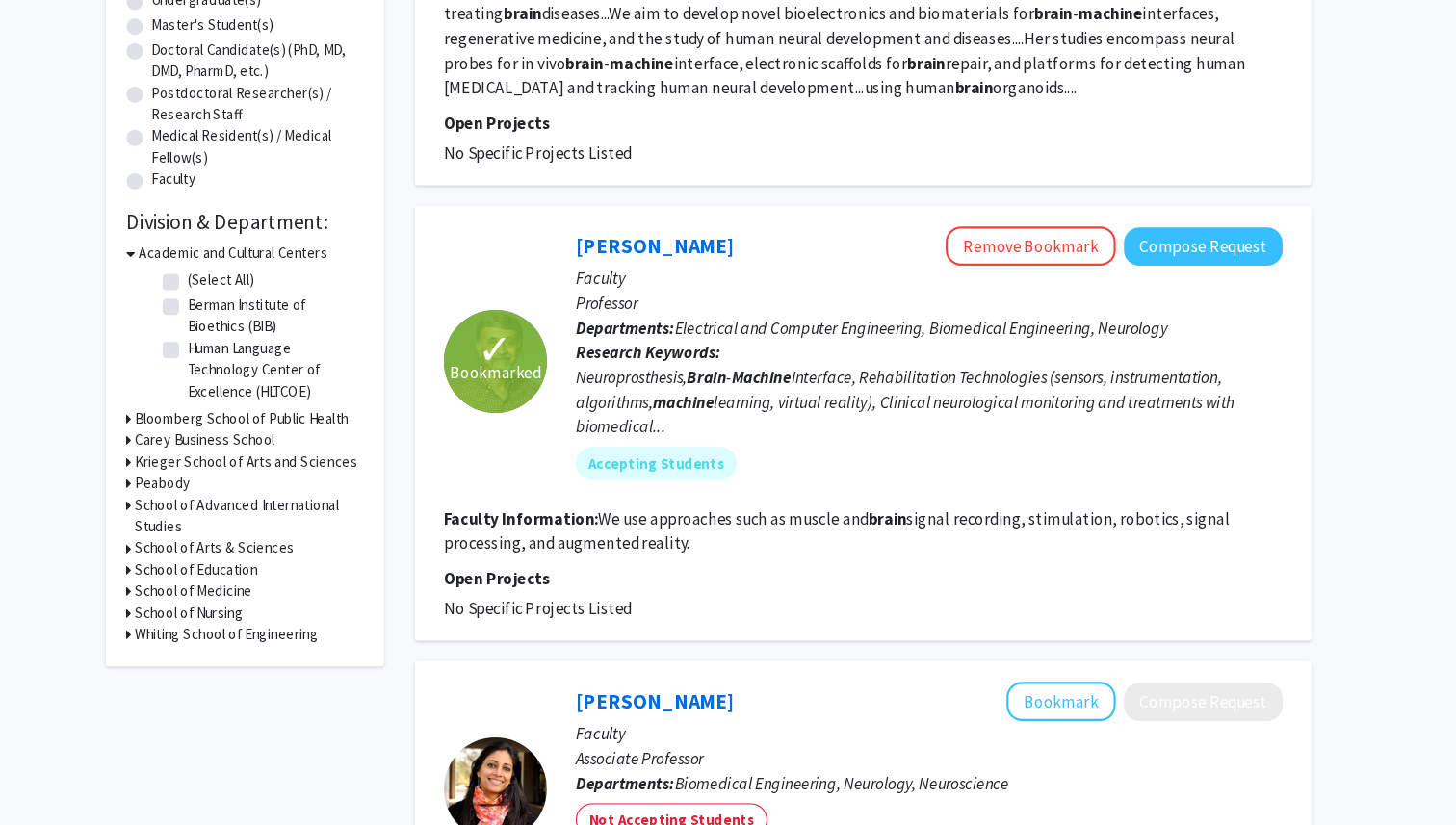
scroll to position [349, 0]
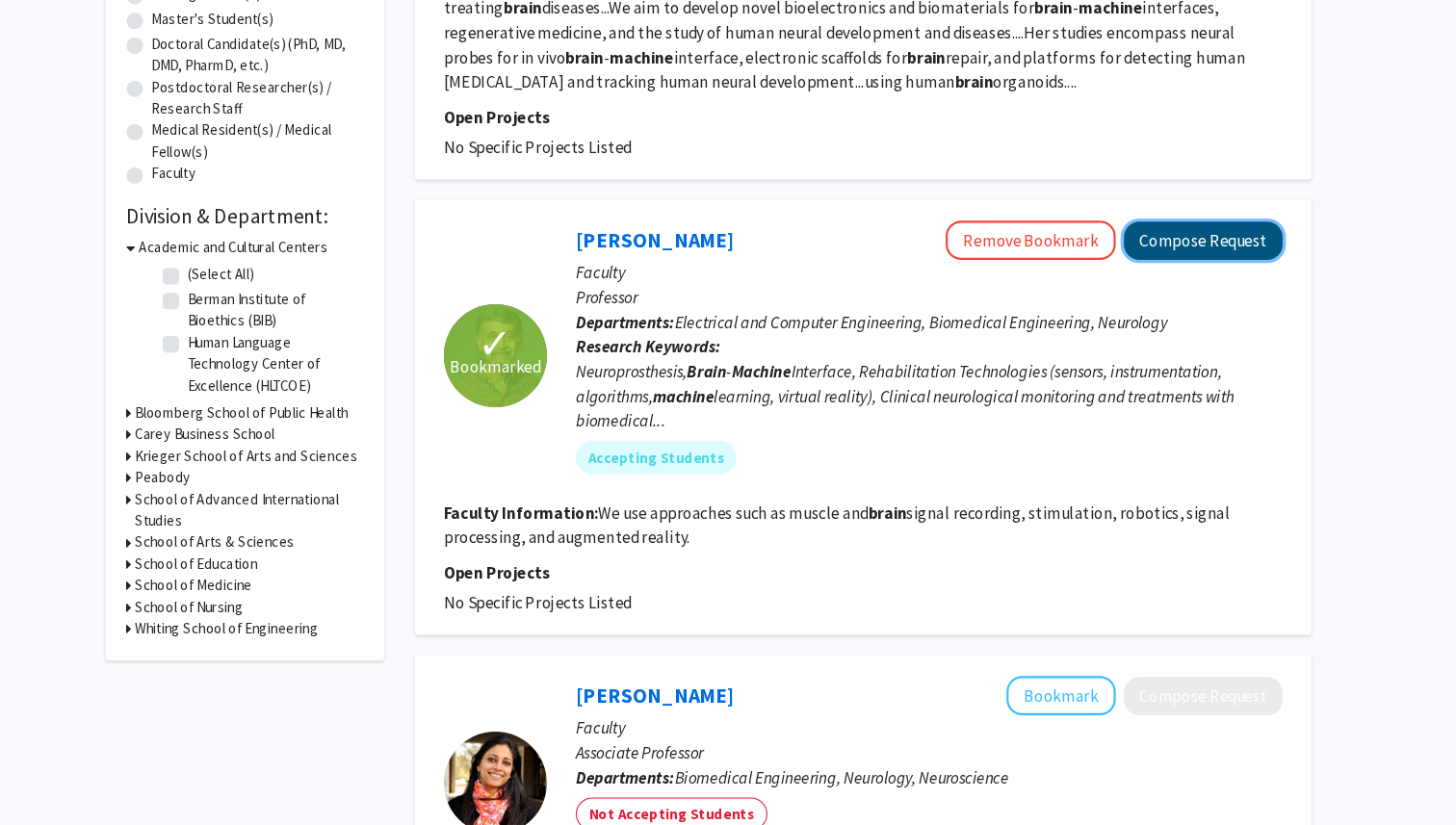
click at [481, 291] on button "Compose Request" at bounding box center [1190, 279] width 148 height 36
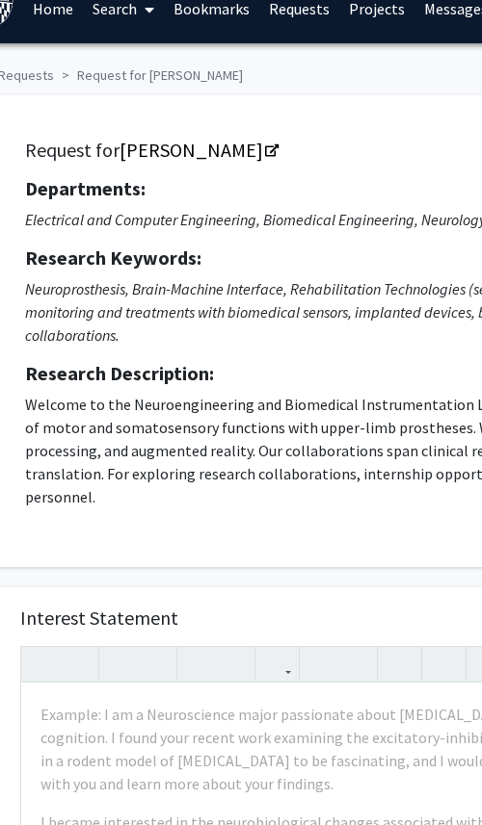
scroll to position [26, 50]
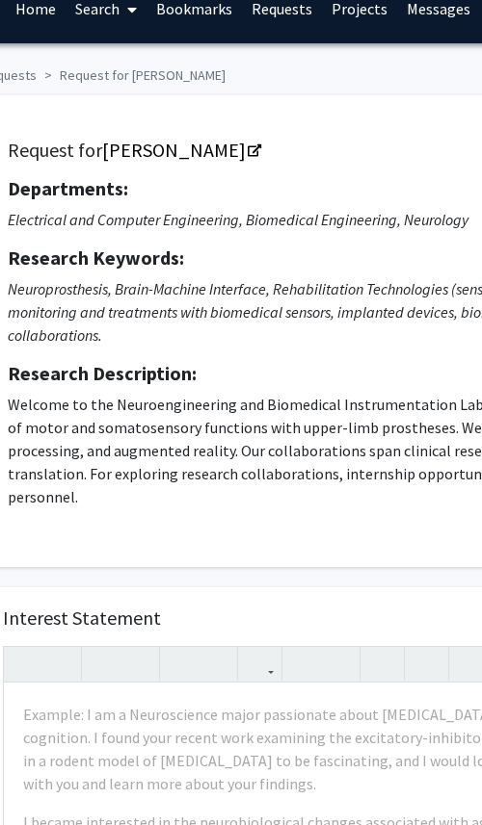
click at [187, 221] on icon "Electrical and Computer Engineering, Biomedical Engineering, Neurology" at bounding box center [238, 219] width 460 height 19
click at [14, 222] on icon "Electrical and Computer Engineering, Biomedical Engineering, Neurology" at bounding box center [238, 219] width 460 height 19
drag, startPoint x: 11, startPoint y: 221, endPoint x: 467, endPoint y: 210, distance: 456.7
copy icon "Electrical and Computer Engineering, Biomedical Engineering, Neurology"
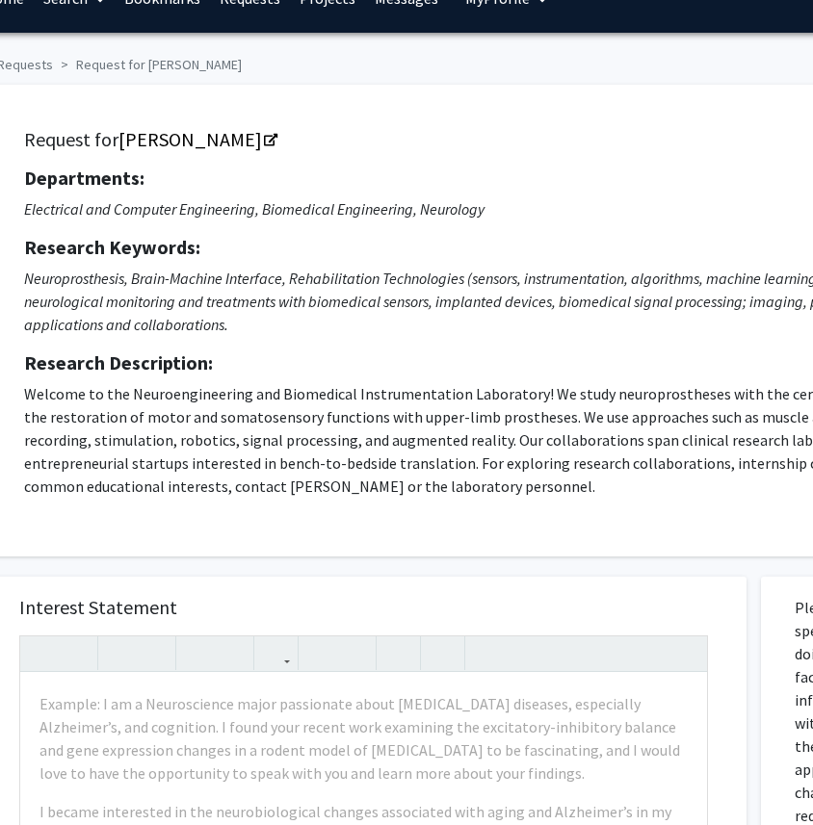
scroll to position [38, 82]
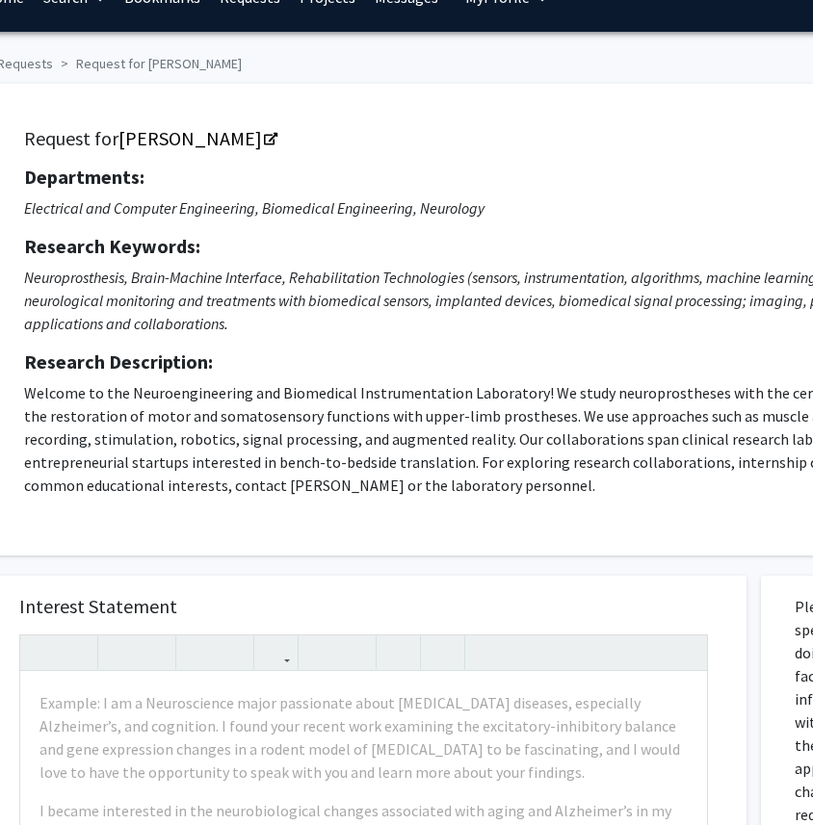
drag, startPoint x: 132, startPoint y: 396, endPoint x: 378, endPoint y: 405, distance: 245.8
click at [380, 405] on p "Welcome to the Neuroengineering and Biomedical Instrumentation Laboratory! We s…" at bounding box center [503, 439] width 958 height 116
drag, startPoint x: 132, startPoint y: 395, endPoint x: 333, endPoint y: 397, distance: 201.3
click at [334, 397] on p "Welcome to the Neuroengineering and Biomedical Instrumentation Laboratory! We s…" at bounding box center [503, 439] width 958 height 116
click at [161, 392] on p "Welcome to the Neuroengineering and Biomedical Instrumentation Laboratory! We s…" at bounding box center [503, 439] width 958 height 116
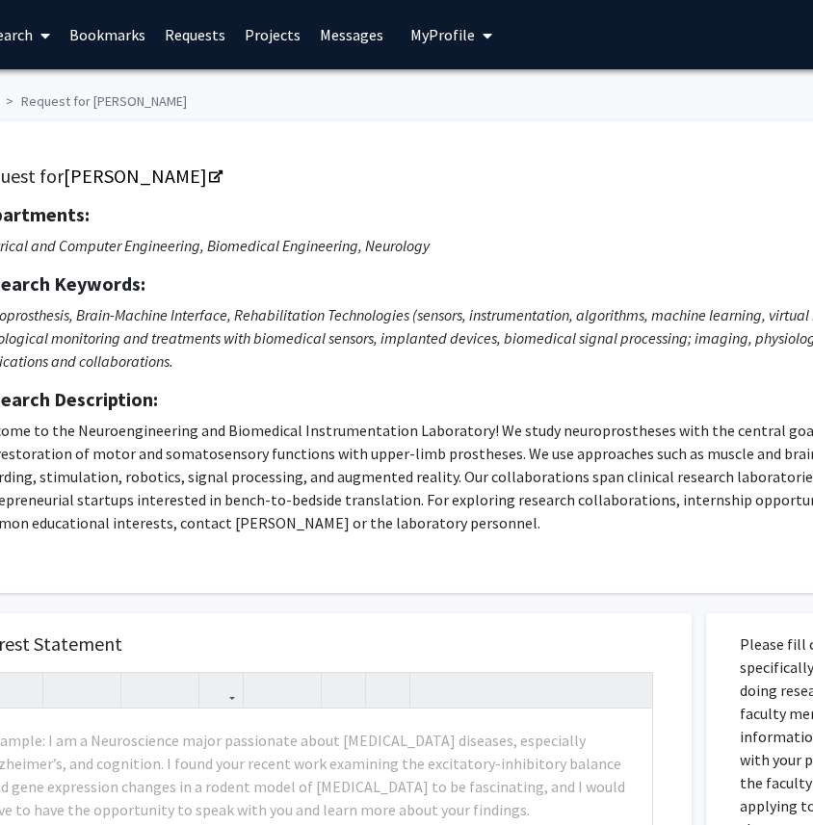
scroll to position [0, 0]
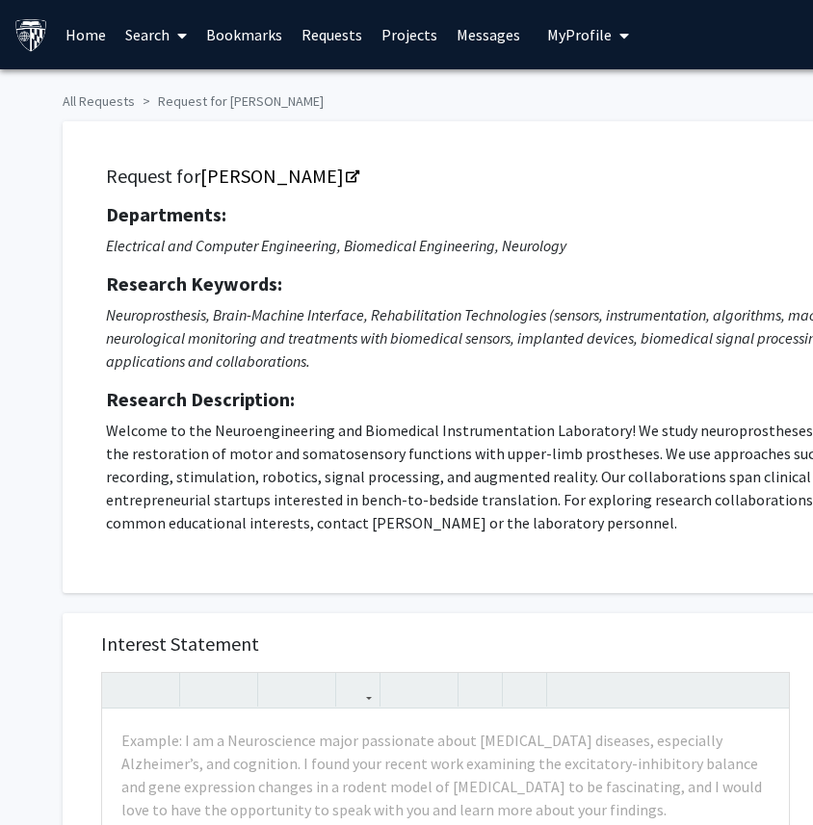
click at [179, 37] on icon at bounding box center [182, 35] width 10 height 15
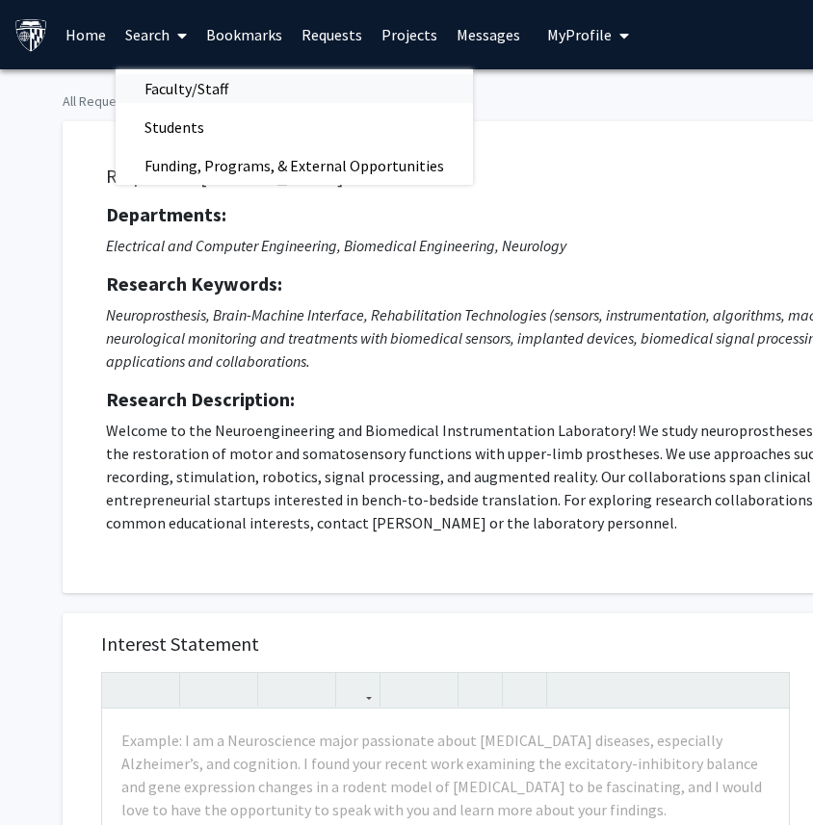
click at [177, 90] on span "Faculty/Staff" at bounding box center [187, 88] width 142 height 39
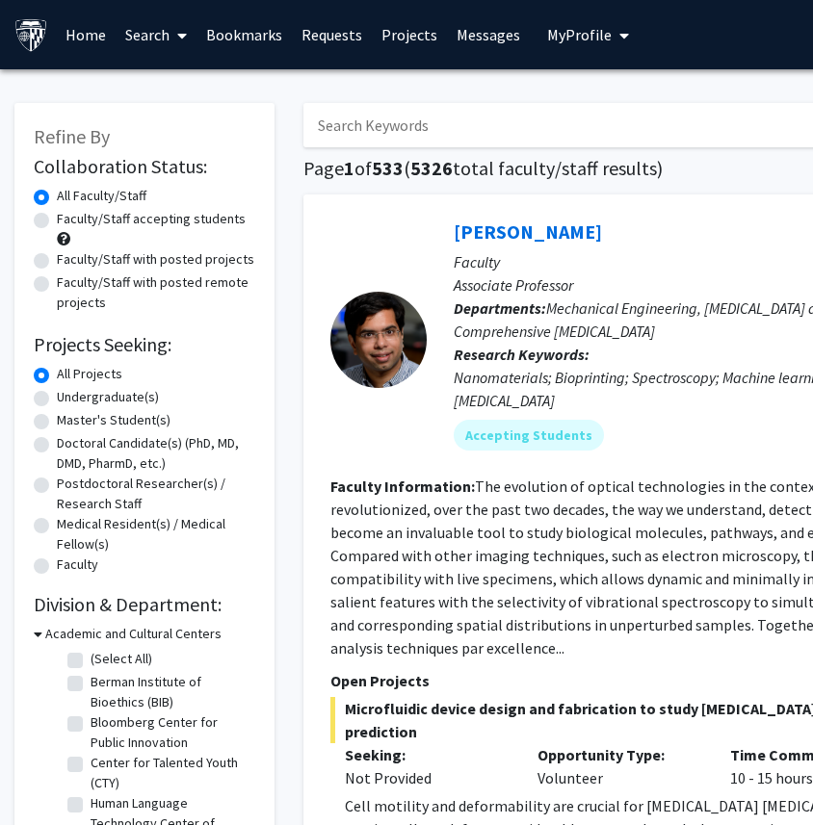
click at [333, 121] on input "Search Keywords" at bounding box center [681, 125] width 756 height 44
type input "[PERSON_NAME] btghao"
type input "[PERSON_NAME]"
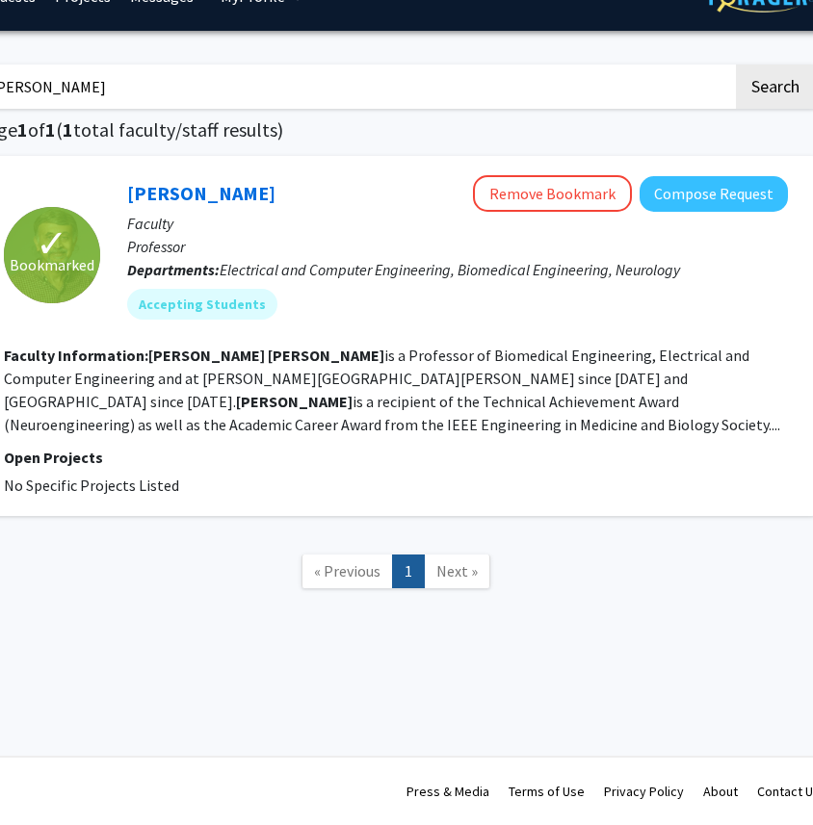
scroll to position [39, 325]
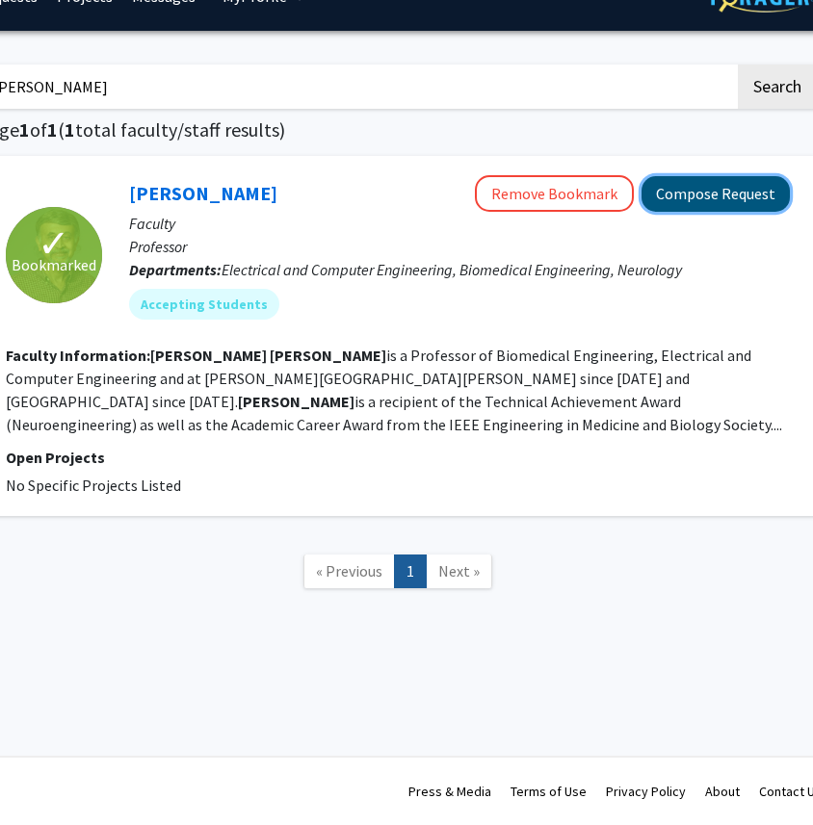
click at [481, 188] on button "Compose Request" at bounding box center [715, 194] width 148 height 36
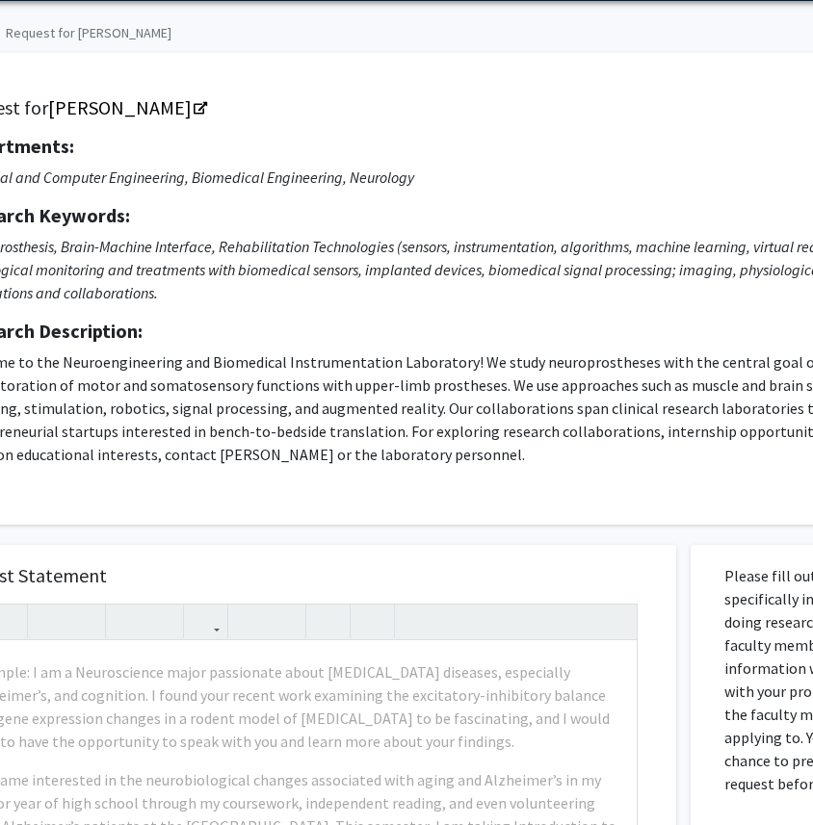
scroll to position [68, 141]
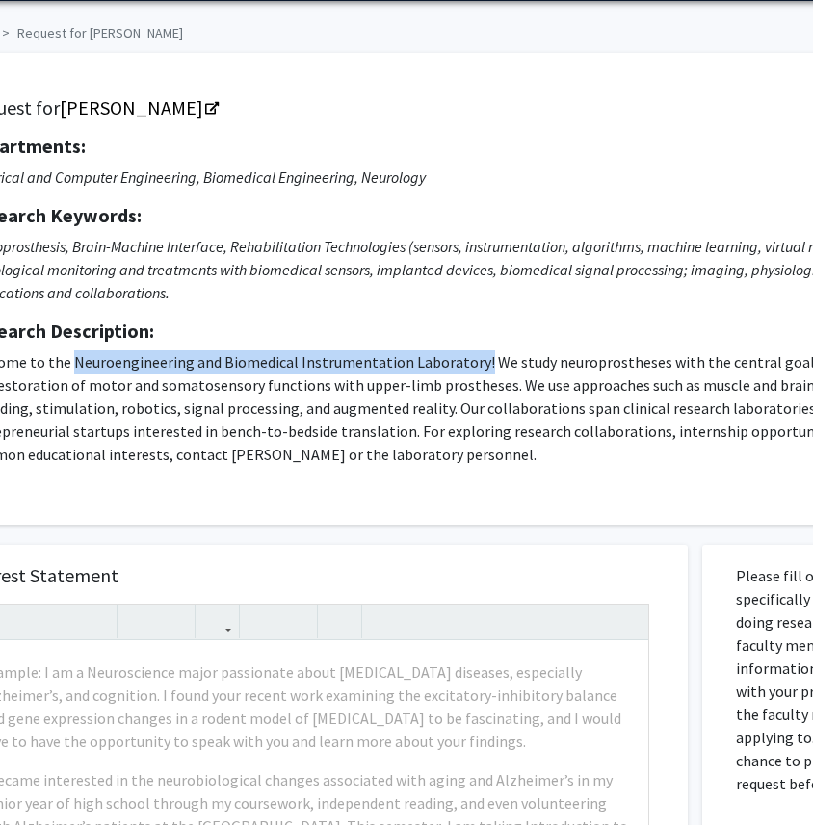
copy p "Neuroengineering and Biomedical Instrumentation Laboratory!"
drag, startPoint x: 72, startPoint y: 357, endPoint x: 474, endPoint y: 357, distance: 401.6
click at [474, 357] on p "Welcome to the Neuroengineering and Biomedical Instrumentation Laboratory! We s…" at bounding box center [444, 409] width 958 height 116
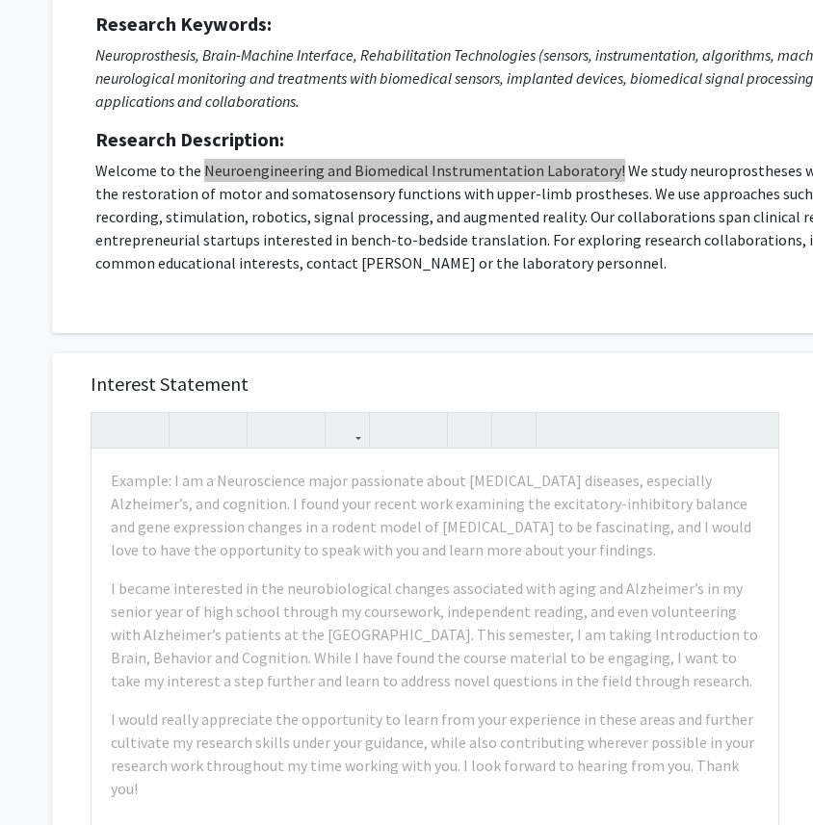
scroll to position [0, 11]
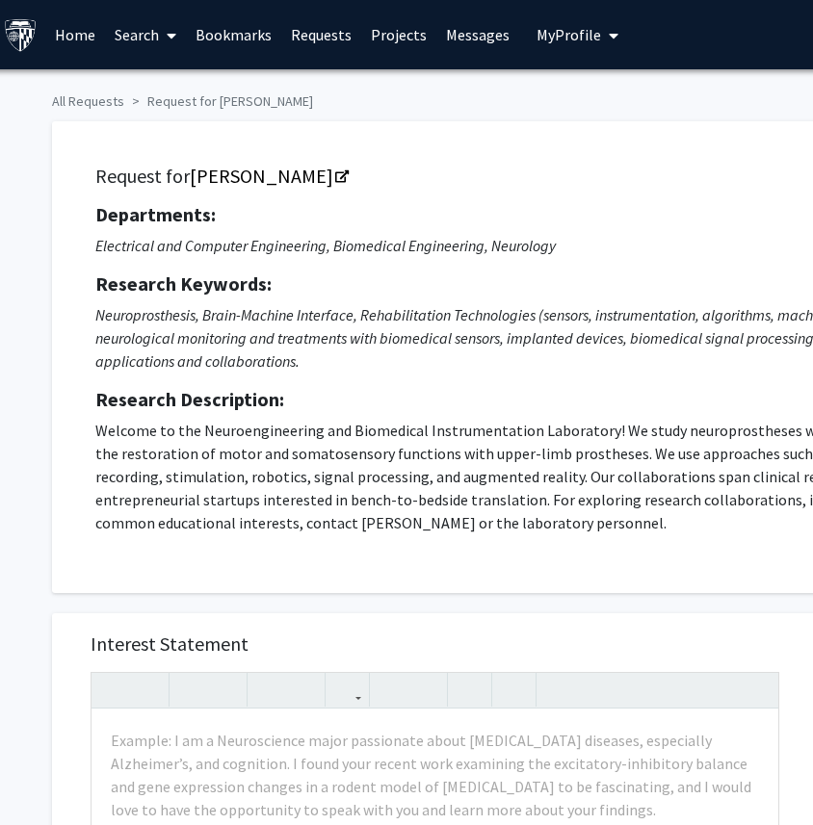
click at [350, 132] on div "Request for [PERSON_NAME] Departments: Electrical and Computer Engineering, Bio…" at bounding box center [574, 357] width 1045 height 472
click at [325, 318] on icon "Neuroprosthesis, Brain-Machine Interface, Rehabilitation Technologies (sensors,…" at bounding box center [568, 337] width 946 height 65
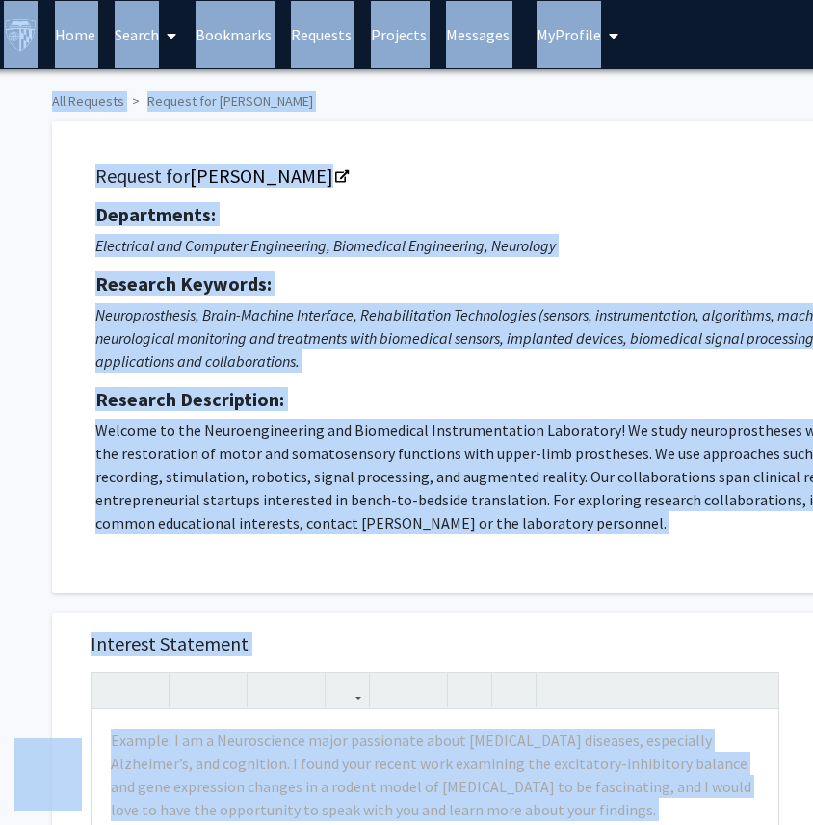
copy body "Lore ipsumdolor Sita Consec Adipiscin Elitsedd Eiusmodt Incididu Ut Laboree Dol…"
